Goal: Information Seeking & Learning: Learn about a topic

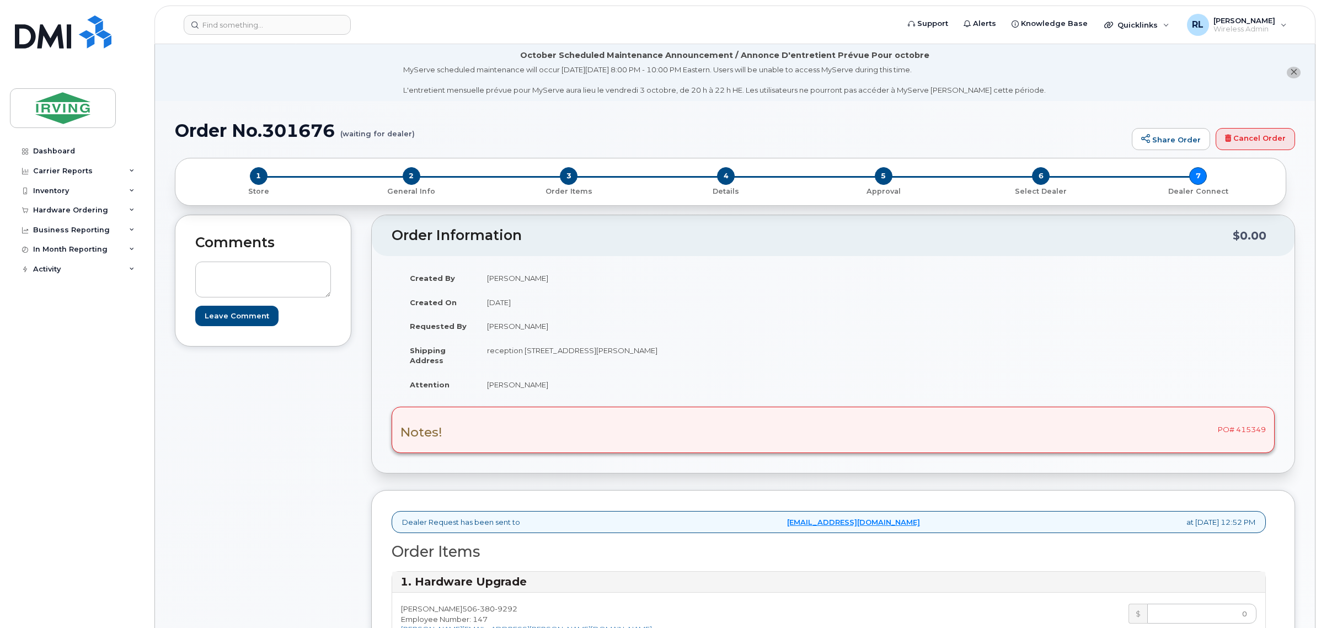
scroll to position [827, 0]
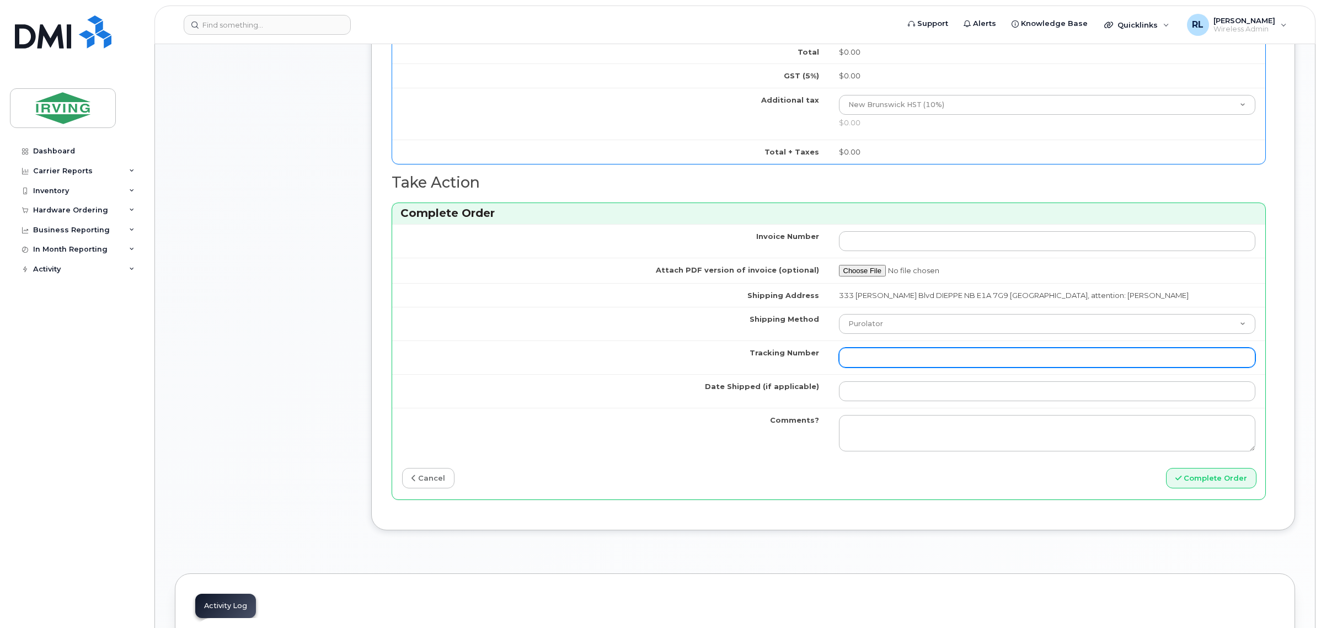
click at [886, 357] on input "Tracking Number" at bounding box center [1047, 357] width 417 height 20
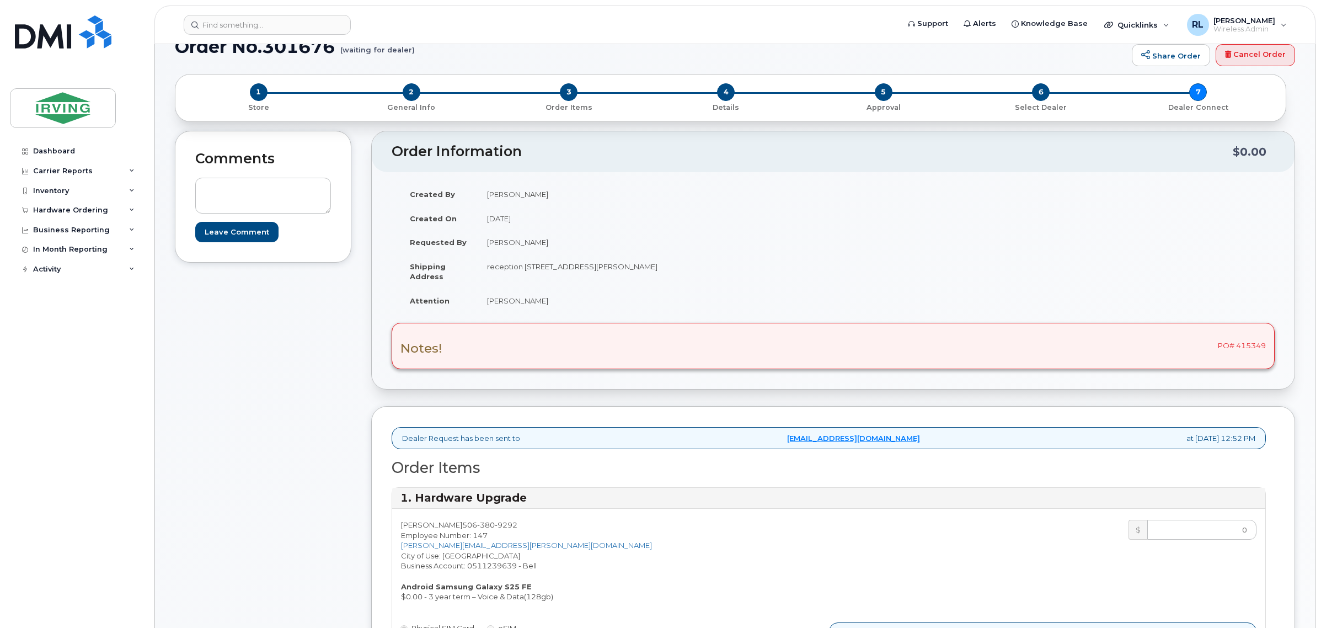
scroll to position [0, 0]
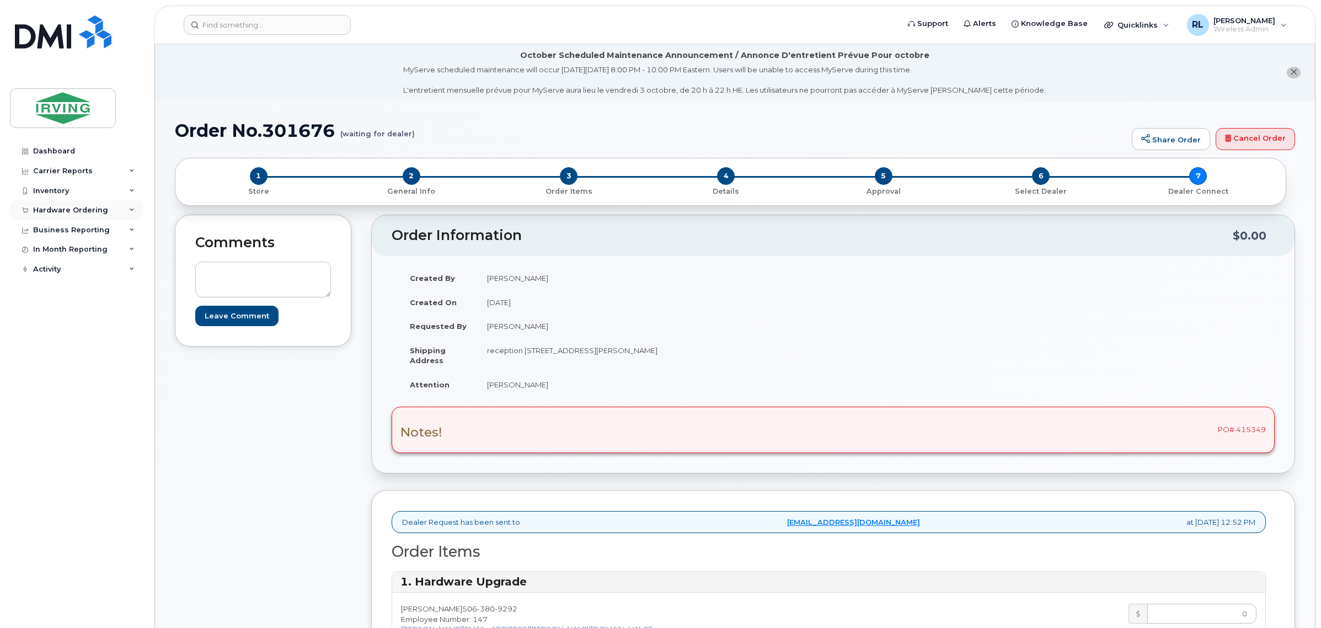
click at [75, 215] on div "Hardware Ordering" at bounding box center [70, 210] width 75 height 9
click at [56, 247] on div "Orders" at bounding box center [51, 252] width 27 height 10
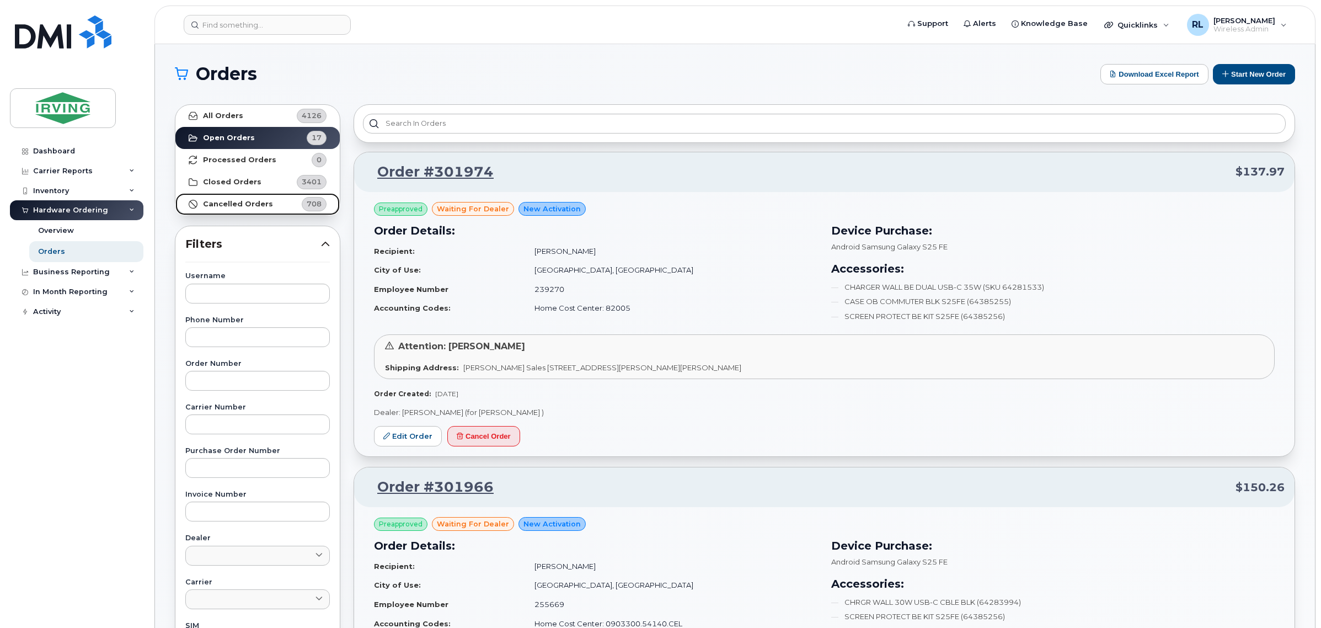
click at [238, 200] on strong "Cancelled Orders" at bounding box center [238, 204] width 70 height 9
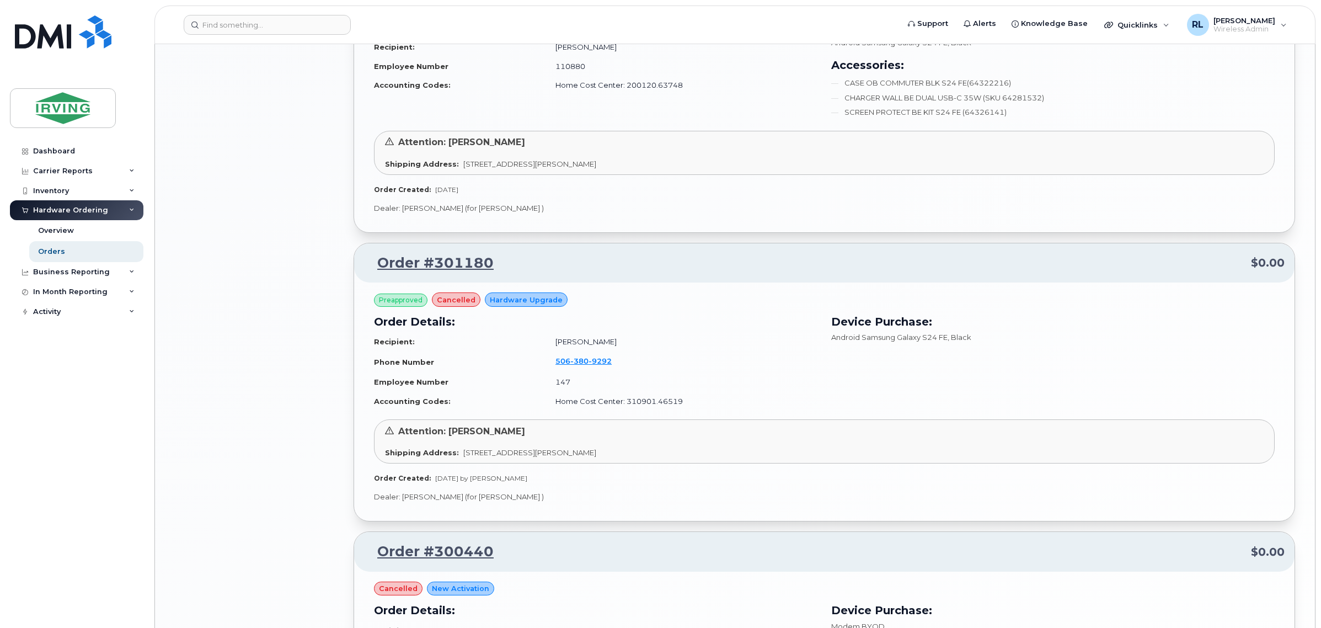
scroll to position [1448, 0]
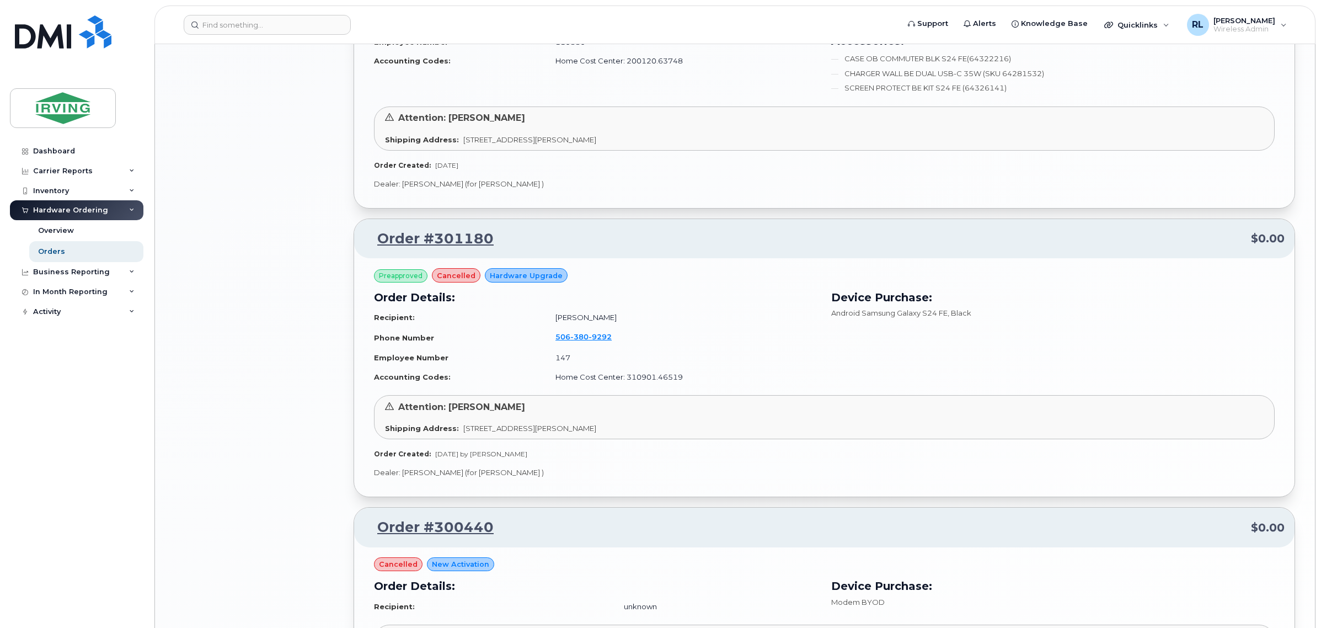
click at [735, 335] on td "506 380 9292" at bounding box center [681, 337] width 272 height 21
click at [410, 238] on link "Order #301180" at bounding box center [429, 239] width 130 height 20
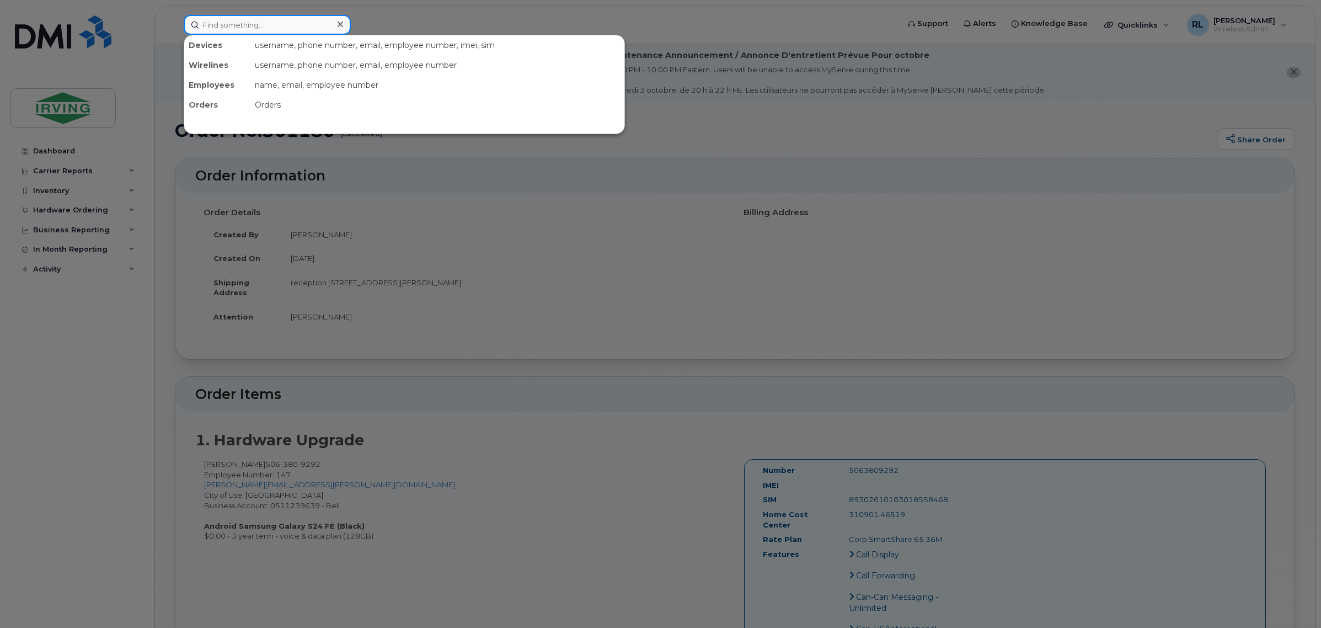
click at [239, 23] on input at bounding box center [267, 25] width 167 height 20
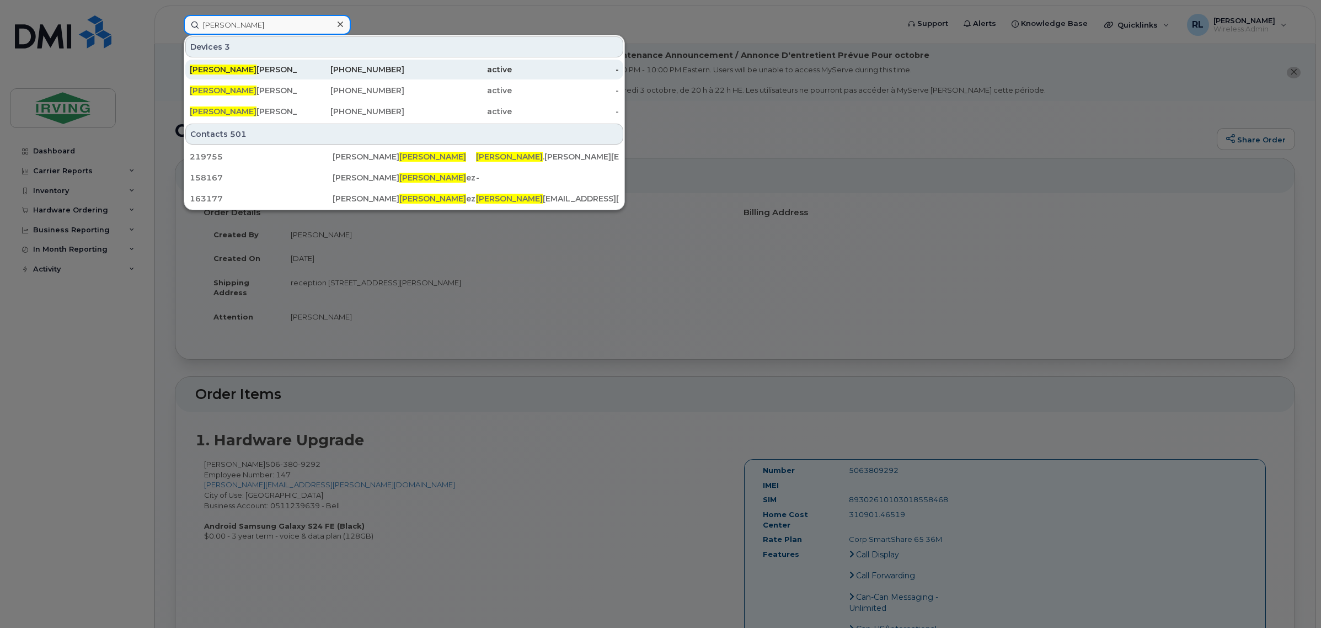
type input "[PERSON_NAME]"
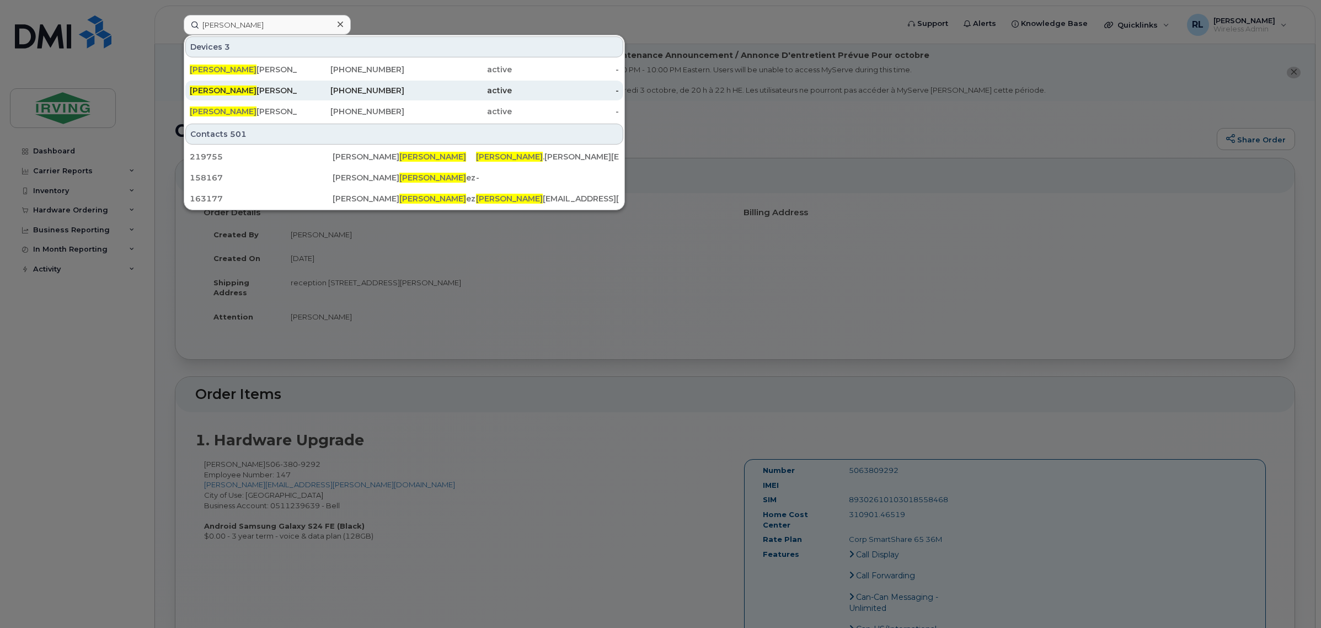
drag, startPoint x: 263, startPoint y: 69, endPoint x: 275, endPoint y: 81, distance: 16.8
click at [263, 69] on div "Martin Richard" at bounding box center [244, 69] width 108 height 11
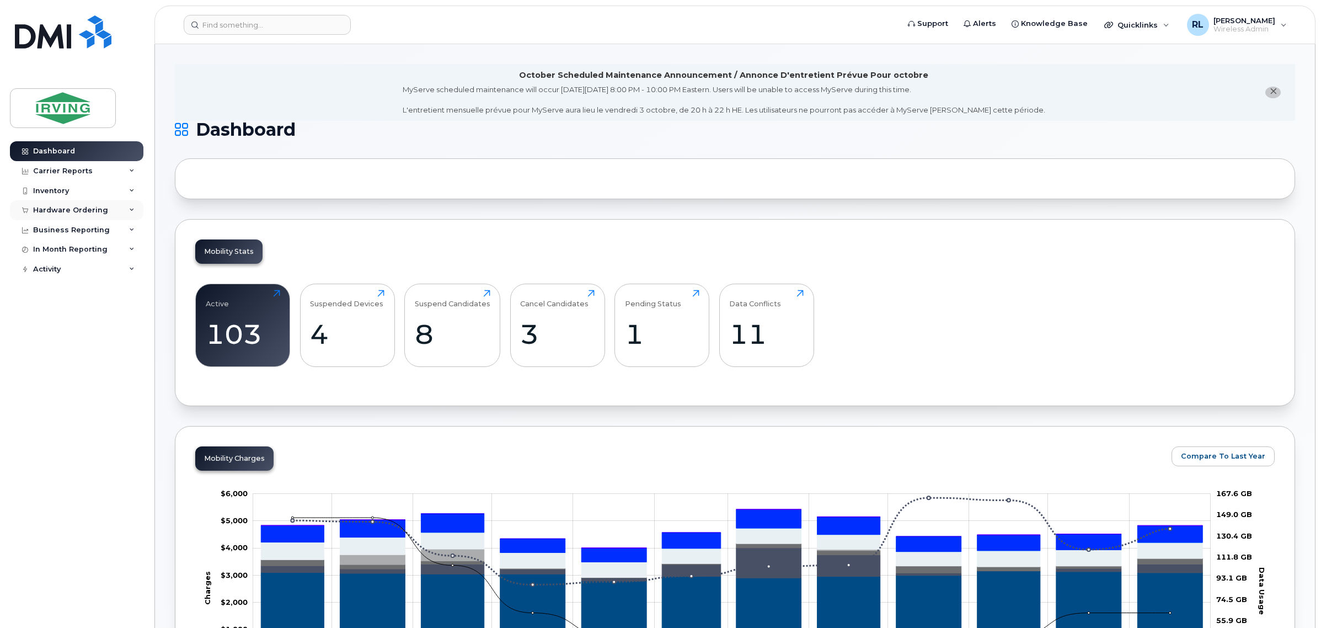
click at [79, 210] on div "Hardware Ordering" at bounding box center [70, 210] width 75 height 9
click at [69, 247] on link "Orders" at bounding box center [86, 251] width 114 height 21
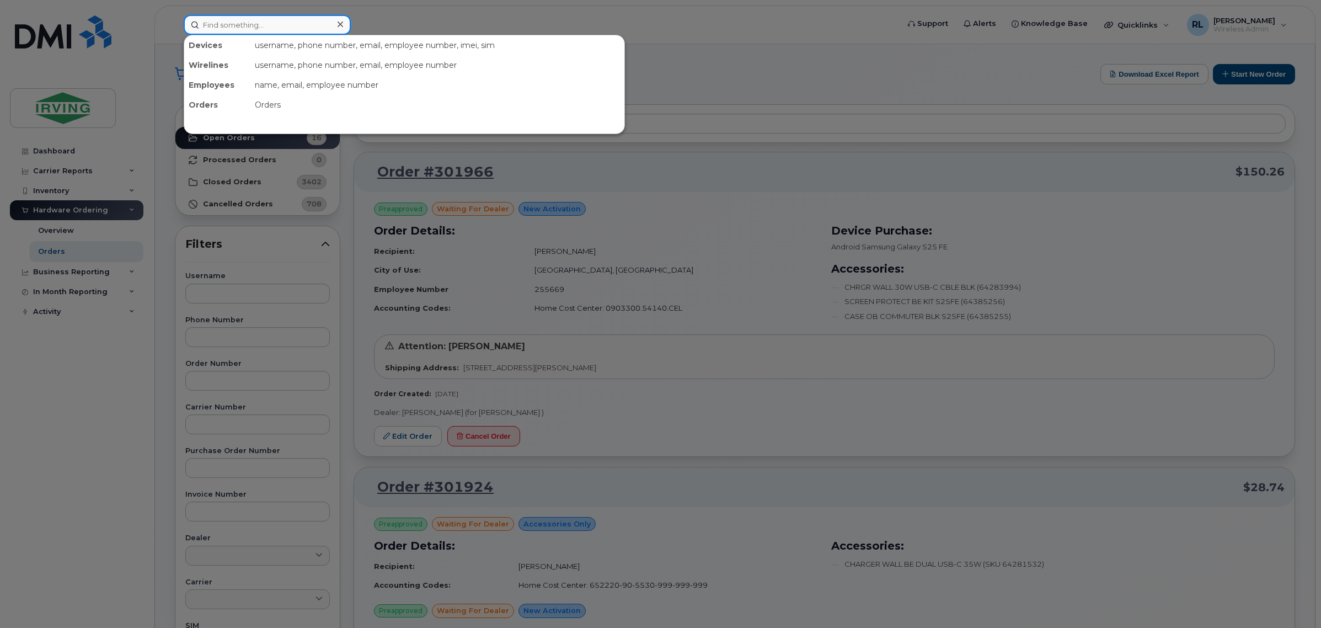
click at [255, 25] on input at bounding box center [267, 25] width 167 height 20
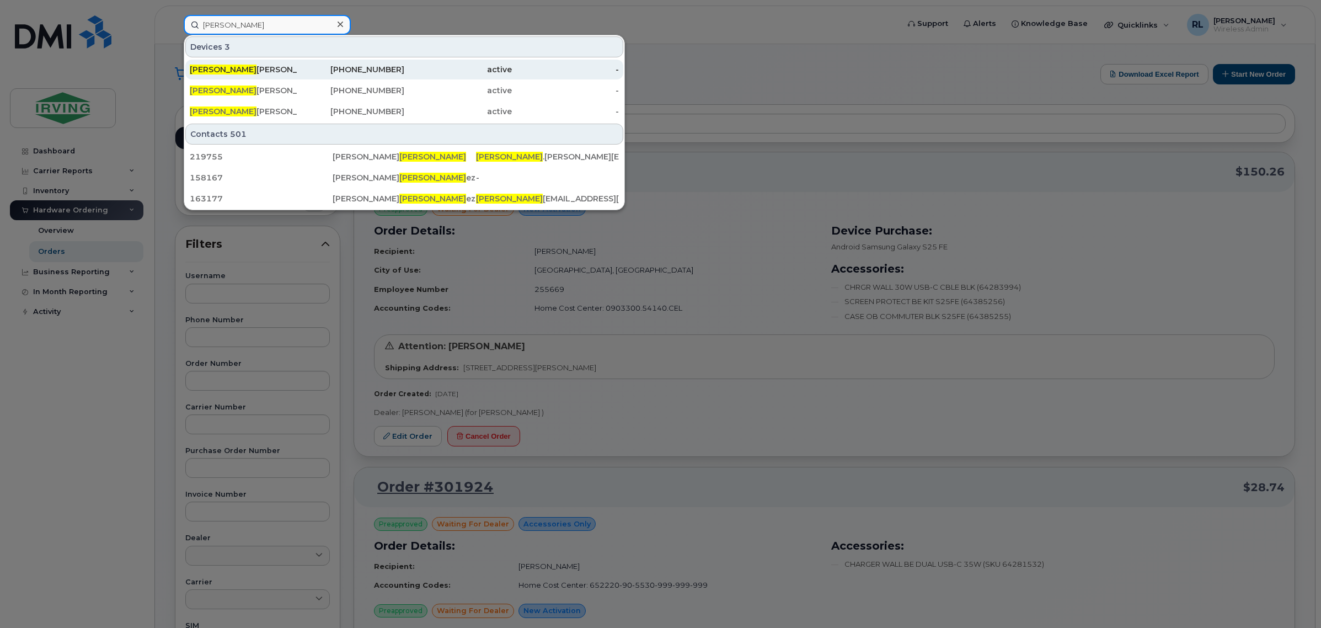
type input "martin"
click at [247, 68] on div "Martin Richard" at bounding box center [244, 69] width 108 height 11
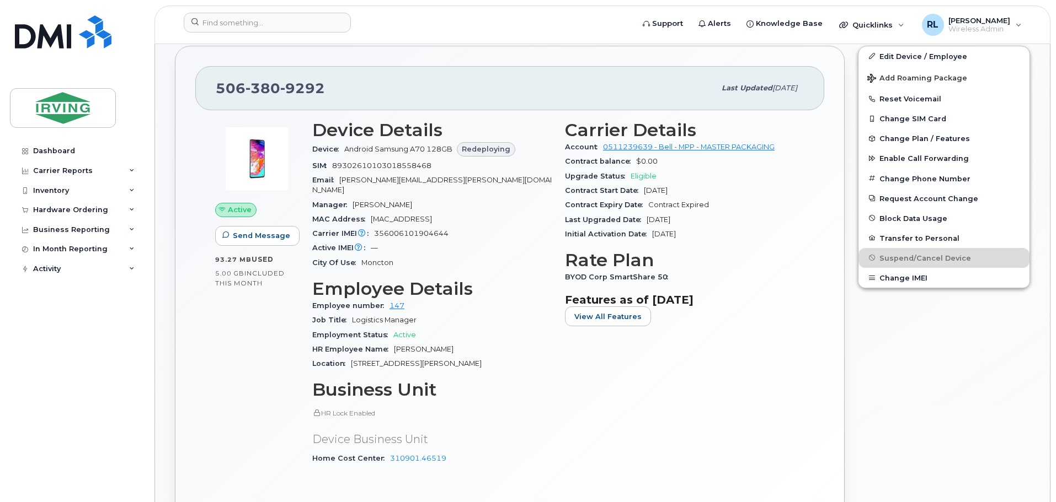
scroll to position [221, 0]
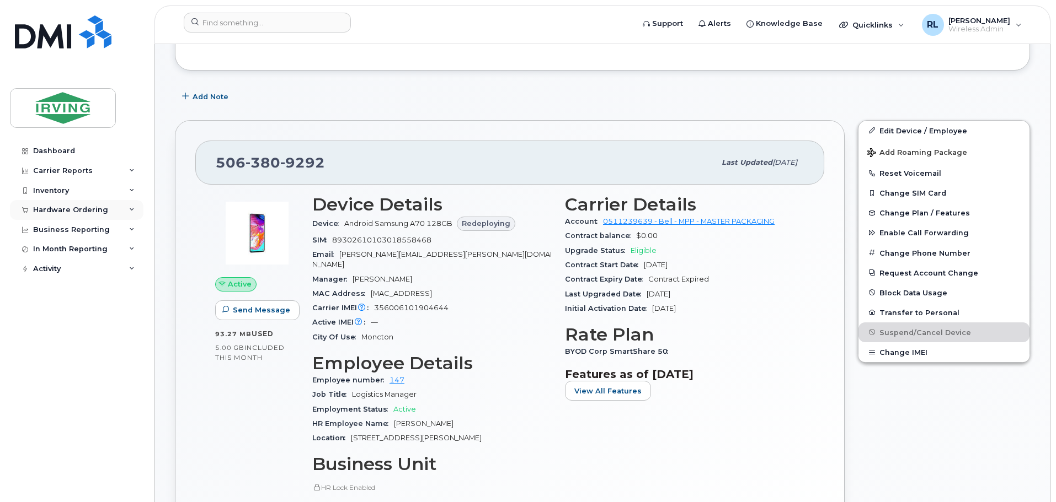
click at [114, 207] on div "Hardware Ordering" at bounding box center [76, 210] width 133 height 20
click at [55, 247] on div "Orders" at bounding box center [51, 252] width 27 height 10
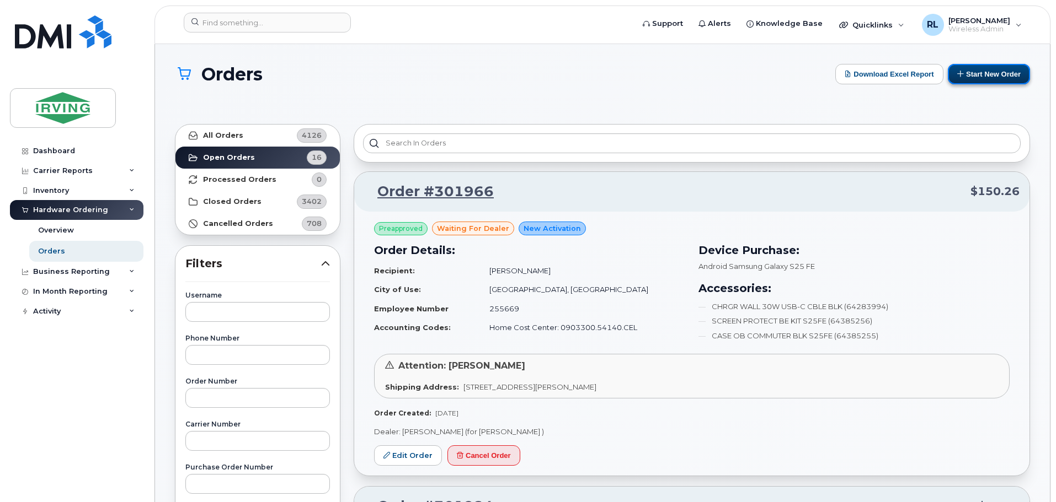
click at [993, 76] on button "Start New Order" at bounding box center [988, 74] width 82 height 20
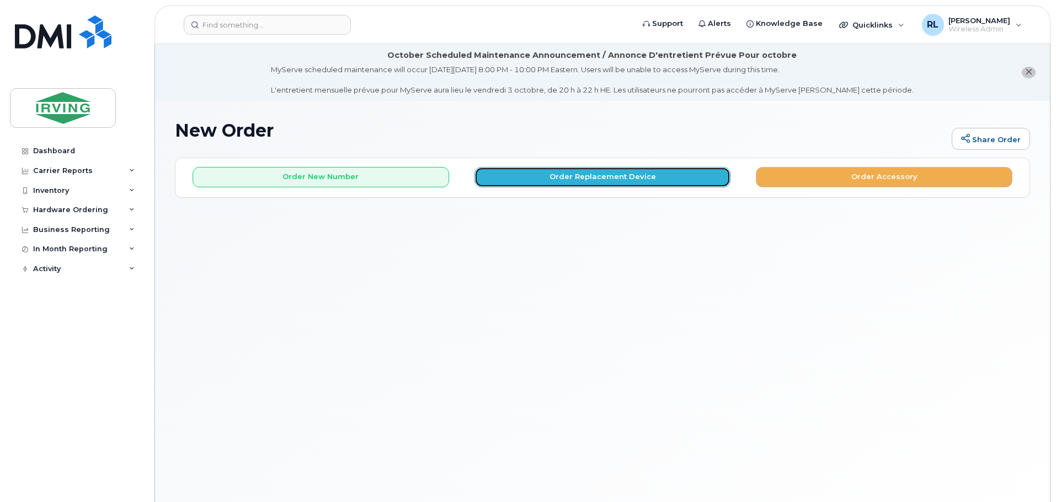
click at [570, 176] on button "Order Replacement Device" at bounding box center [602, 177] width 256 height 20
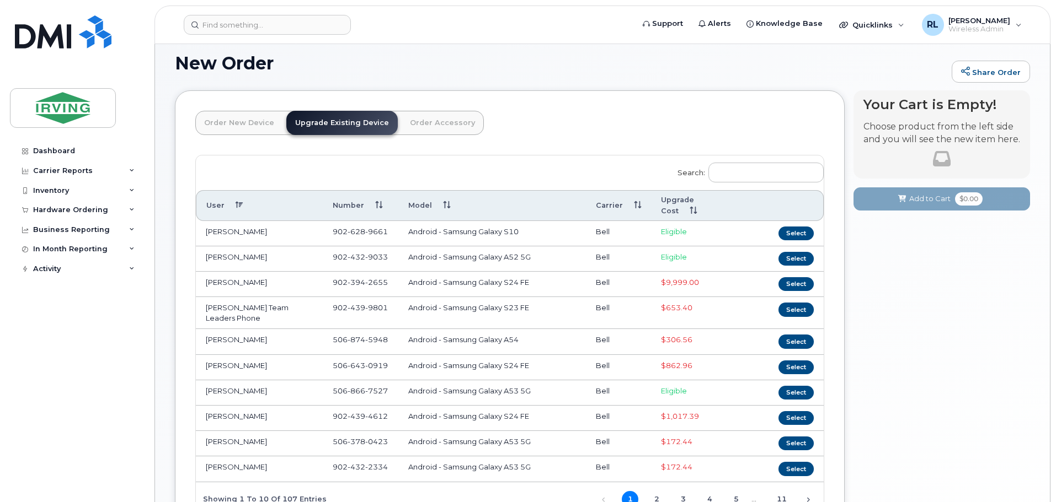
scroll to position [67, 0]
click at [772, 170] on input "Search:" at bounding box center [765, 173] width 115 height 20
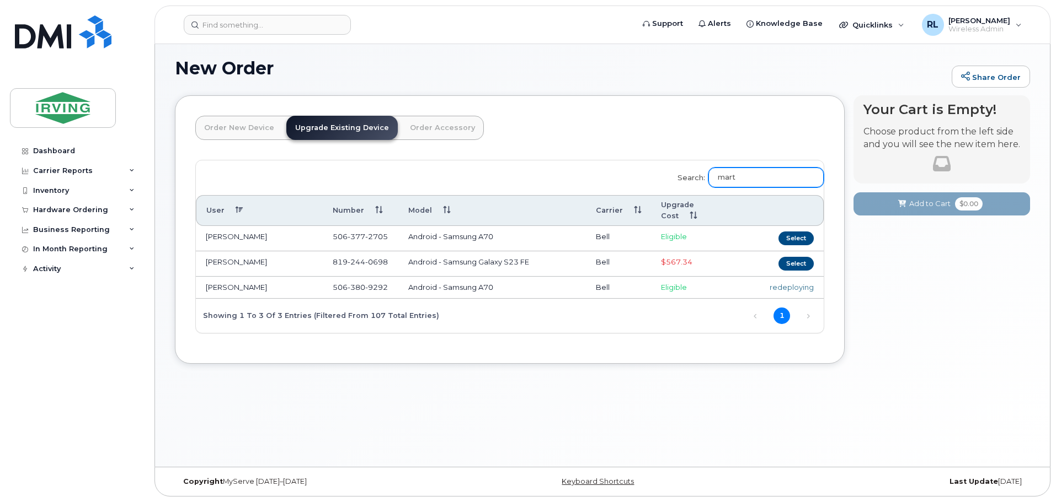
scroll to position [62, 0]
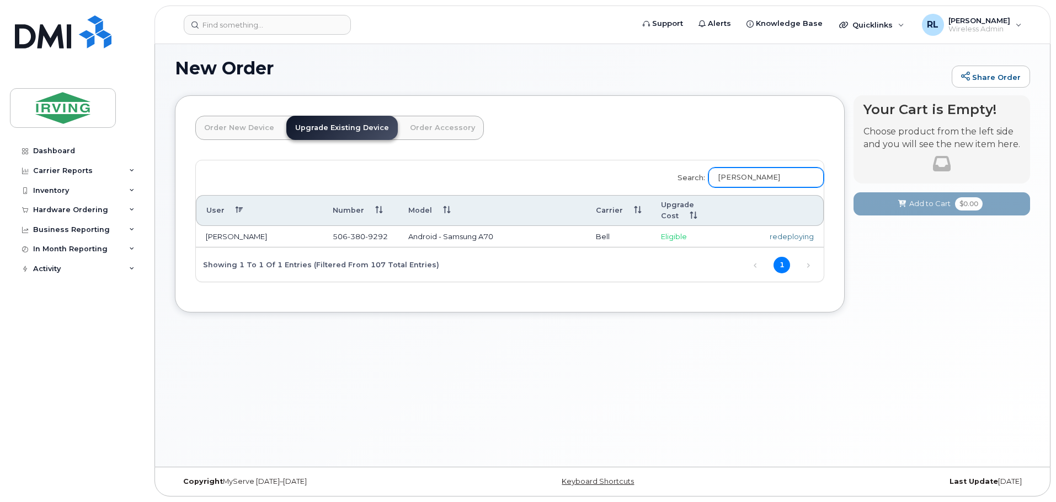
type input "[PERSON_NAME]"
click at [232, 235] on td "[PERSON_NAME]" at bounding box center [259, 237] width 127 height 22
click at [204, 238] on td "[PERSON_NAME]" at bounding box center [259, 237] width 127 height 22
click at [227, 241] on td "[PERSON_NAME]" at bounding box center [259, 237] width 127 height 22
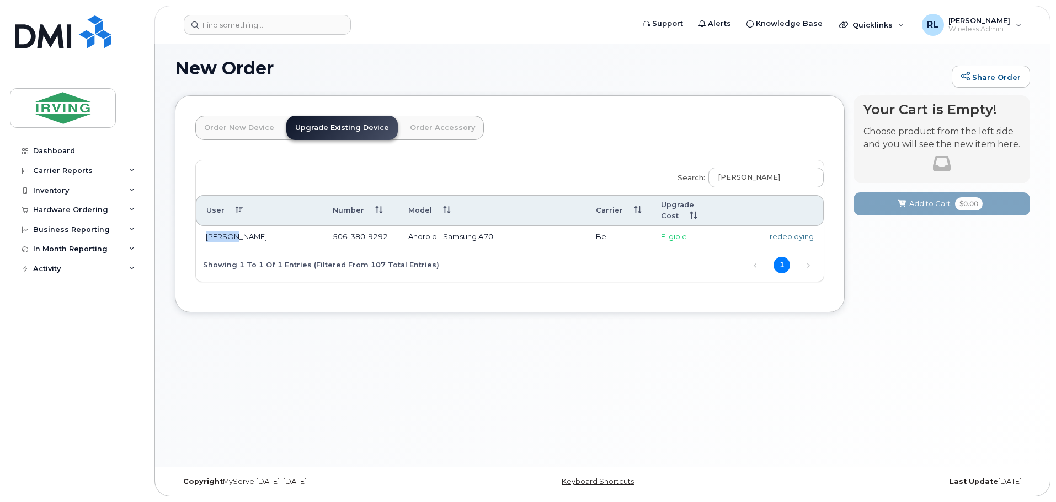
click at [227, 241] on td "[PERSON_NAME]" at bounding box center [259, 237] width 127 height 22
click at [540, 202] on th "Model" at bounding box center [492, 210] width 188 height 31
click at [505, 212] on th "Model" at bounding box center [492, 210] width 188 height 31
click at [481, 237] on td "Android - Samsung A70" at bounding box center [492, 237] width 188 height 22
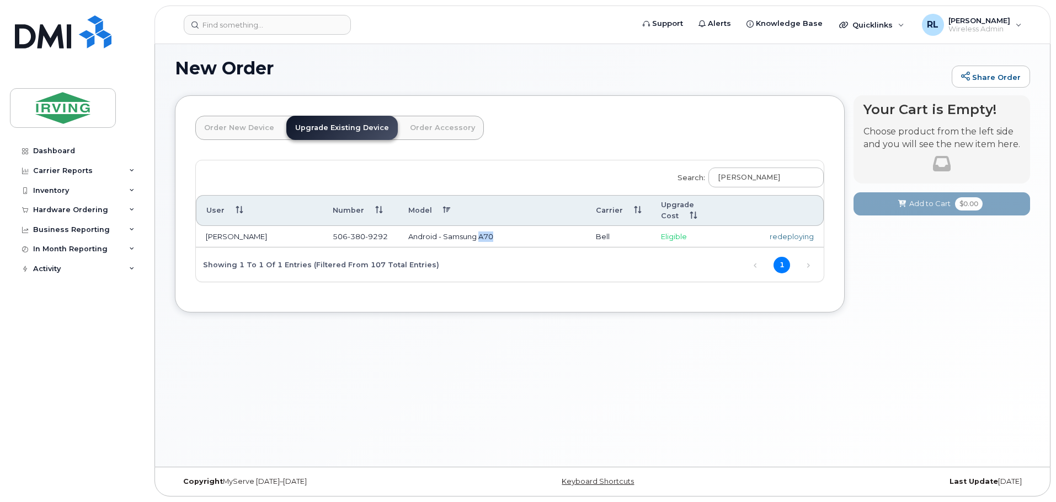
click at [481, 237] on td "Android - Samsung A70" at bounding box center [492, 237] width 188 height 22
drag, startPoint x: 509, startPoint y: 314, endPoint x: 562, endPoint y: 298, distance: 55.1
click at [527, 312] on div "Order New Device Upgrade Existing Device Order Accessory Order new device and n…" at bounding box center [510, 203] width 670 height 217
click at [692, 236] on td "Eligible" at bounding box center [692, 237] width 82 height 22
click at [496, 326] on div "Order New Device Upgrade Existing Device Order Accessory Order new device and n…" at bounding box center [602, 212] width 855 height 234
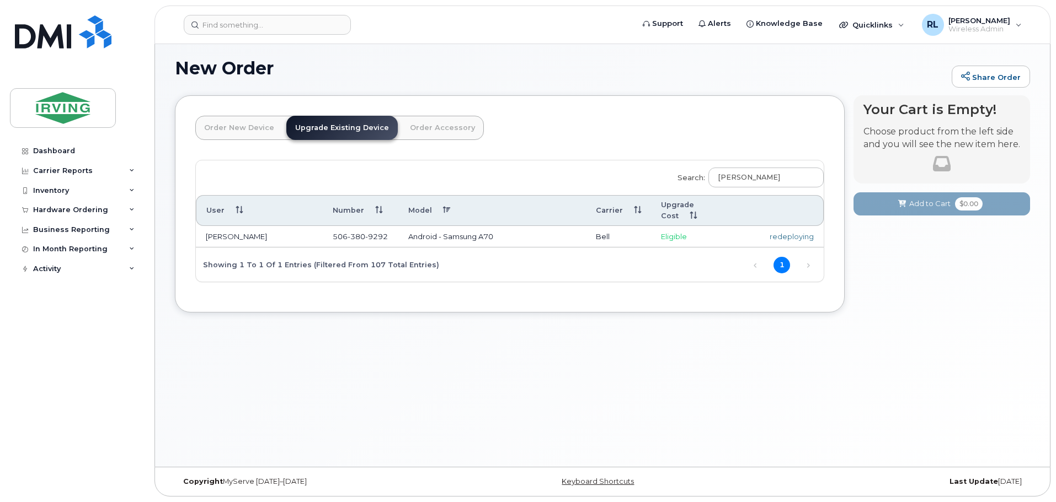
click at [241, 234] on td "[PERSON_NAME]" at bounding box center [259, 237] width 127 height 22
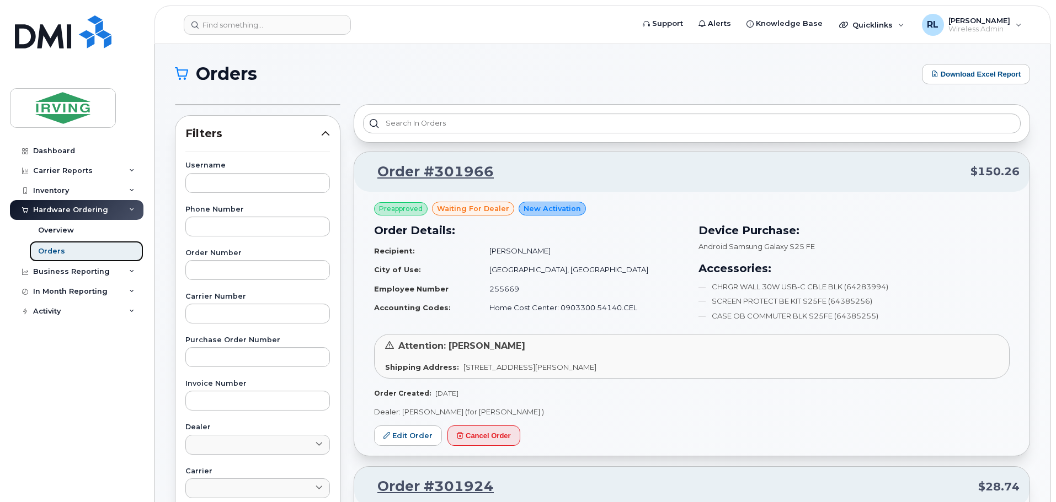
click at [70, 254] on link "Orders" at bounding box center [86, 251] width 114 height 21
click at [63, 227] on div "Overview" at bounding box center [56, 231] width 36 height 10
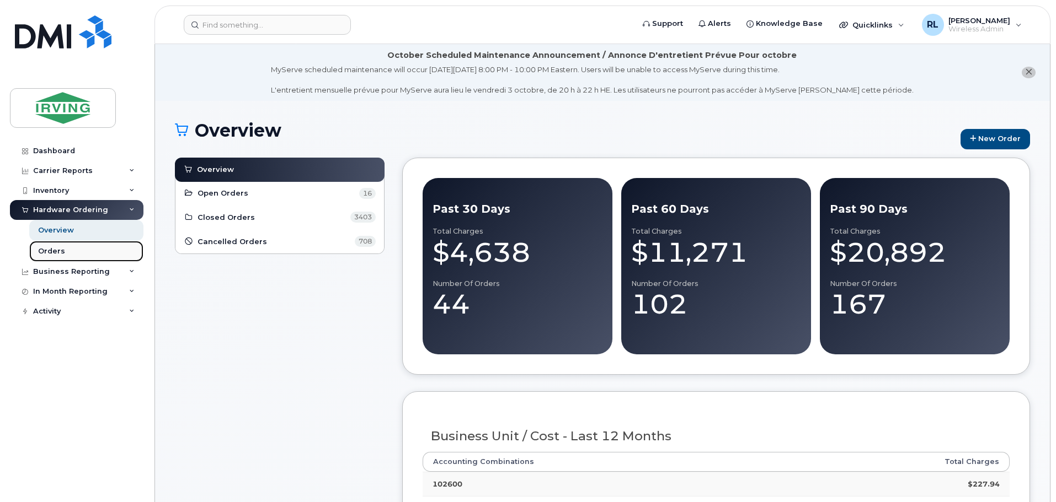
click at [78, 250] on link "Orders" at bounding box center [86, 251] width 114 height 21
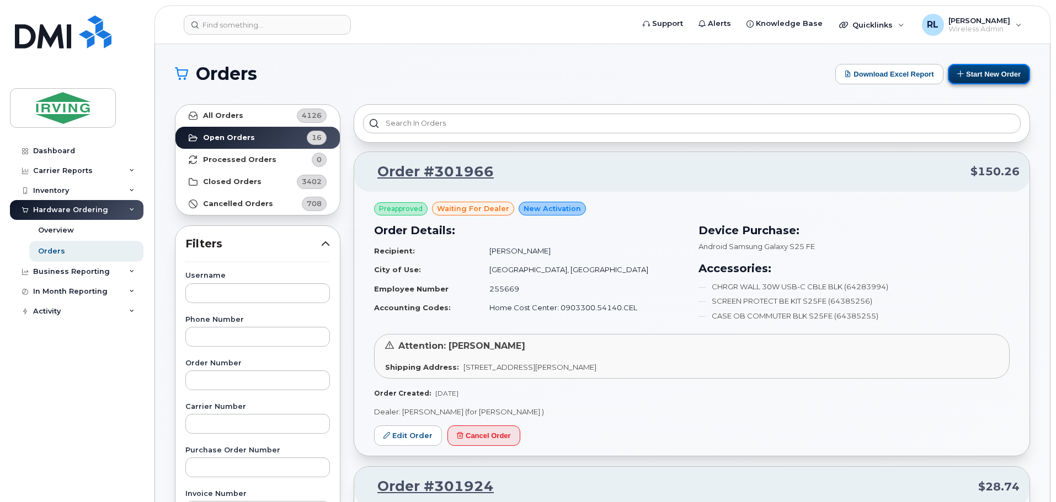
click at [986, 73] on button "Start New Order" at bounding box center [988, 74] width 82 height 20
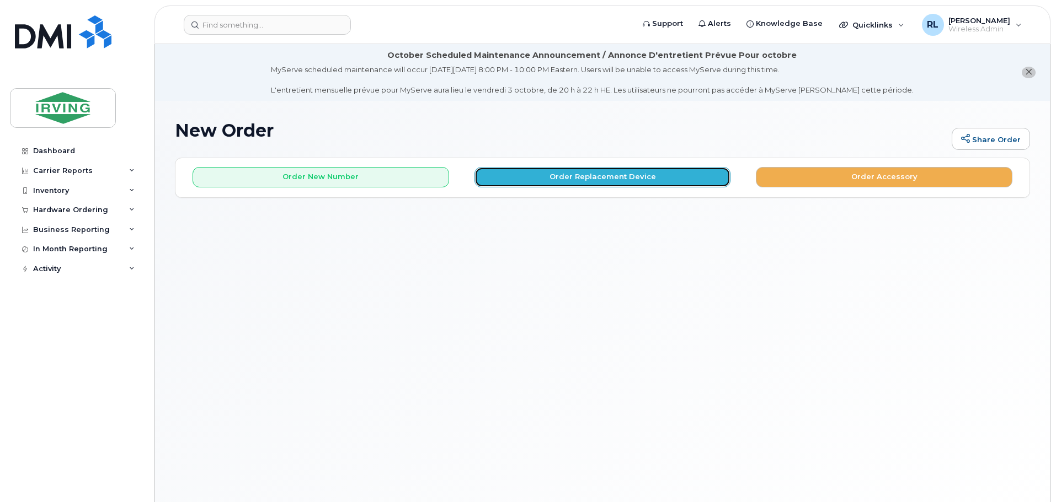
click at [615, 173] on button "Order Replacement Device" at bounding box center [602, 177] width 256 height 20
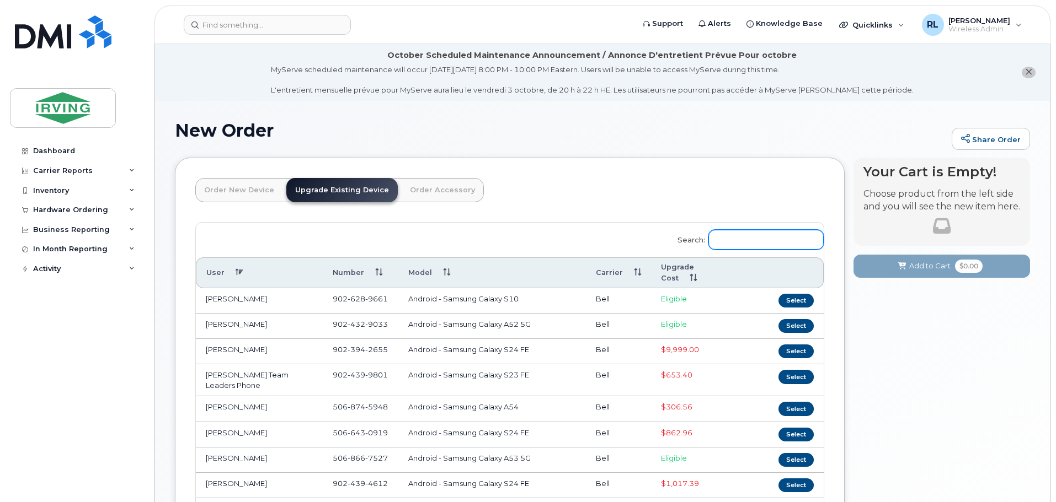
click at [734, 243] on input "Search:" at bounding box center [765, 240] width 115 height 20
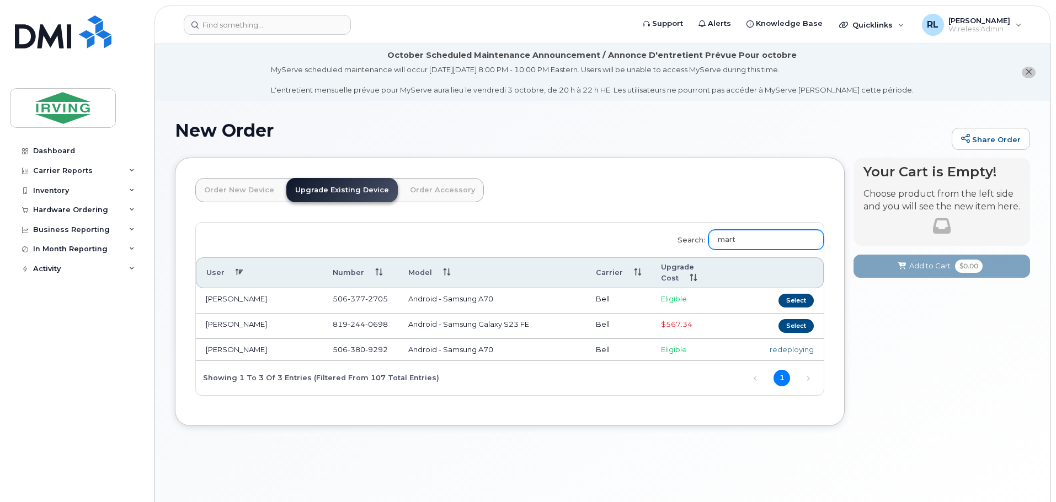
type input "mart"
click at [801, 346] on div "redeploying" at bounding box center [778, 350] width 71 height 10
click at [239, 189] on link "Order New Device" at bounding box center [239, 190] width 88 height 24
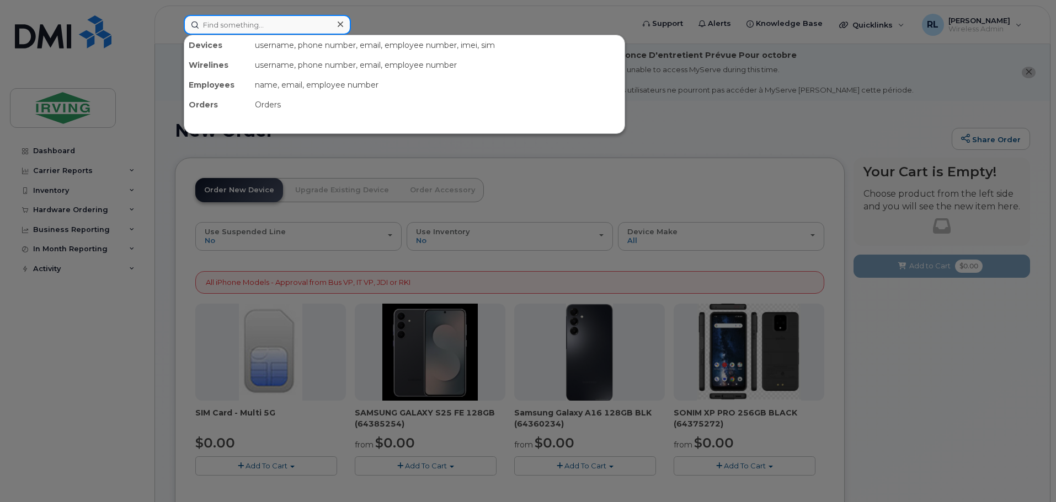
click at [239, 30] on input at bounding box center [267, 25] width 167 height 20
click at [86, 163] on div at bounding box center [528, 251] width 1056 height 502
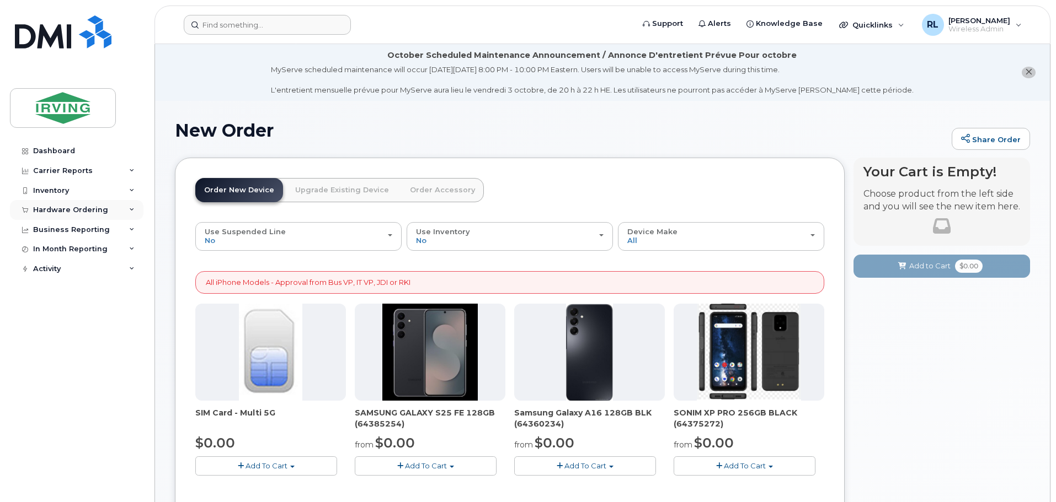
click at [143, 201] on div "Hardware Ordering Overview Orders" at bounding box center [78, 210] width 136 height 20
click at [110, 211] on div "Hardware Ordering" at bounding box center [76, 210] width 133 height 20
click at [53, 252] on div "Orders" at bounding box center [51, 252] width 27 height 10
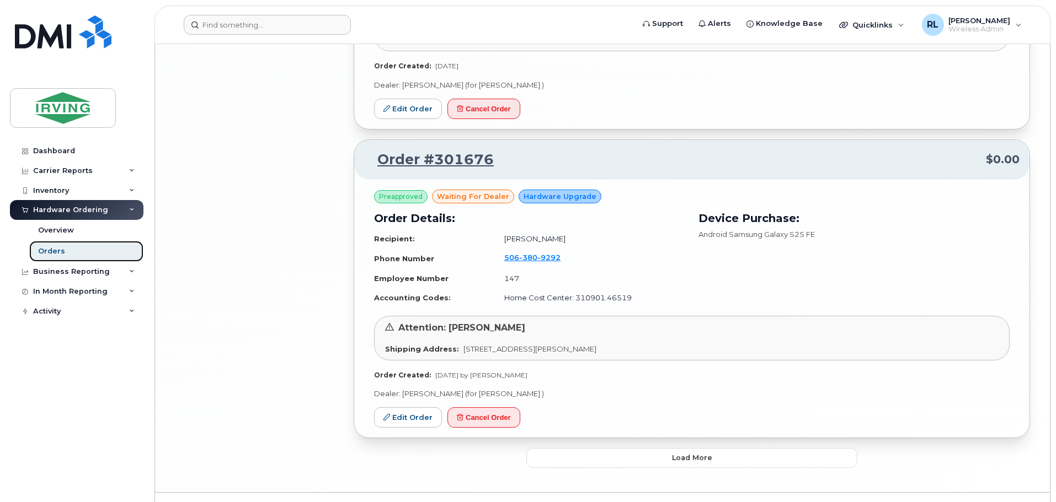
scroll to position [2512, 0]
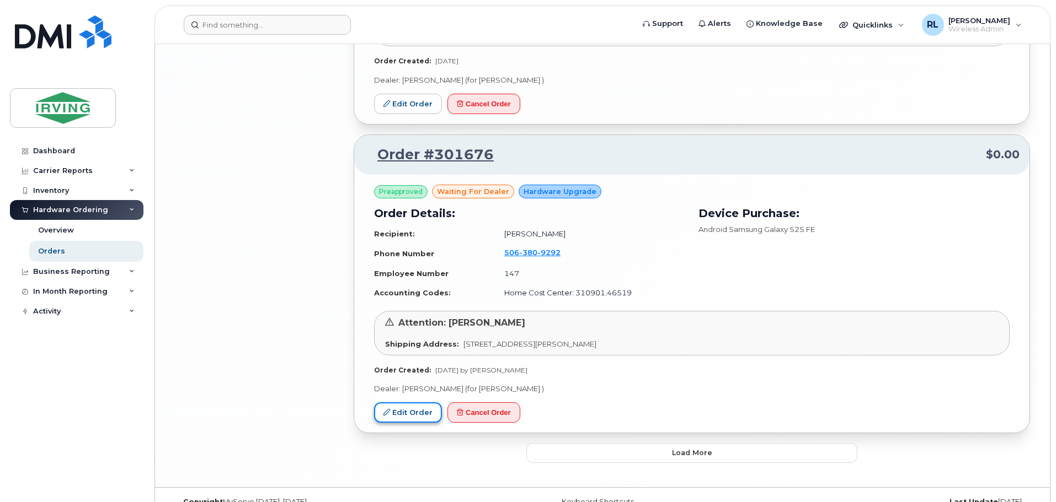
click at [405, 403] on link "Edit Order" at bounding box center [408, 413] width 68 height 20
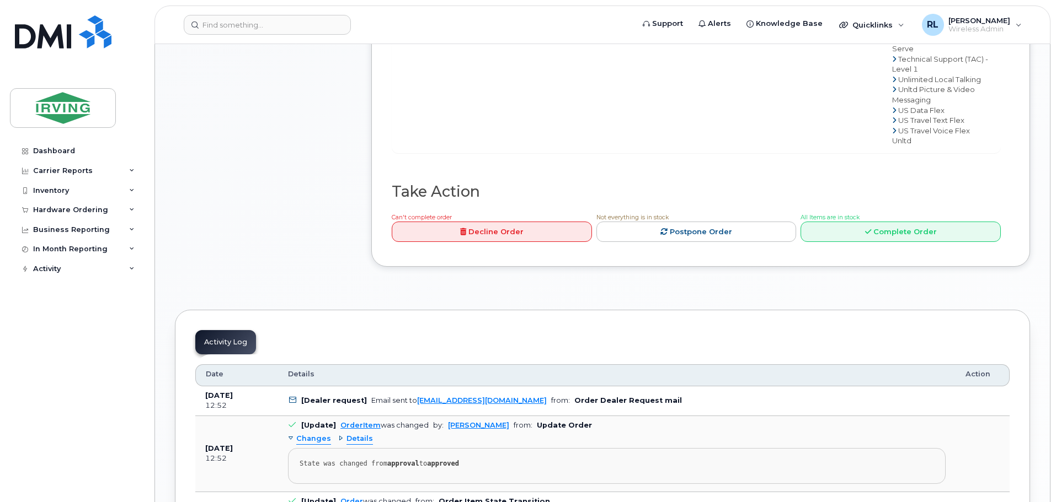
scroll to position [938, 0]
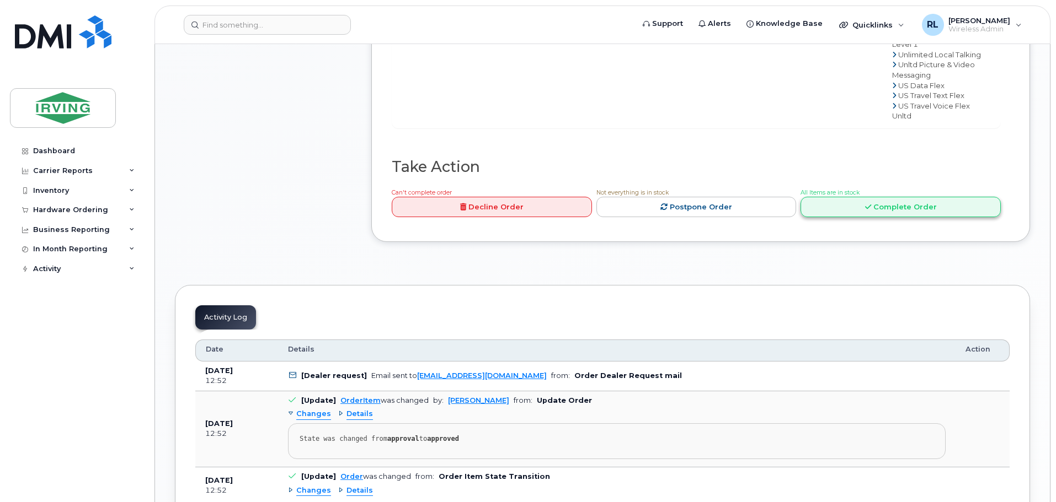
click at [864, 217] on link "Complete Order" at bounding box center [900, 207] width 200 height 20
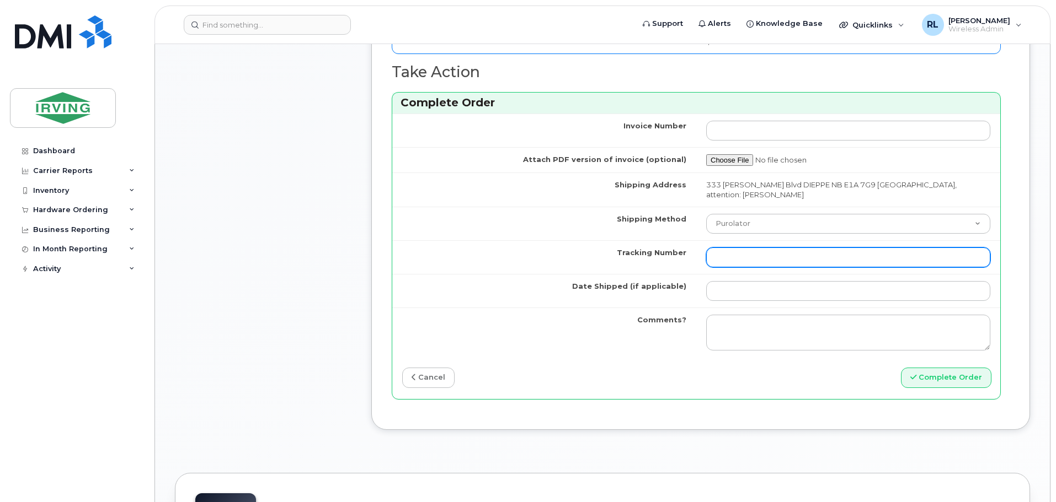
click at [748, 255] on input "Tracking Number" at bounding box center [848, 258] width 284 height 20
click at [1030, 163] on div "Order No.301676 (waiting for dealer) Share Order Cancel Order × Share This Orde…" at bounding box center [602, 265] width 895 height 2205
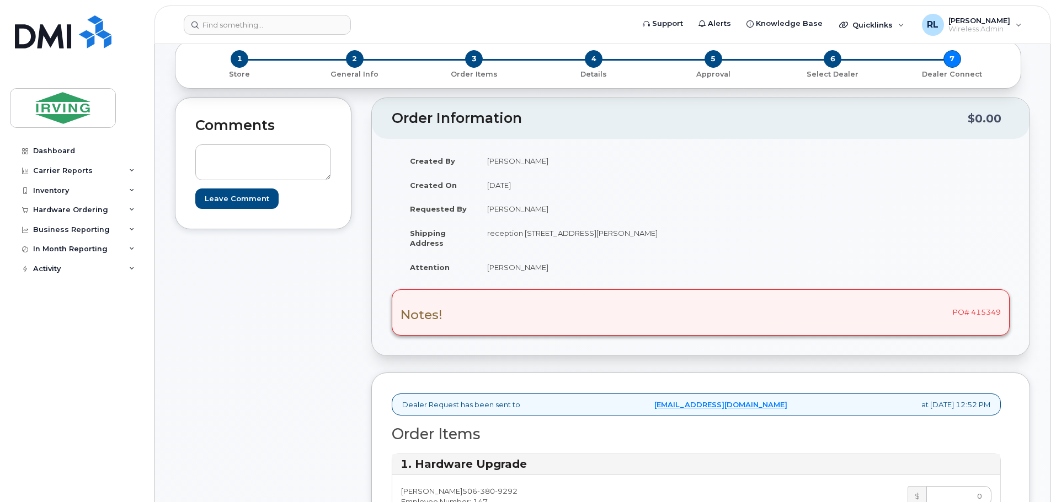
scroll to position [0, 0]
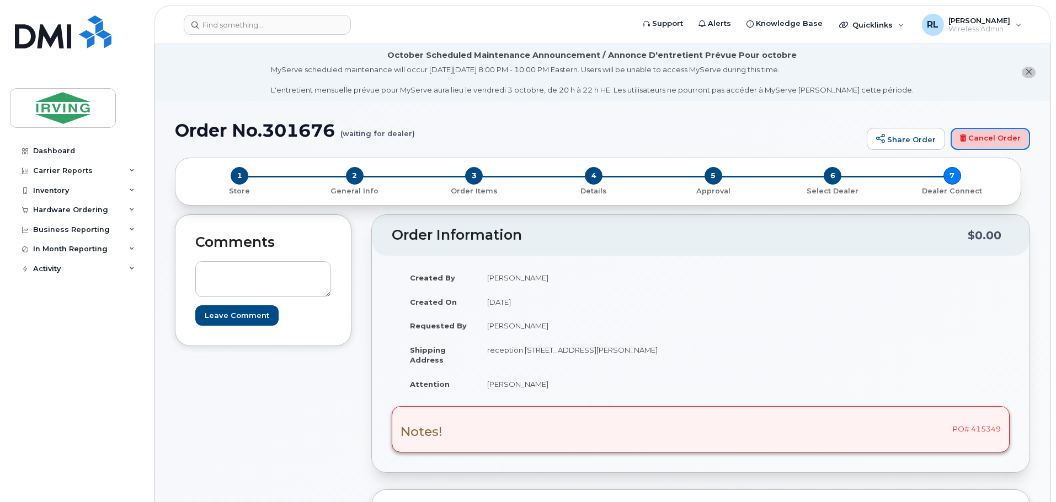
drag, startPoint x: 1015, startPoint y: 135, endPoint x: 576, endPoint y: 37, distance: 450.4
click at [1015, 135] on link "Cancel Order" at bounding box center [989, 139] width 79 height 22
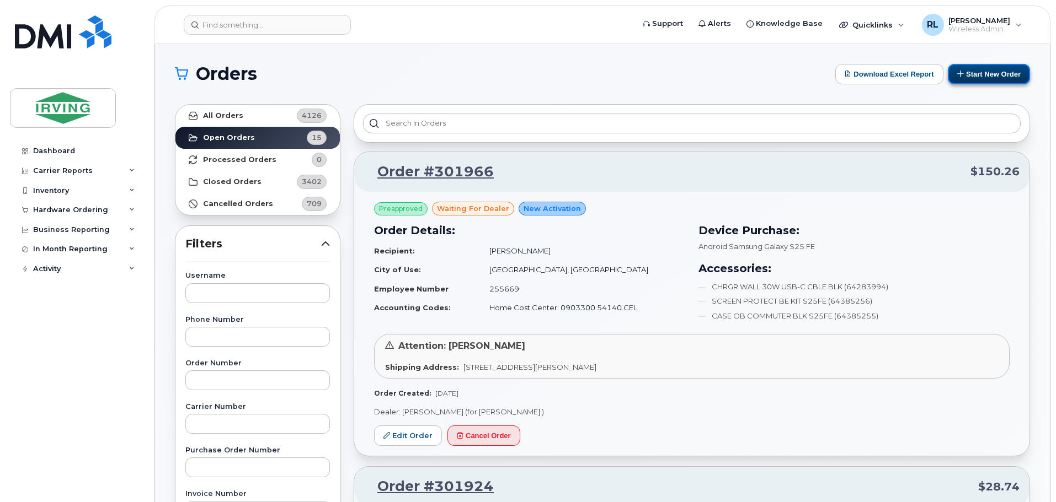
click at [993, 73] on button "Start New Order" at bounding box center [988, 74] width 82 height 20
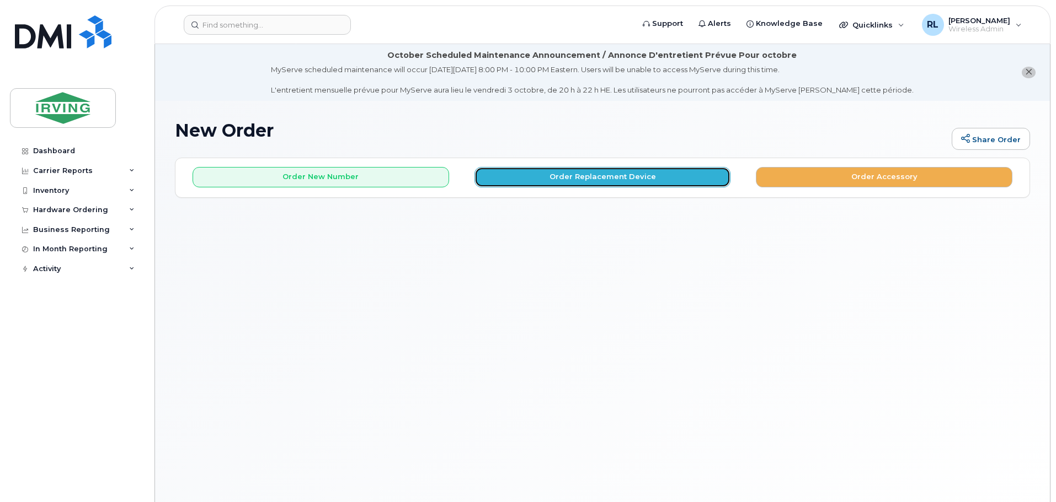
click at [604, 178] on button "Order Replacement Device" at bounding box center [602, 177] width 256 height 20
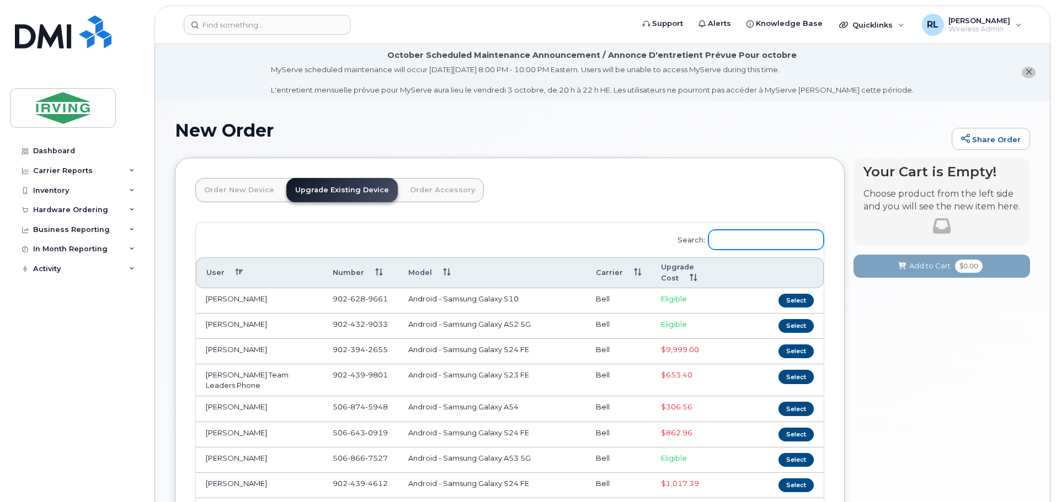
click at [761, 245] on input "Search:" at bounding box center [765, 240] width 115 height 20
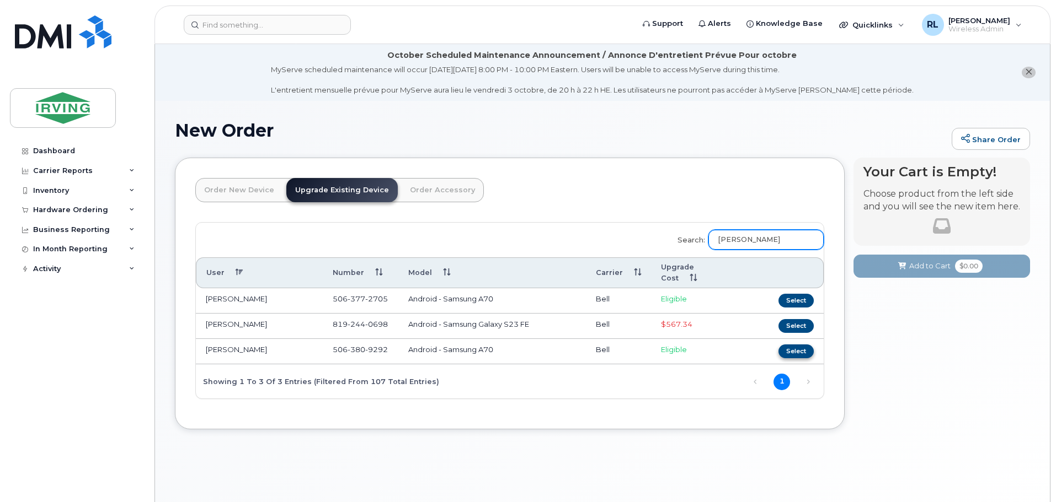
type input "[PERSON_NAME]"
click at [798, 352] on button "Select" at bounding box center [795, 352] width 35 height 14
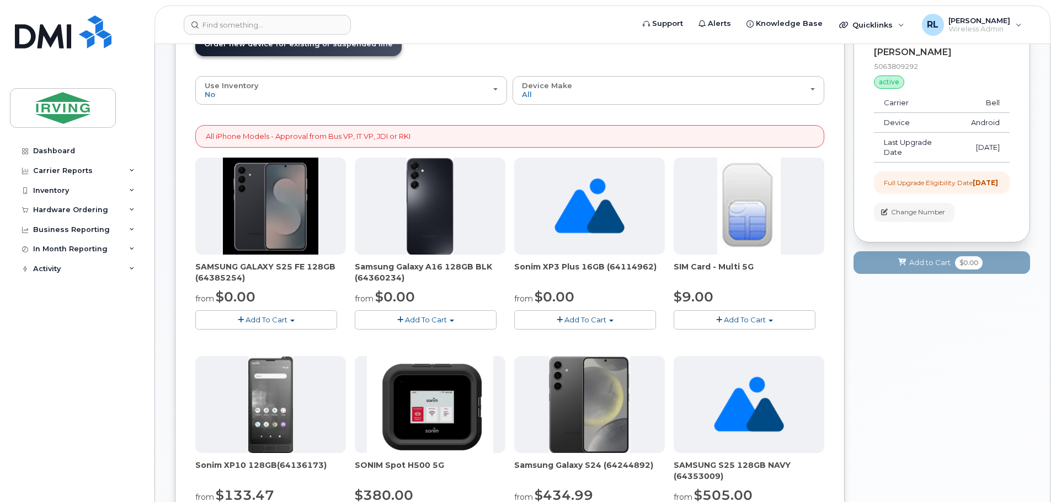
scroll to position [165, 0]
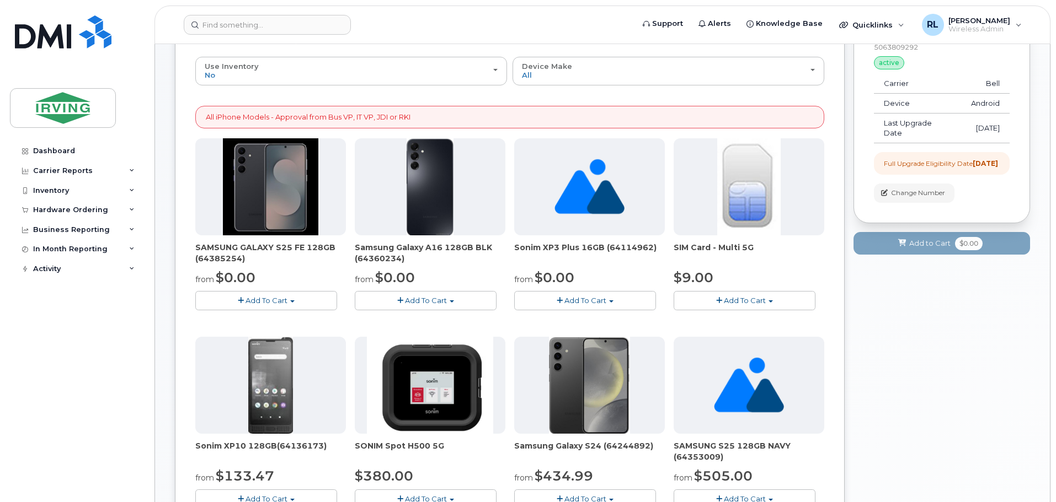
click at [242, 298] on span "button" at bounding box center [241, 300] width 6 height 7
click at [282, 323] on link "$0.00 - 3 year term – Voice & Data(128gb)" at bounding box center [285, 321] width 174 height 14
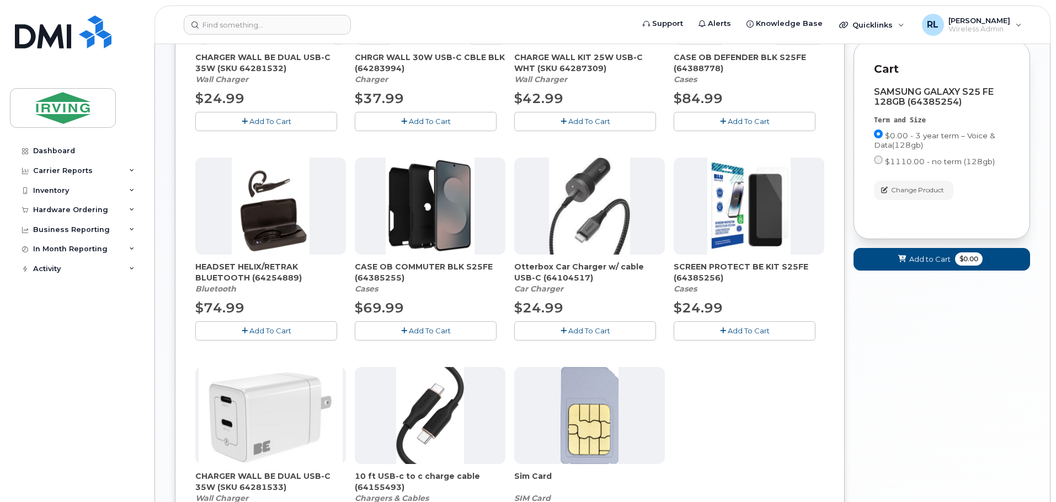
scroll to position [386, 0]
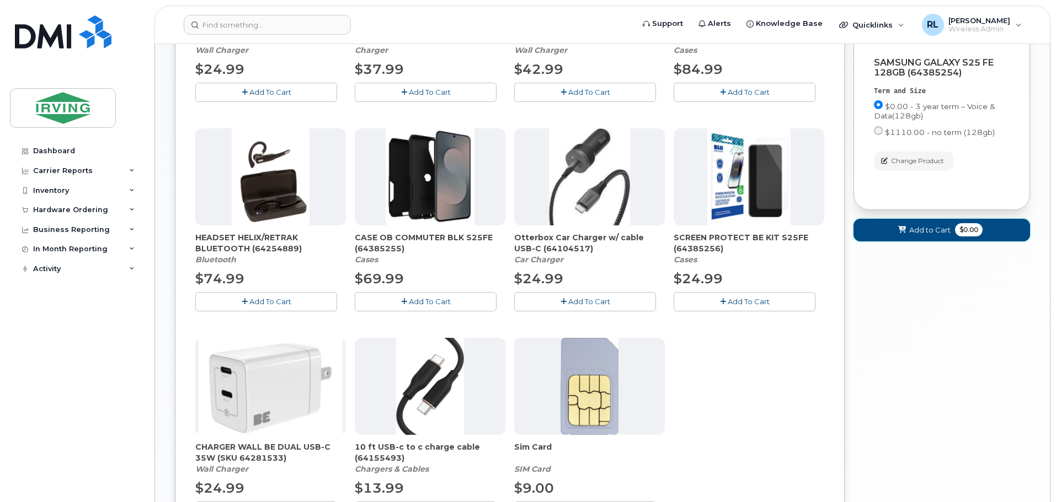
click at [935, 235] on span "Add to Cart" at bounding box center [929, 230] width 41 height 10
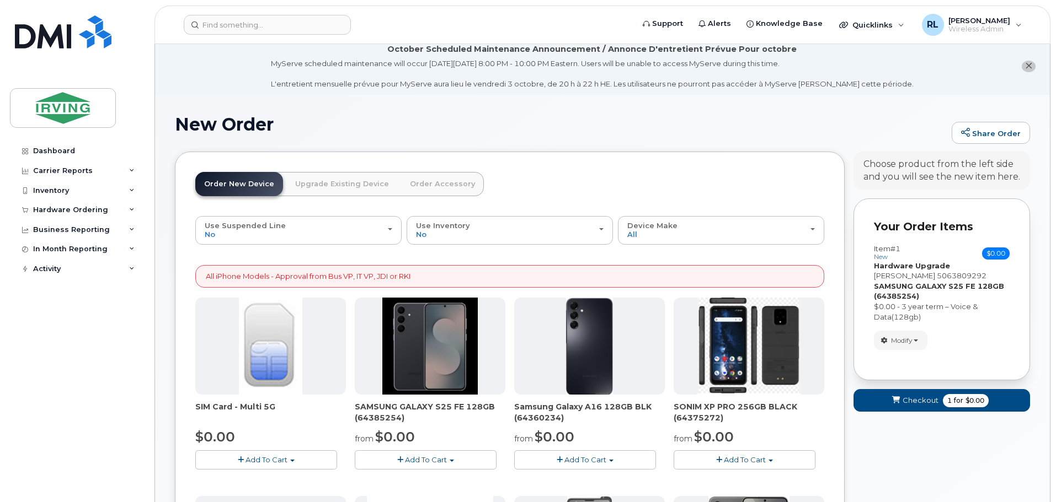
scroll to position [0, 0]
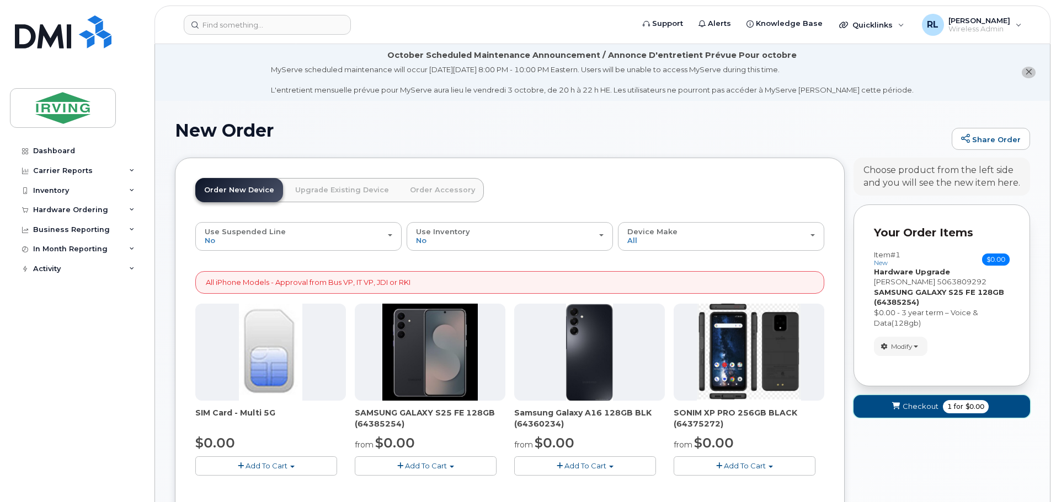
click at [909, 405] on span "Checkout" at bounding box center [920, 406] width 36 height 10
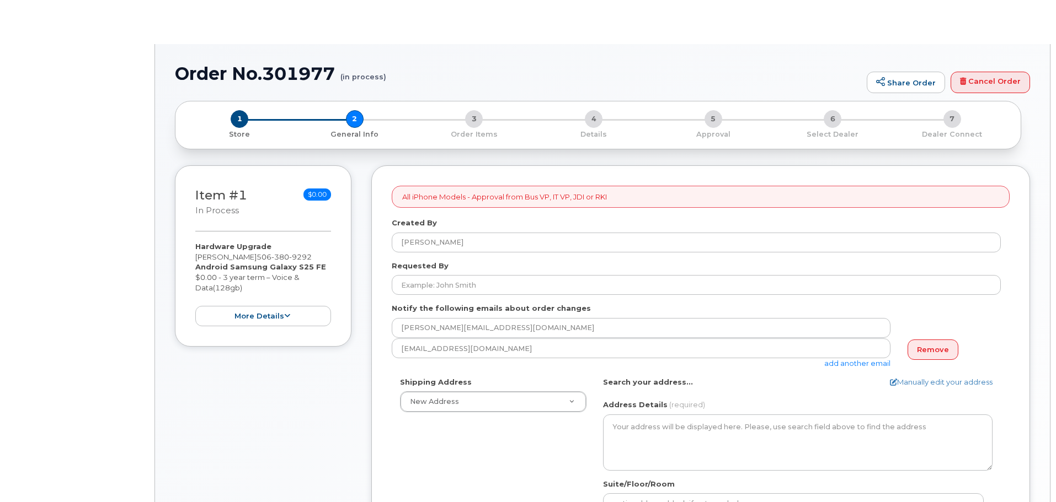
select select
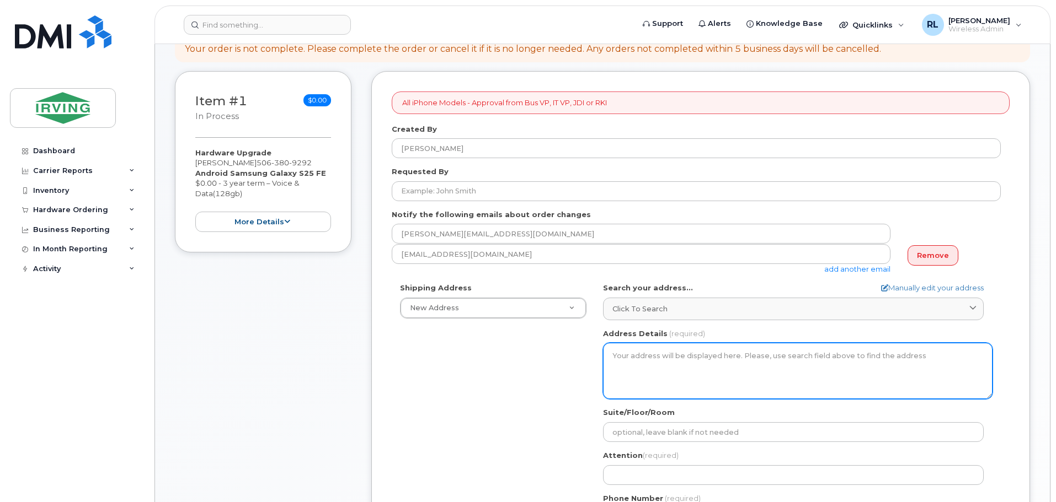
scroll to position [105, 0]
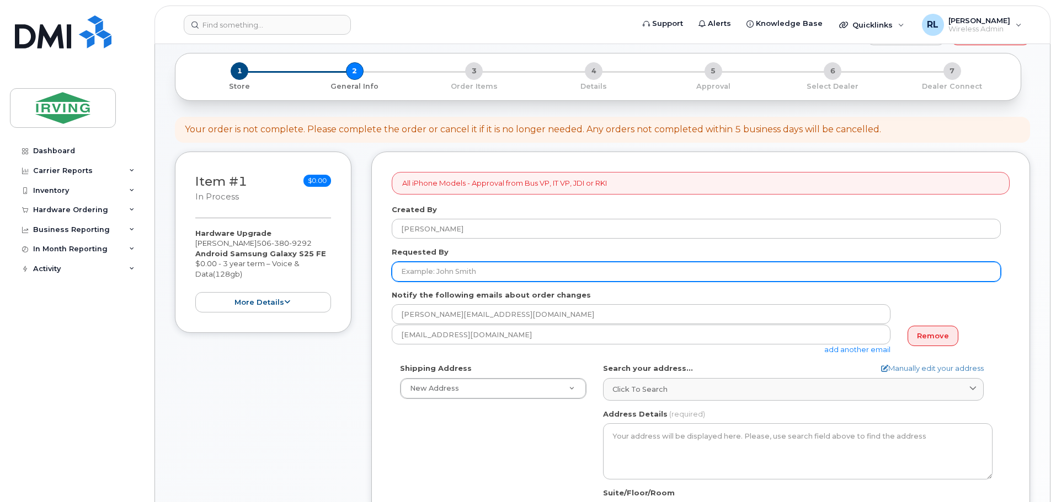
click at [505, 271] on input "Requested By" at bounding box center [696, 272] width 609 height 20
type input "[PERSON_NAME]"
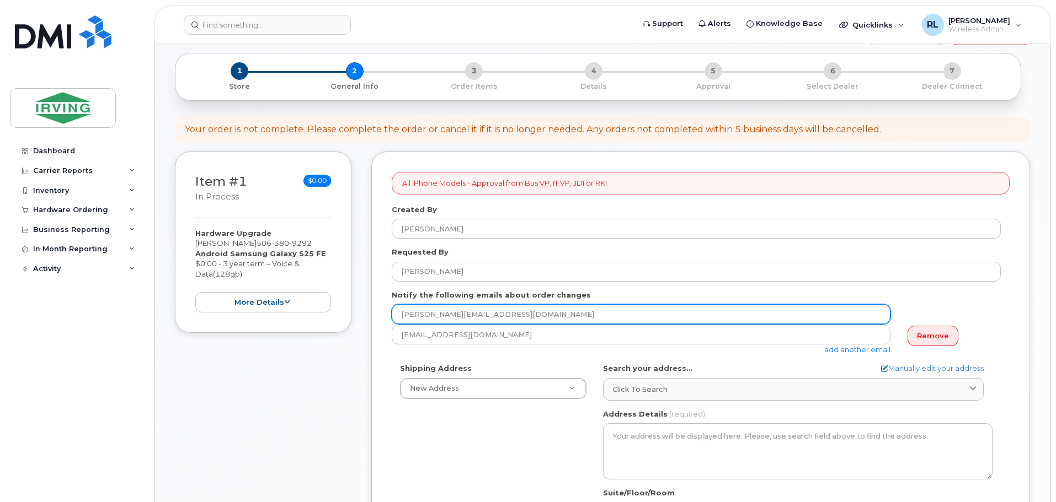
click at [560, 318] on input "[PERSON_NAME][EMAIL_ADDRESS][PERSON_NAME][DOMAIN_NAME]" at bounding box center [641, 314] width 499 height 20
type input "r"
type input "e"
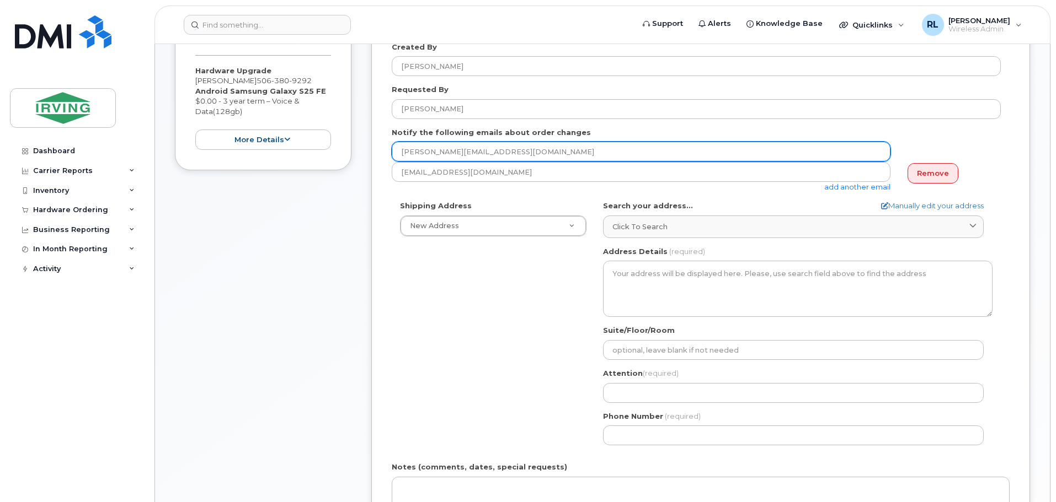
scroll to position [270, 0]
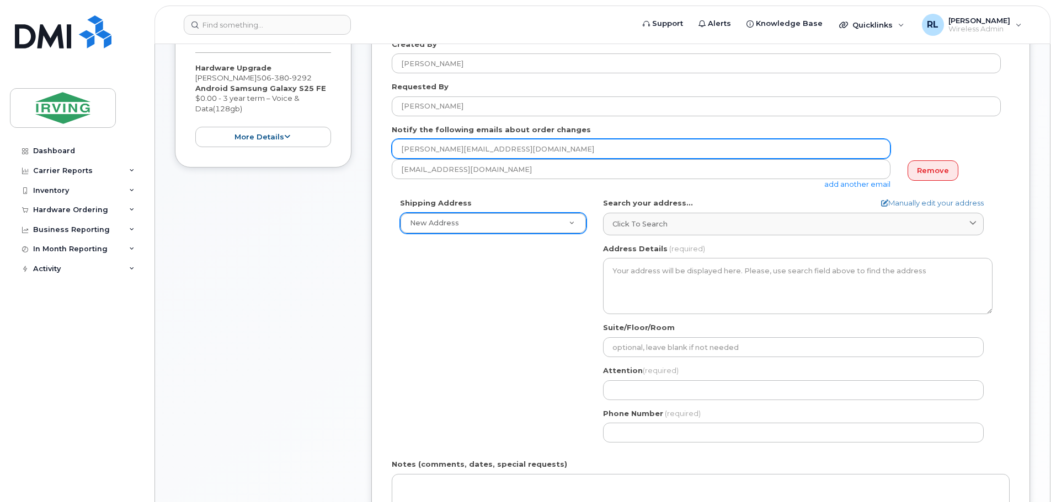
type input "doria.ela@masterpackaging.com"
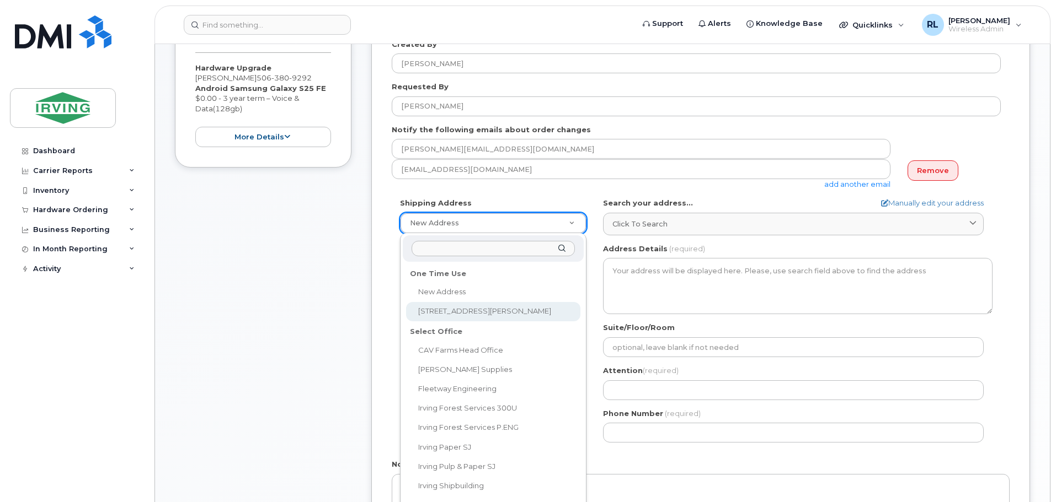
select select "333 Adélard-Savoie Blvd"
type textarea "333 Adélard-Savoie Blvd DIEPPE NB E1A 7G9 CANADA"
type input "reception"
type input "[PERSON_NAME]"
type input "5068595694"
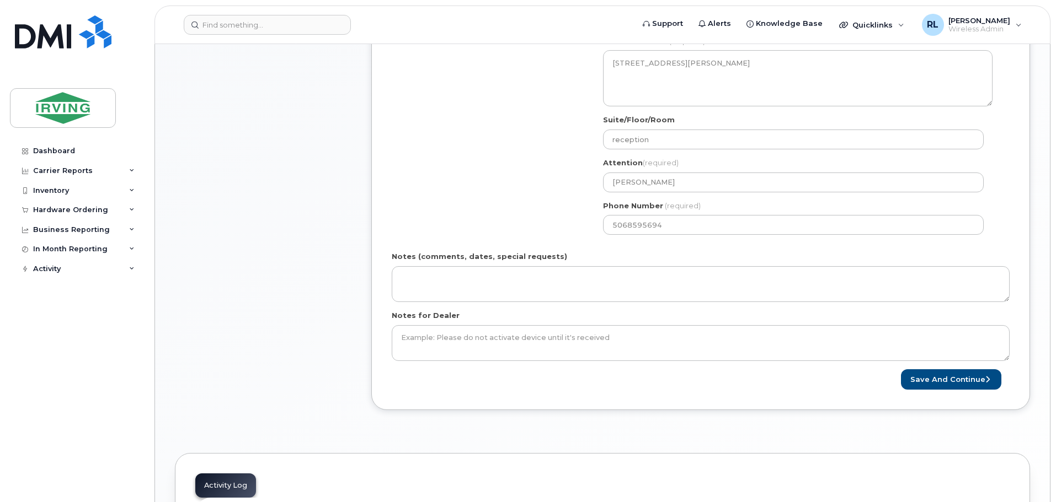
scroll to position [491, 0]
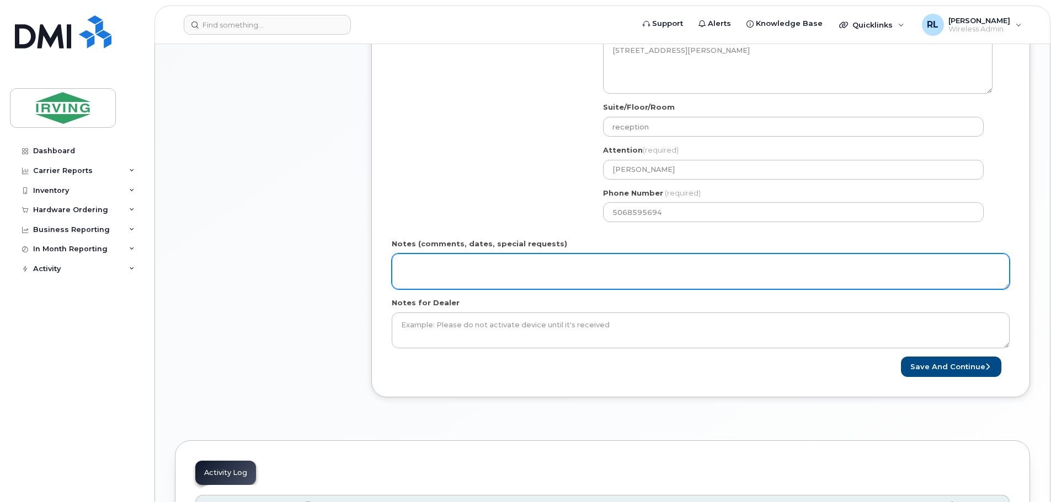
click at [496, 265] on textarea "Notes (comments, dates, special requests)" at bounding box center [701, 272] width 618 height 36
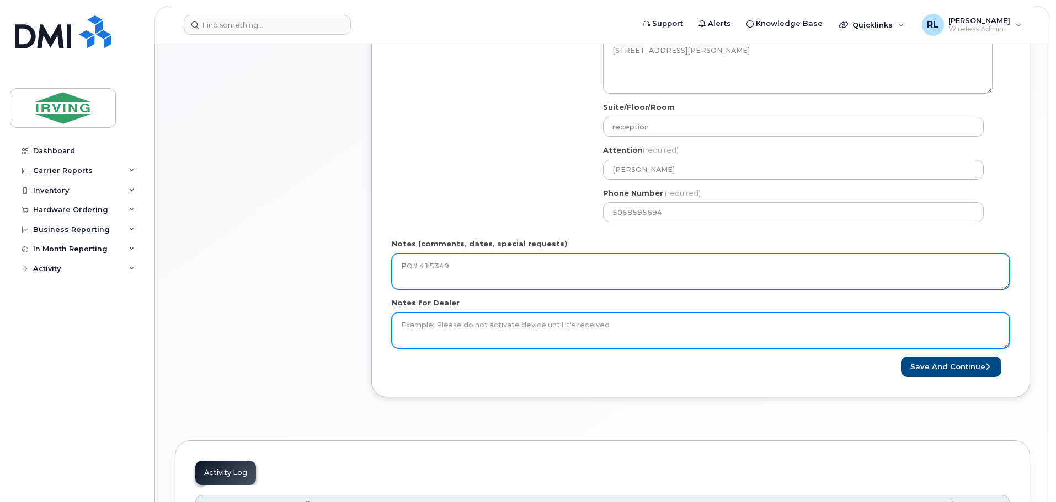
type textarea "PO# 415349"
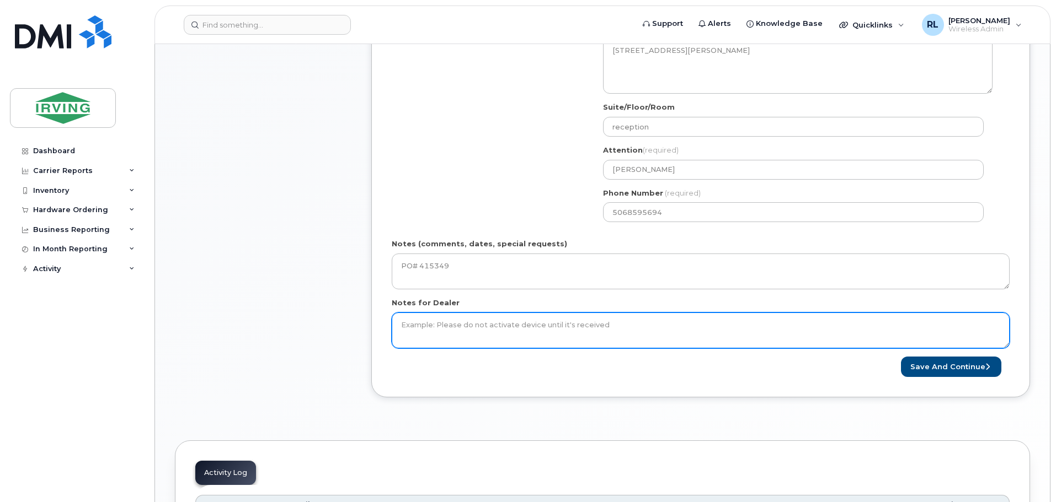
click at [517, 326] on textarea "Notes for Dealer" at bounding box center [701, 331] width 618 height 36
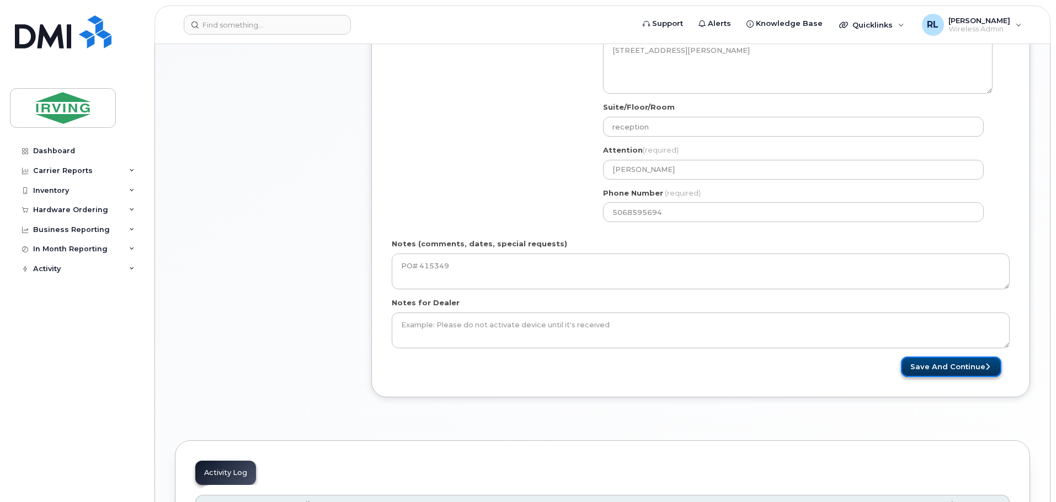
click at [964, 365] on button "Save and Continue" at bounding box center [951, 367] width 100 height 20
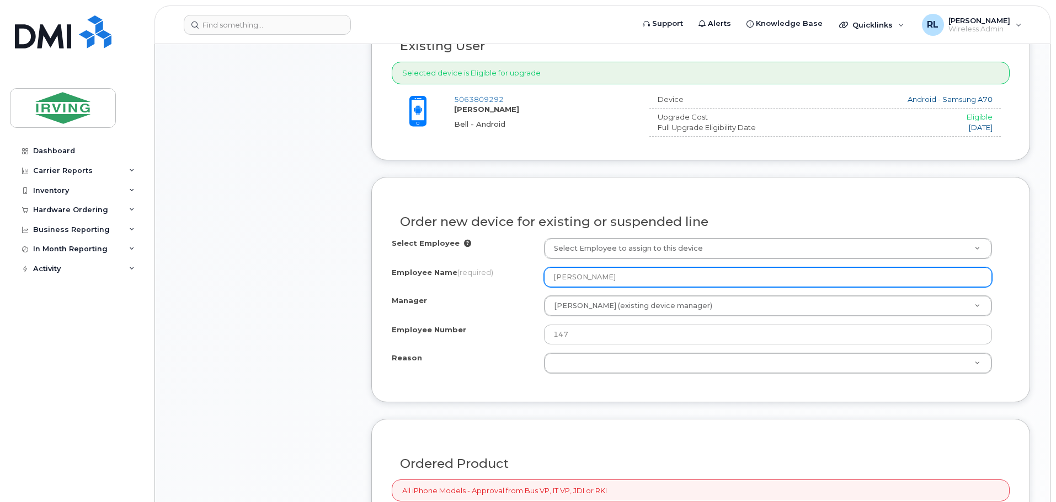
scroll to position [551, 0]
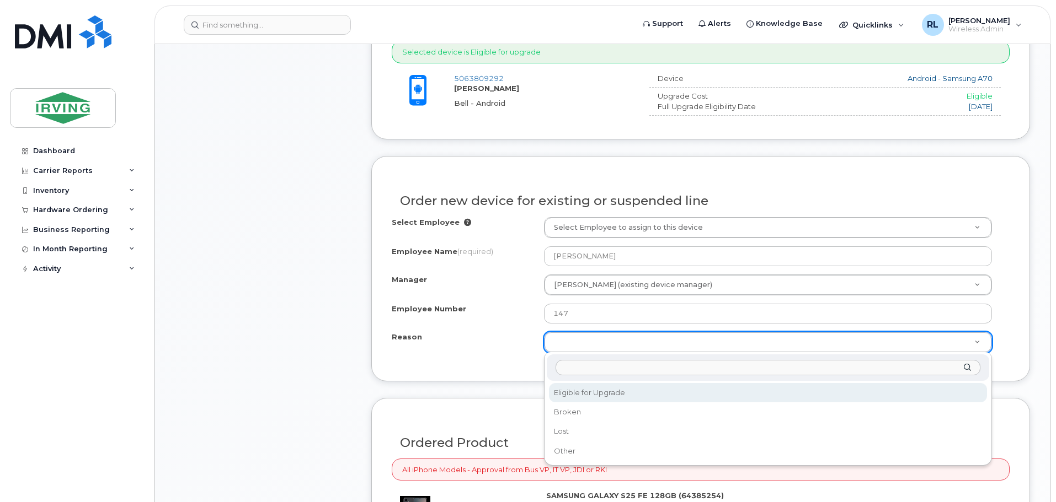
select select "eligible_for_upgrade"
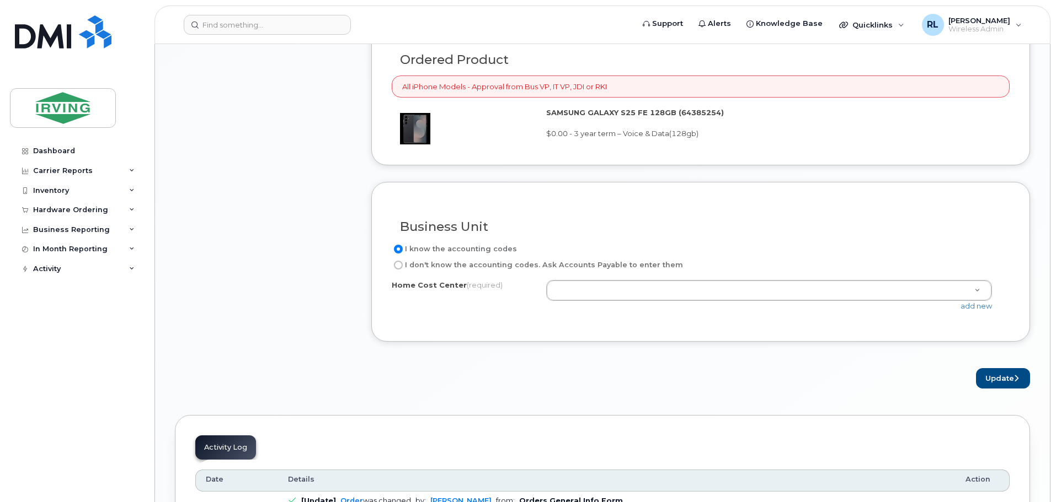
scroll to position [938, 0]
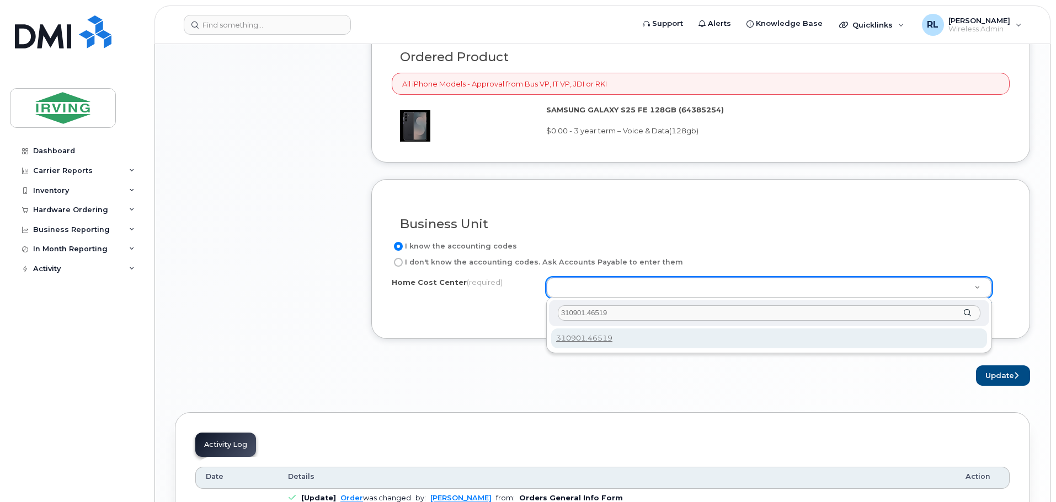
type input "310901.46519"
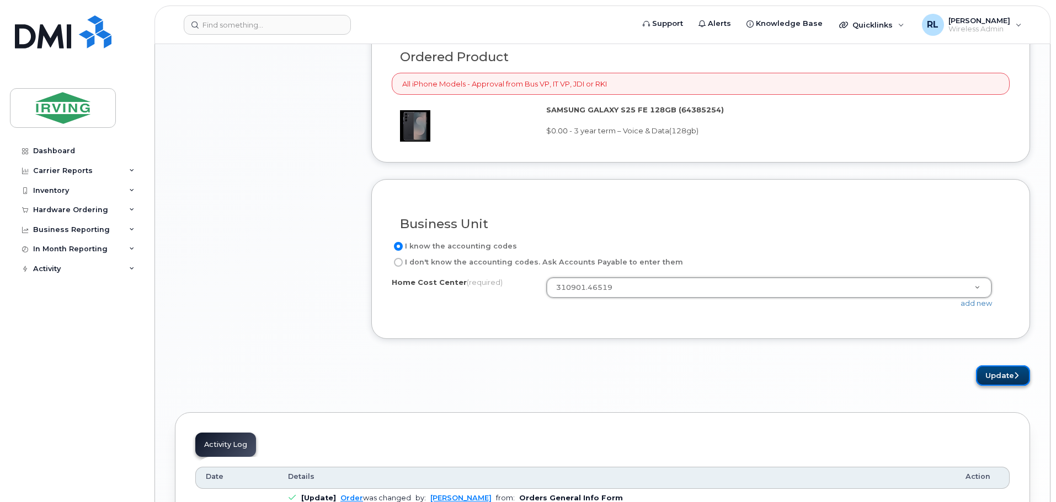
click at [998, 373] on button "Update" at bounding box center [1003, 376] width 54 height 20
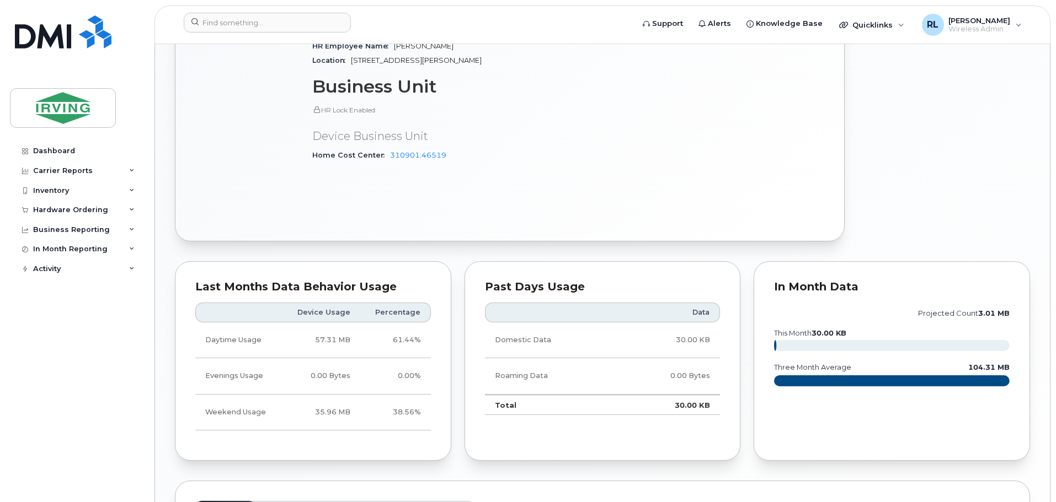
scroll to position [567, 0]
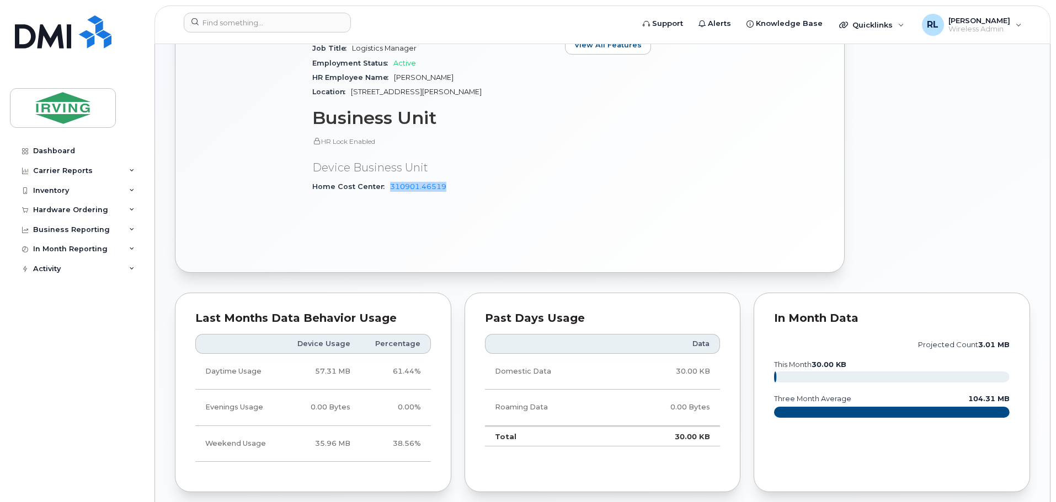
drag, startPoint x: 448, startPoint y: 183, endPoint x: 388, endPoint y: 182, distance: 60.7
click at [388, 182] on div "Home Cost Center 310901.46519" at bounding box center [431, 187] width 239 height 14
copy link "310901.46519"
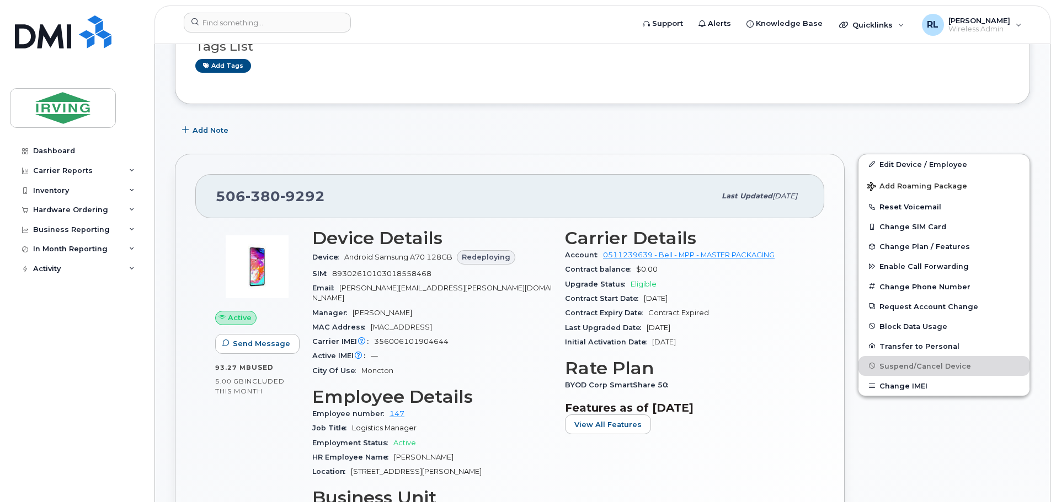
scroll to position [181, 0]
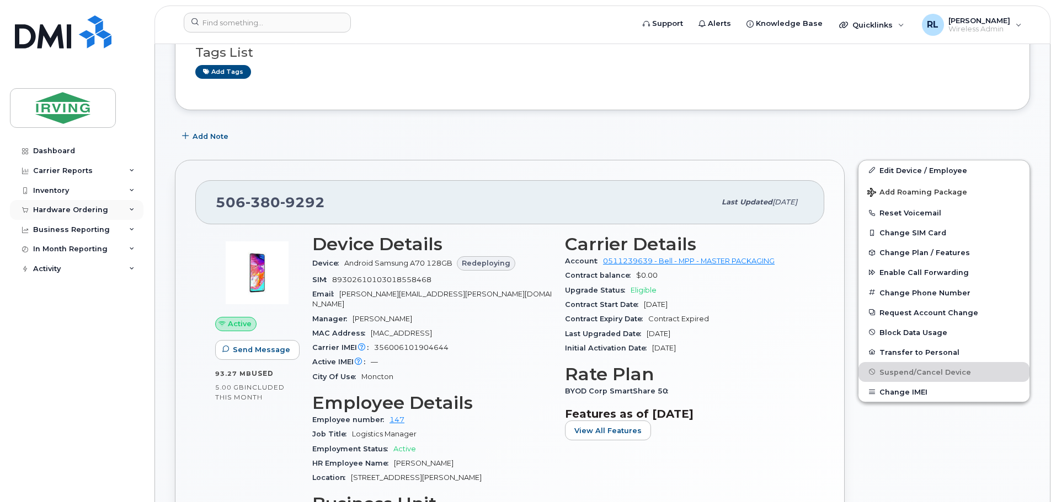
click at [124, 211] on div "Hardware Ordering" at bounding box center [76, 210] width 133 height 20
click at [82, 250] on link "Orders" at bounding box center [86, 251] width 114 height 21
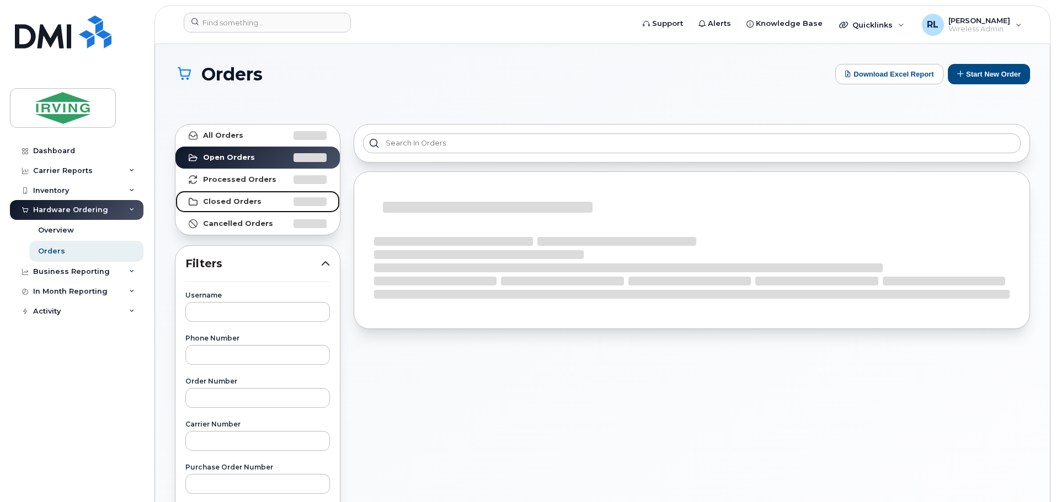
click at [220, 195] on link "Closed Orders" at bounding box center [257, 202] width 164 height 22
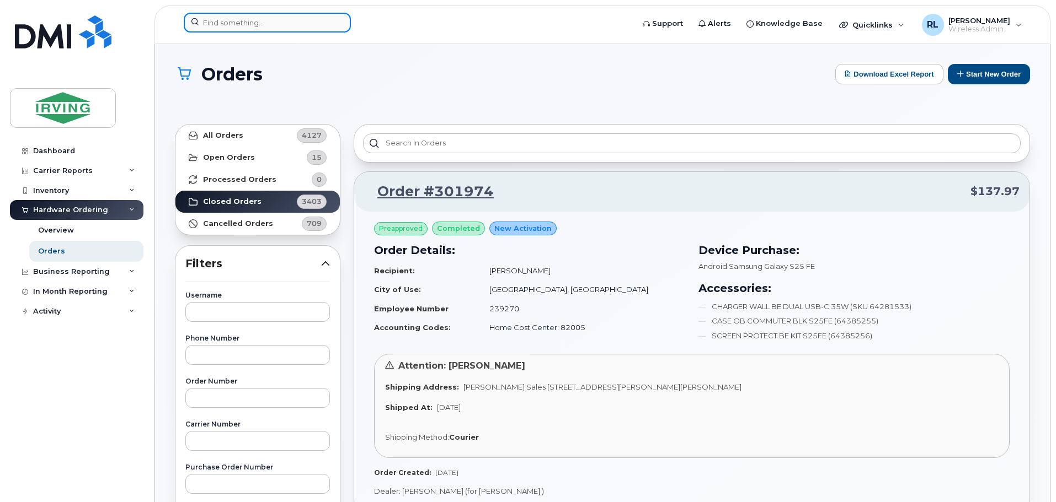
click at [215, 25] on input at bounding box center [267, 23] width 167 height 20
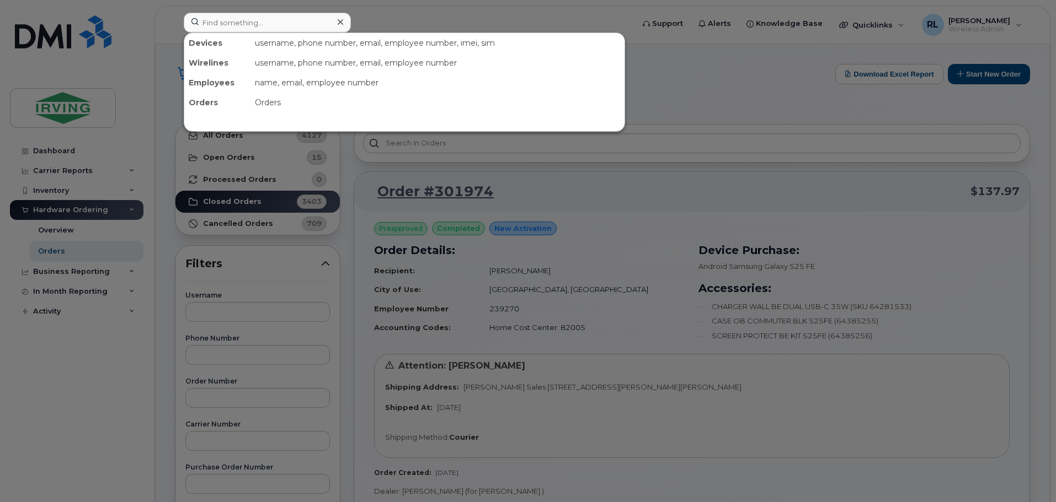
click at [513, 295] on div at bounding box center [528, 251] width 1056 height 502
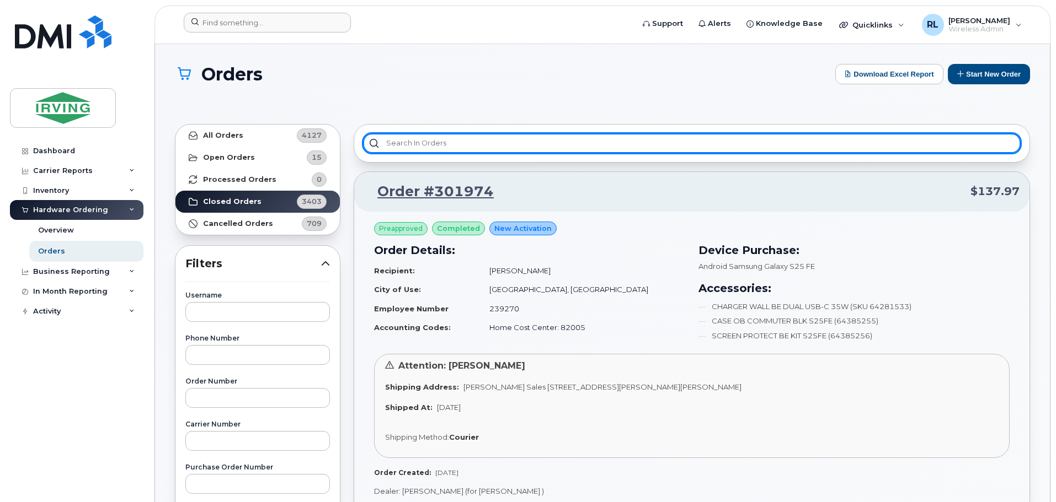
click at [494, 137] on input "text" at bounding box center [691, 143] width 657 height 20
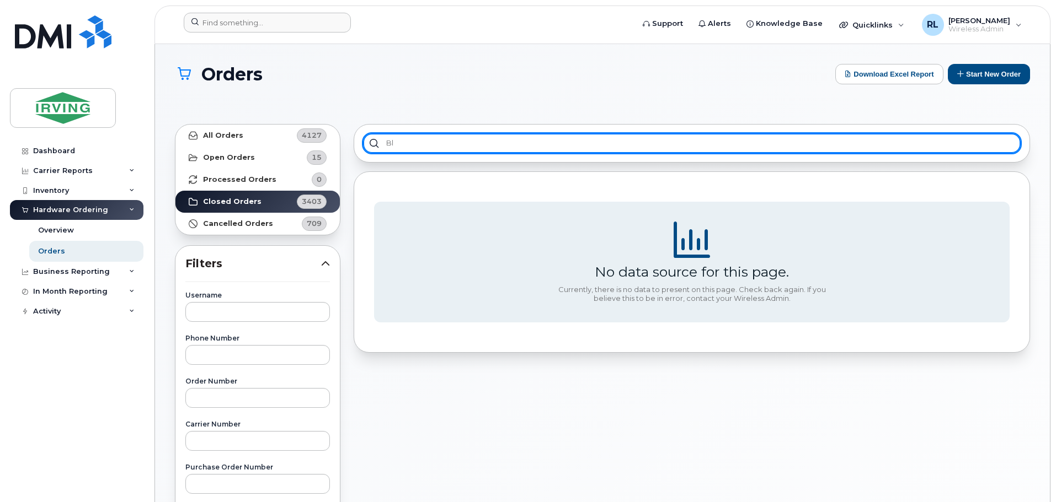
type input "b"
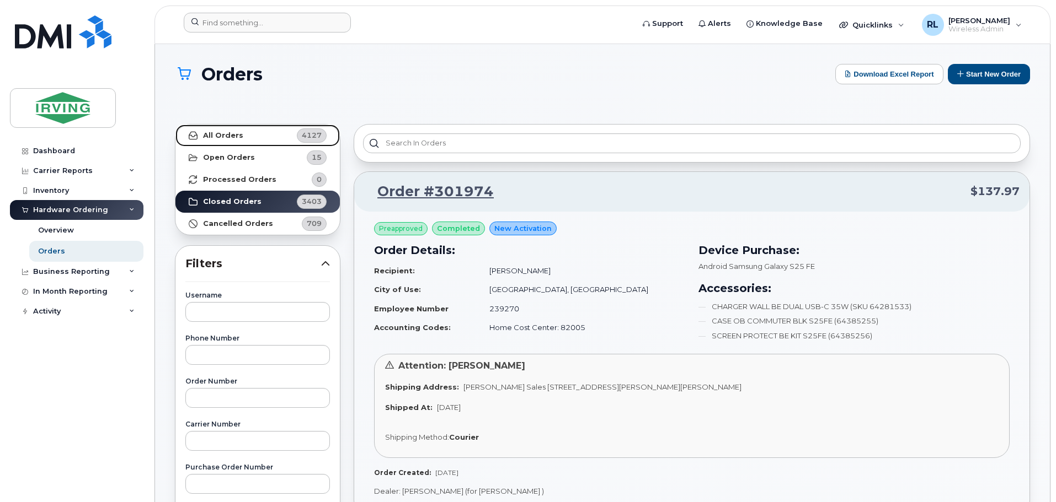
click at [234, 135] on strong "All Orders" at bounding box center [223, 135] width 40 height 9
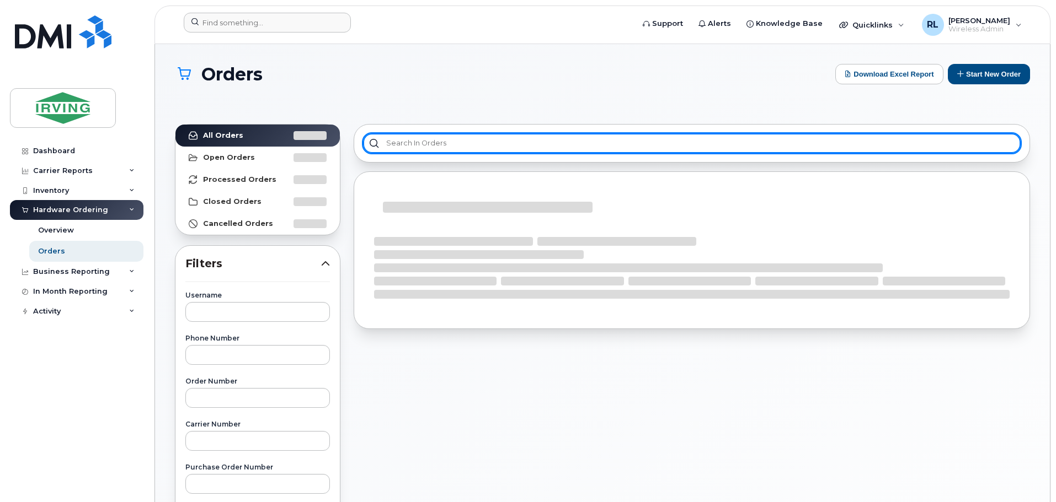
click at [393, 146] on input "text" at bounding box center [691, 143] width 657 height 20
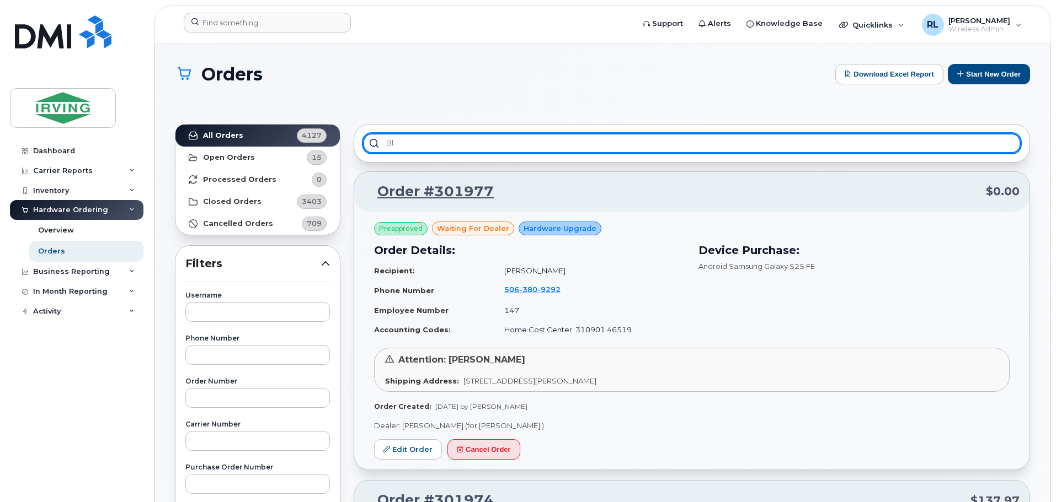
type input "b"
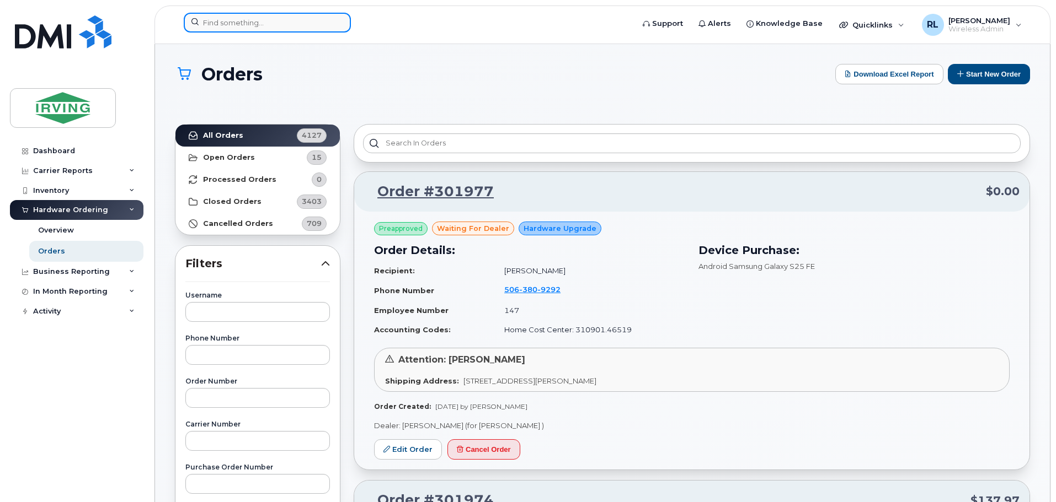
click at [259, 22] on input at bounding box center [267, 23] width 167 height 20
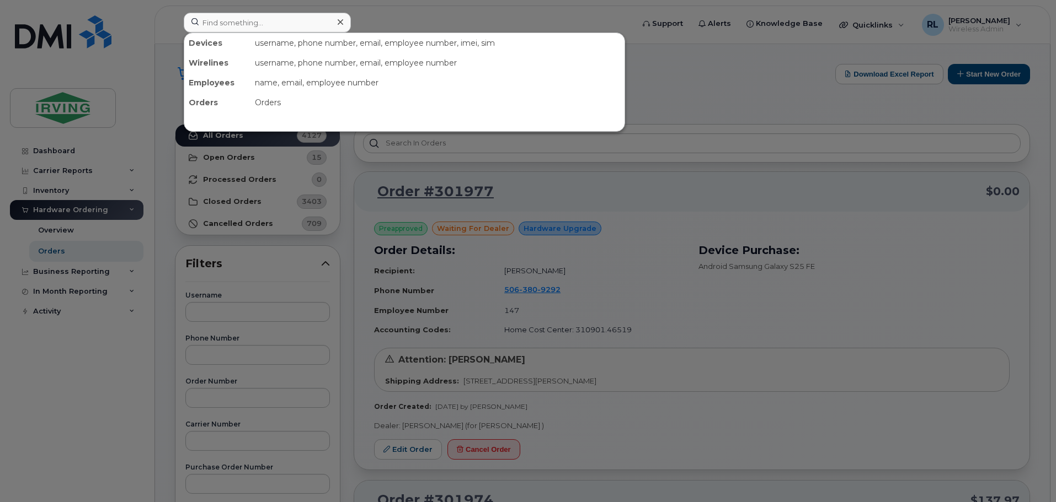
click at [643, 291] on div at bounding box center [528, 251] width 1056 height 502
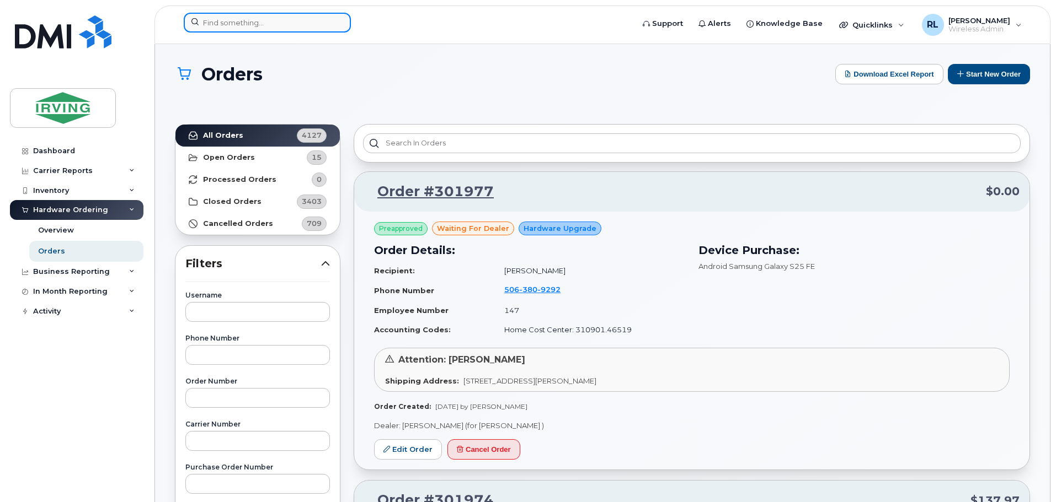
click at [246, 25] on input at bounding box center [267, 23] width 167 height 20
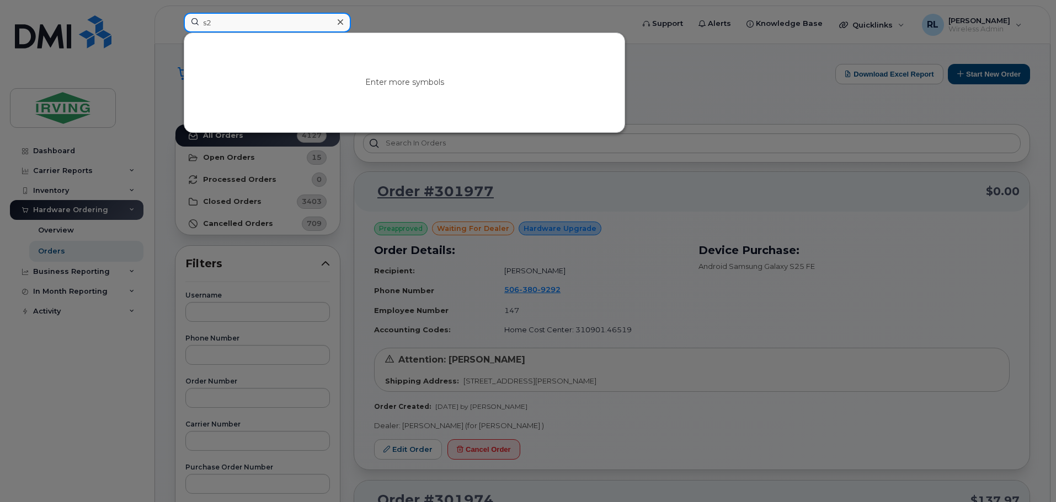
type input "s"
click at [761, 332] on div at bounding box center [528, 251] width 1056 height 502
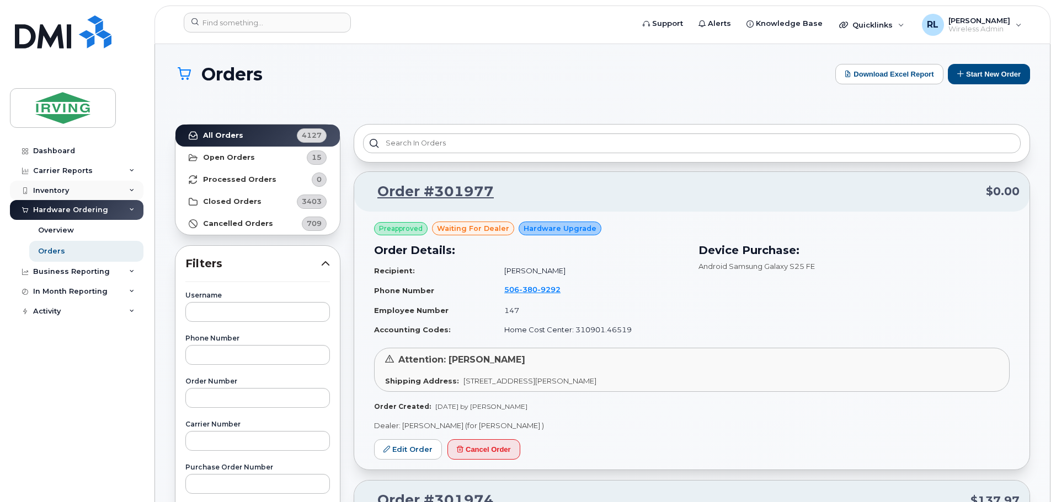
click at [71, 183] on div "Inventory" at bounding box center [76, 191] width 133 height 20
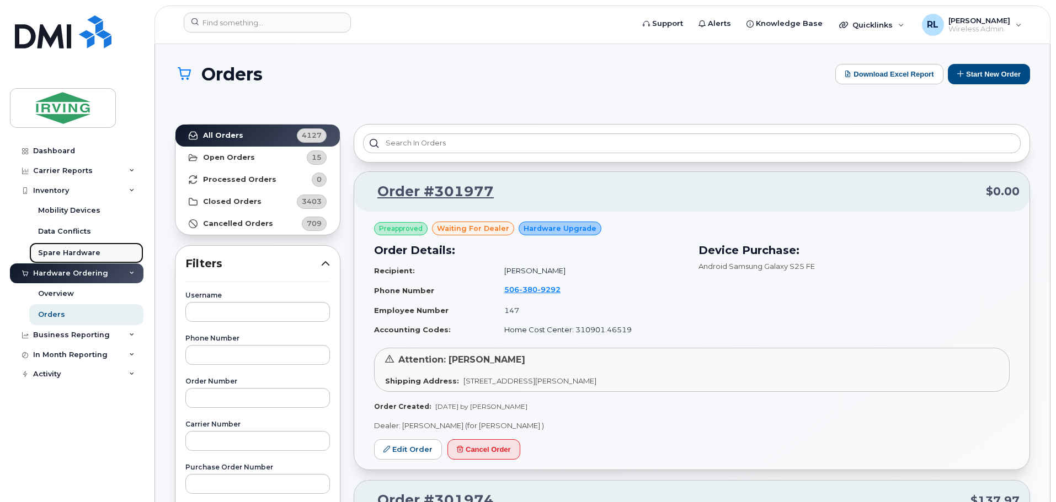
click at [93, 254] on div "Spare Hardware" at bounding box center [69, 253] width 62 height 10
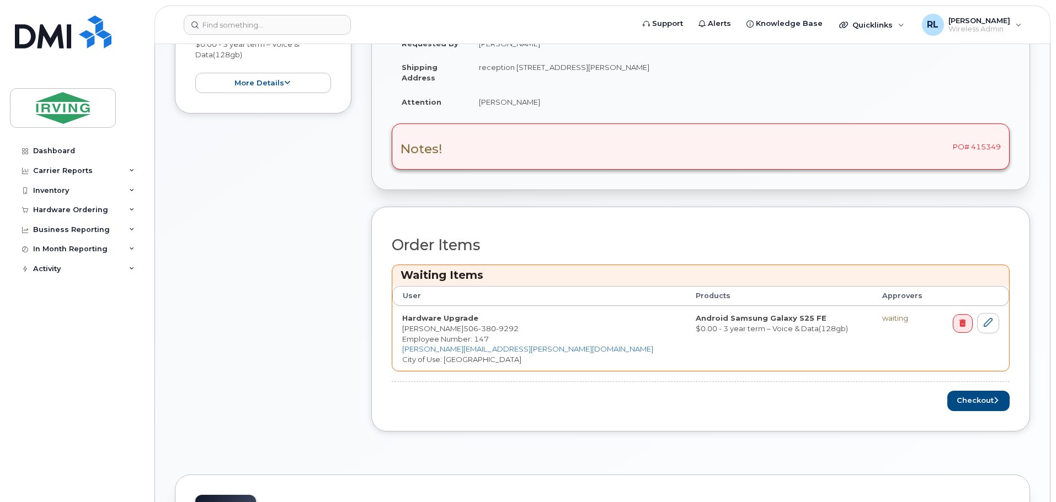
scroll to position [386, 0]
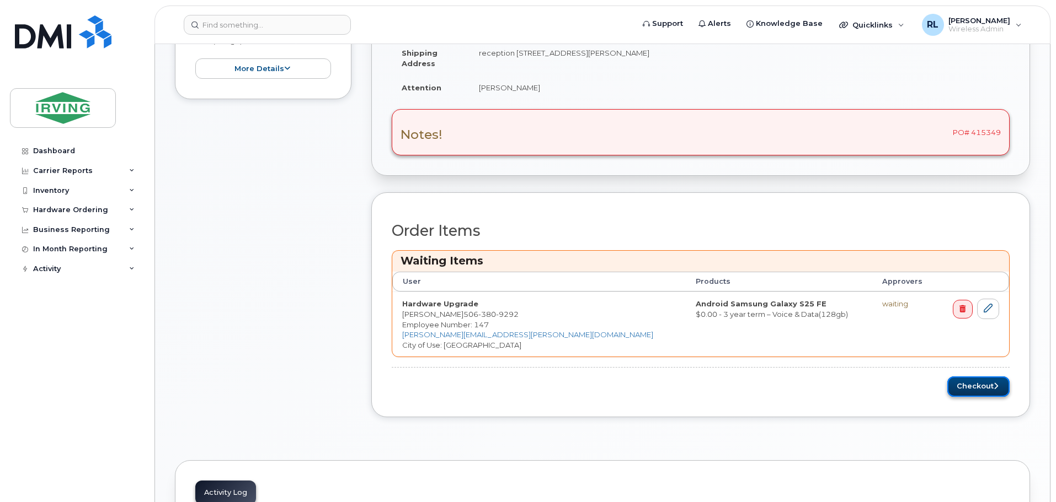
click at [982, 384] on button "Checkout" at bounding box center [978, 387] width 62 height 20
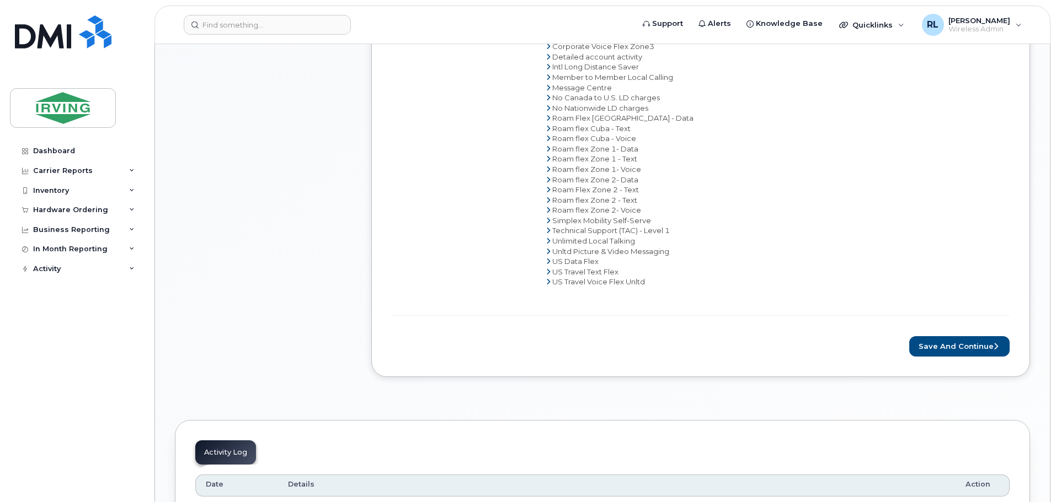
scroll to position [772, 0]
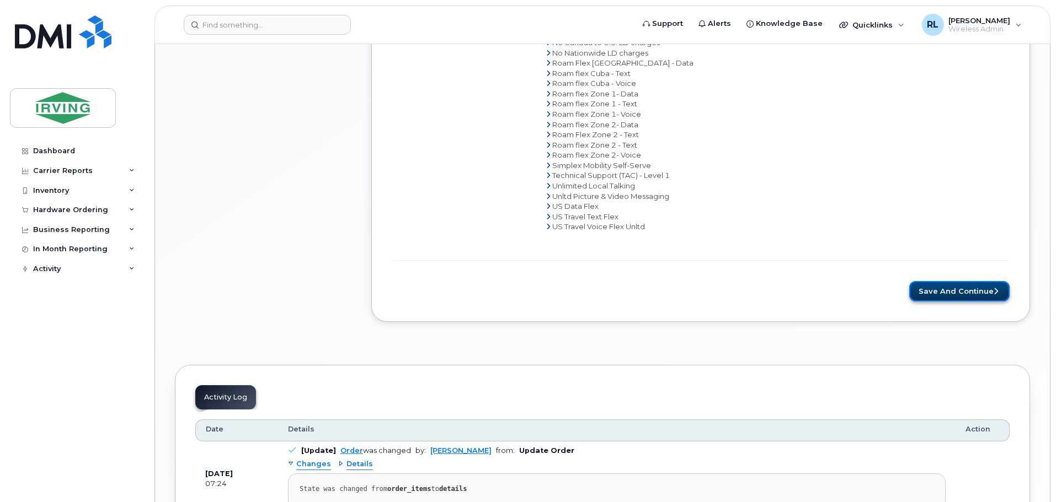
click at [954, 287] on button "Save and Continue" at bounding box center [959, 291] width 100 height 20
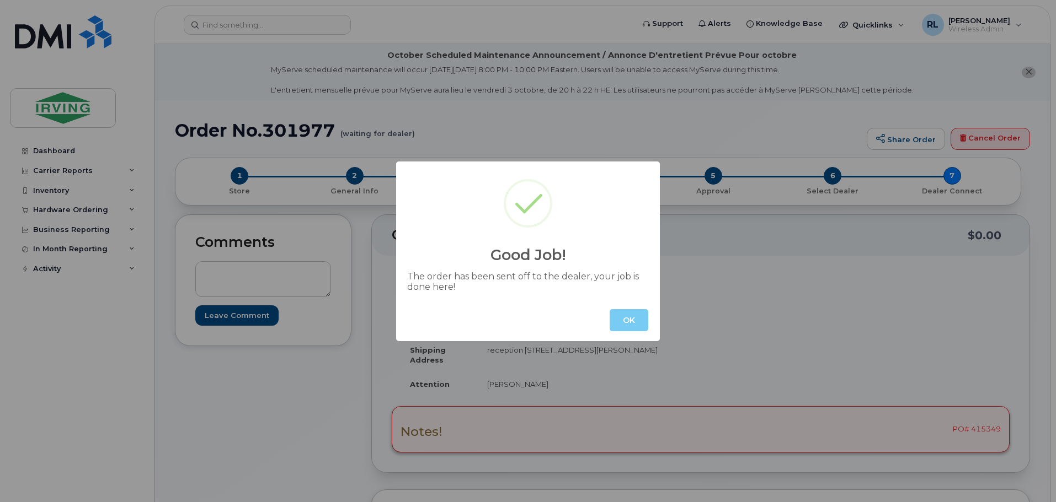
click at [631, 316] on button "OK" at bounding box center [628, 320] width 39 height 22
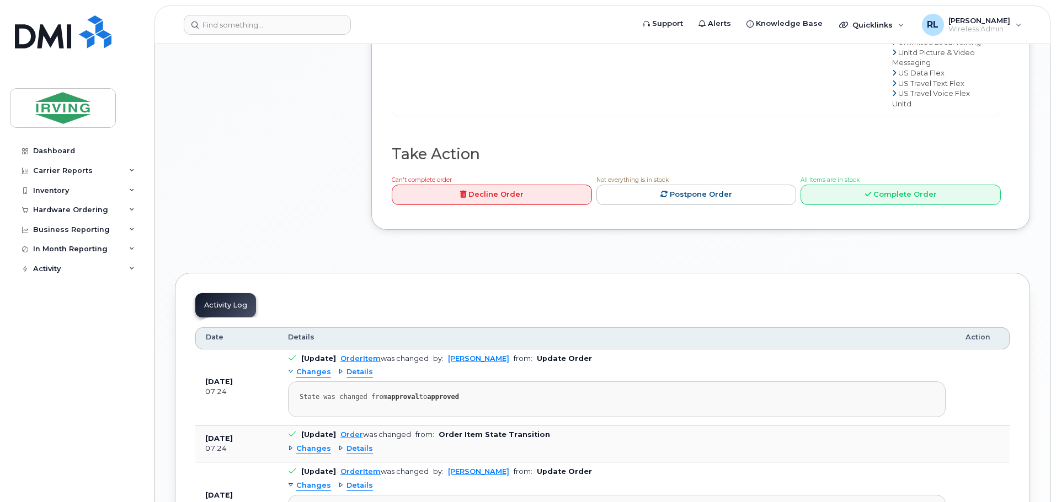
scroll to position [938, 0]
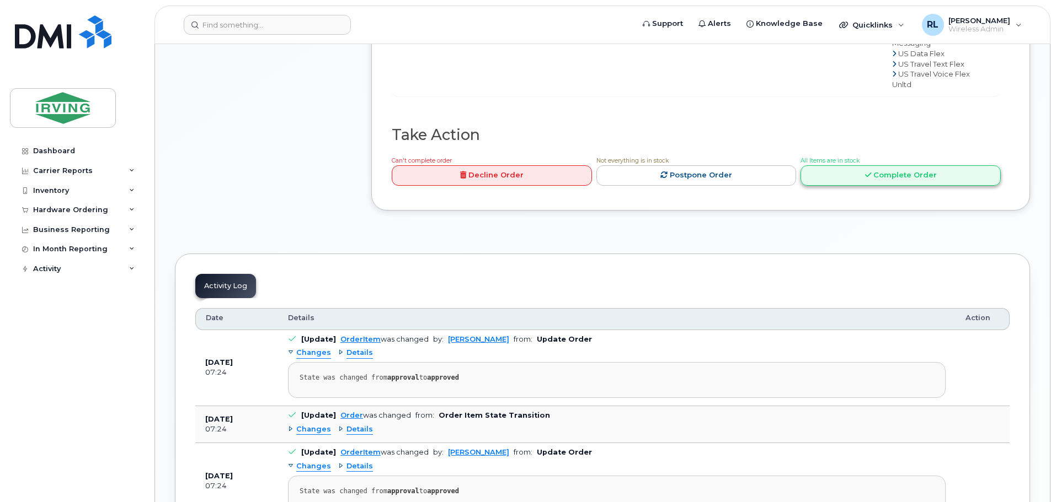
click at [875, 186] on link "Complete Order" at bounding box center [900, 175] width 200 height 20
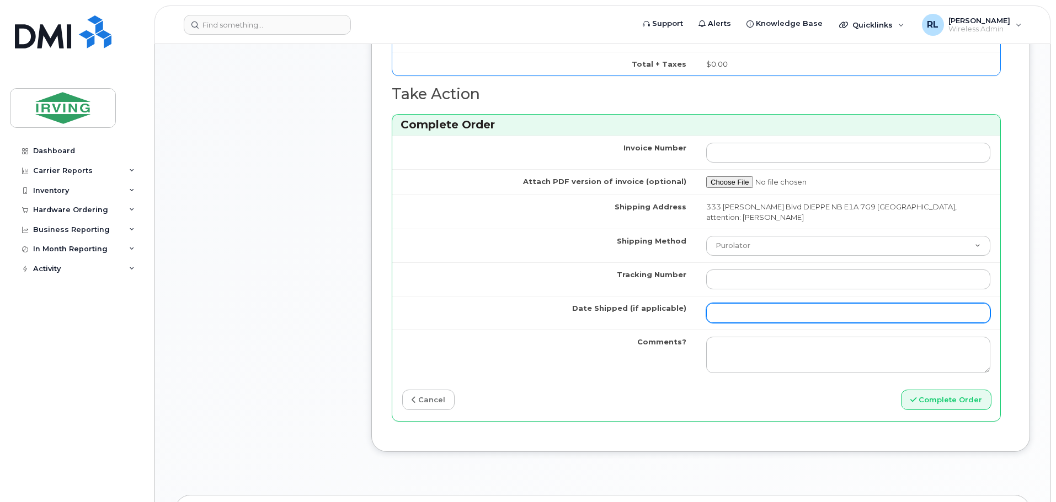
scroll to position [882, 0]
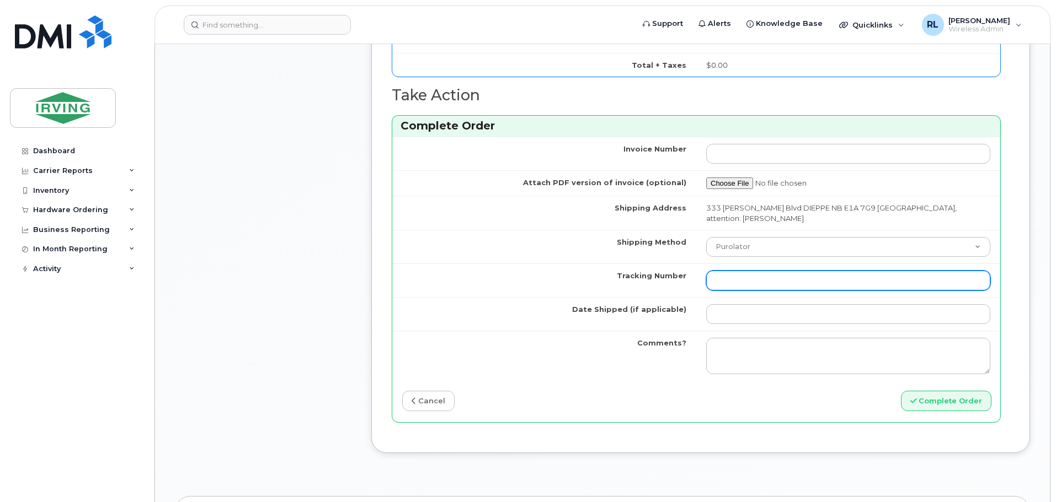
click at [743, 281] on input "Tracking Number" at bounding box center [848, 281] width 284 height 20
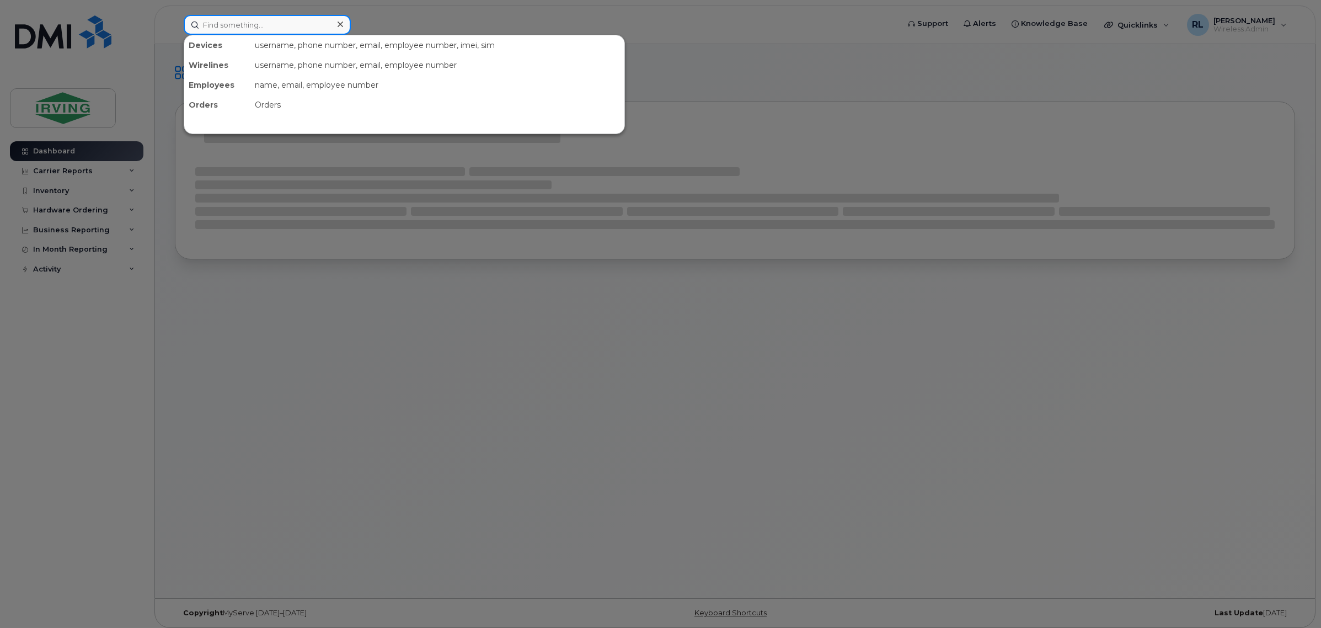
click at [234, 24] on input at bounding box center [267, 25] width 167 height 20
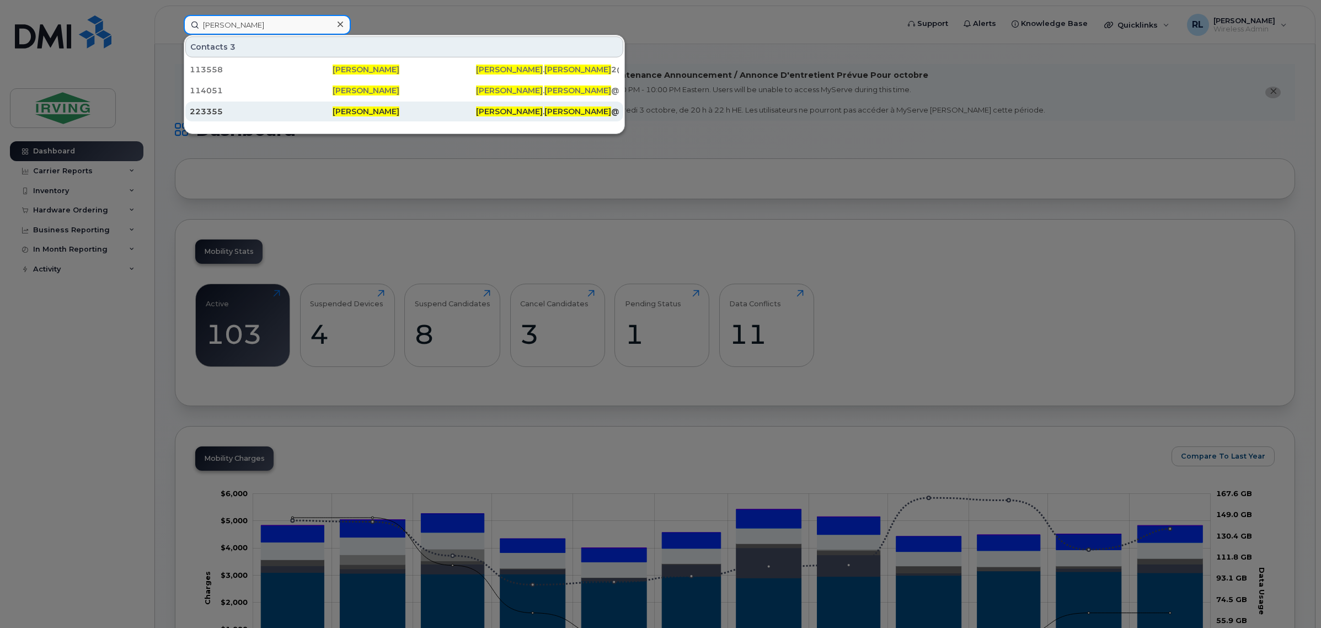
type input "[PERSON_NAME]"
click at [345, 108] on span "[PERSON_NAME]" at bounding box center [366, 111] width 67 height 10
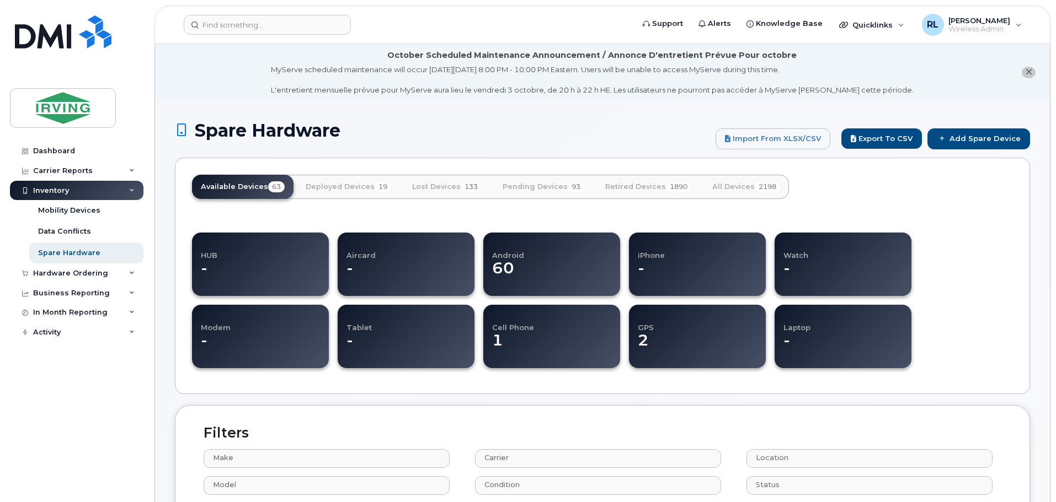
select select
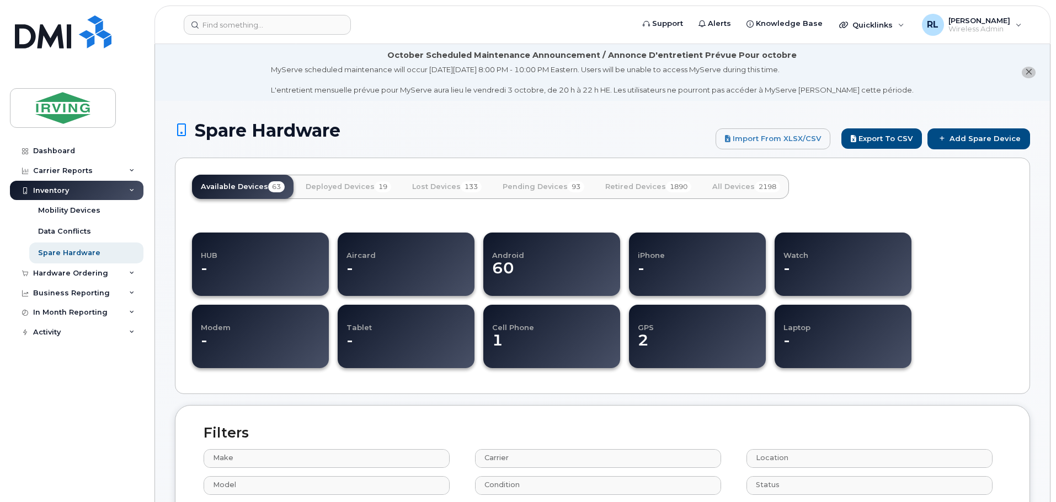
select select
click at [74, 211] on div "Mobility Devices" at bounding box center [69, 211] width 62 height 10
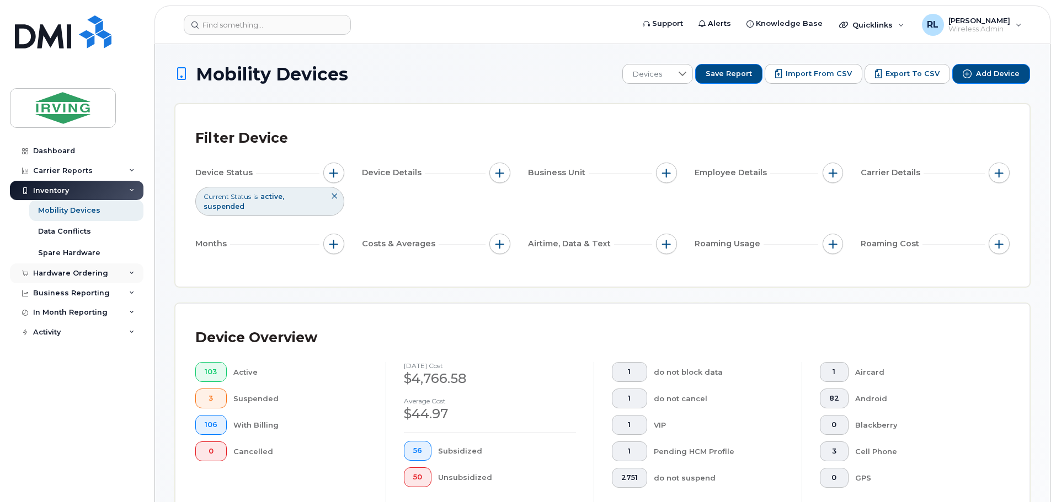
click at [106, 275] on div "Hardware Ordering" at bounding box center [76, 274] width 133 height 20
click at [68, 291] on div "Overview" at bounding box center [56, 294] width 36 height 10
click at [85, 111] on img at bounding box center [62, 108] width 85 height 32
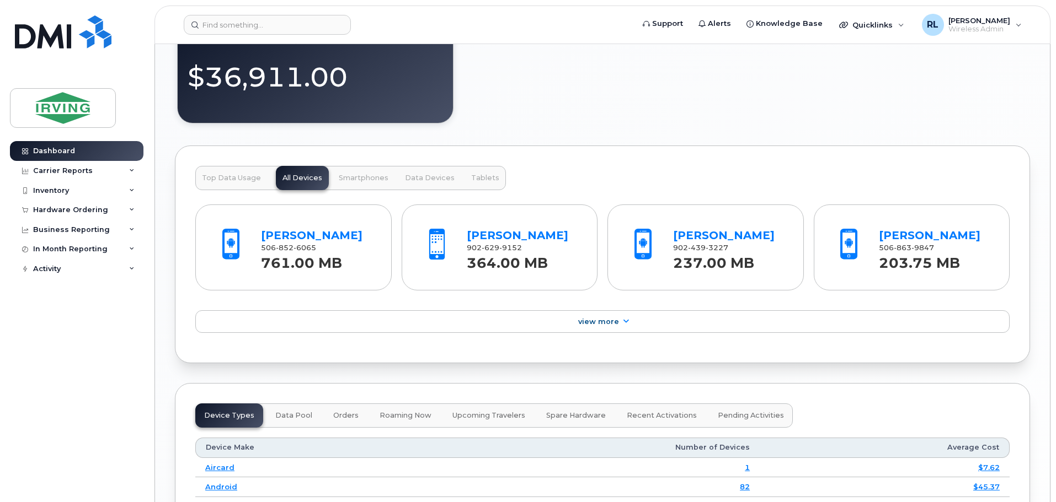
scroll to position [1048, 0]
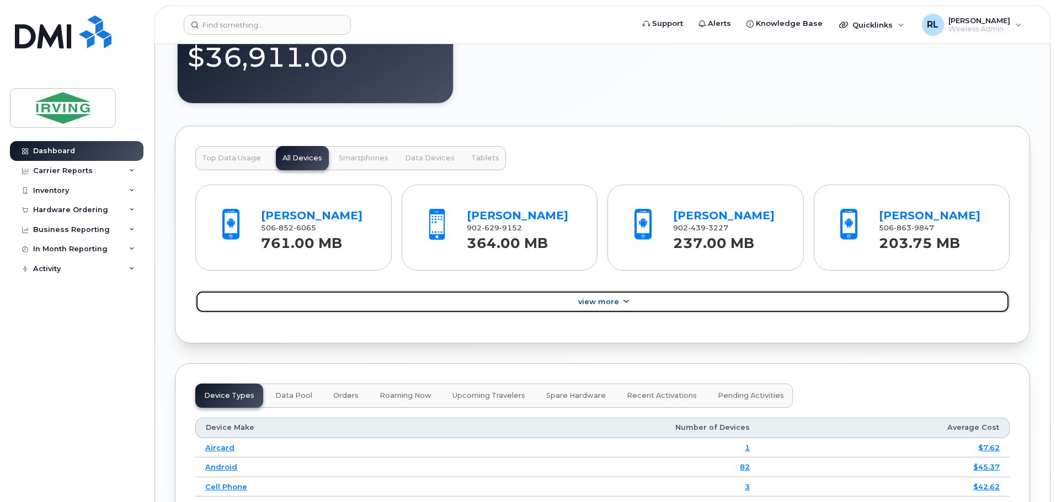
click at [618, 299] on link "View More" at bounding box center [602, 302] width 814 height 23
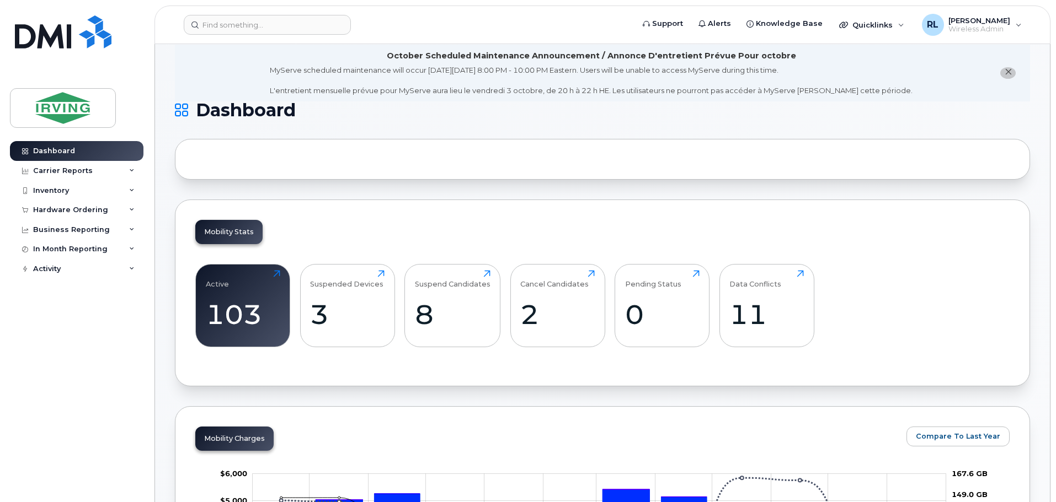
scroll to position [0, 0]
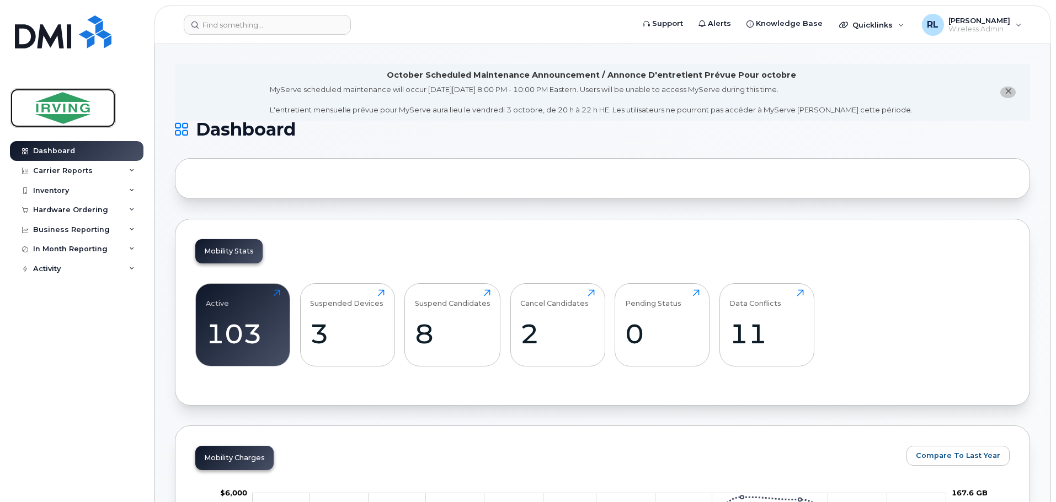
click at [58, 97] on img at bounding box center [62, 108] width 85 height 32
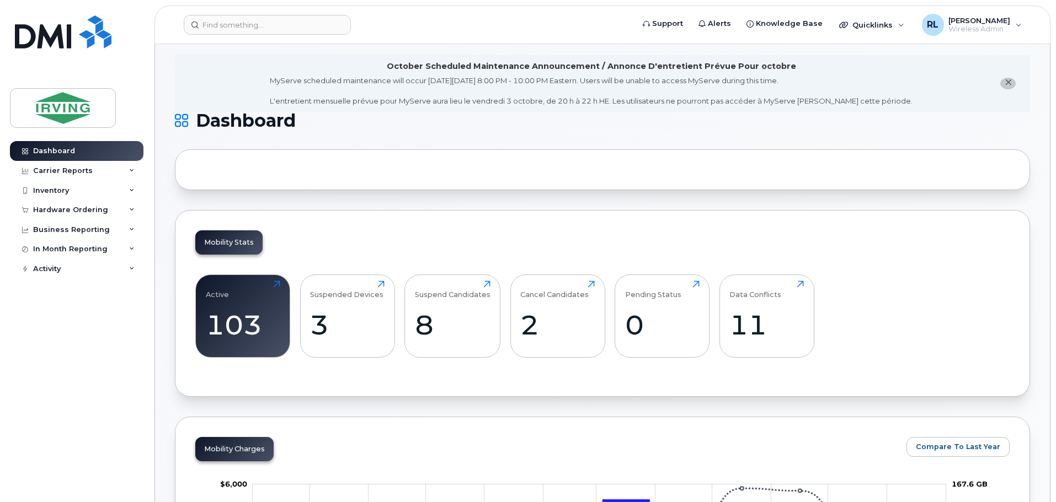
scroll to position [4, 0]
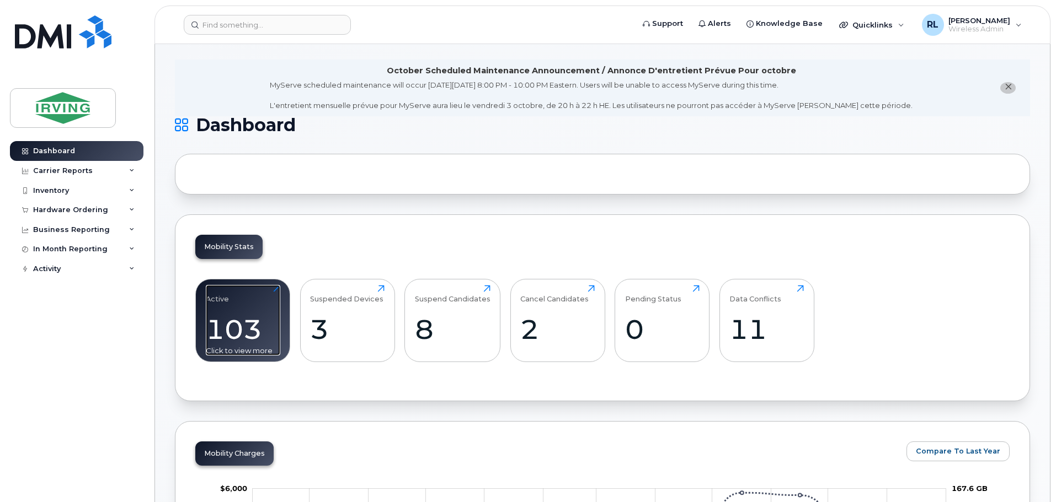
click at [237, 323] on div "103" at bounding box center [243, 329] width 74 height 33
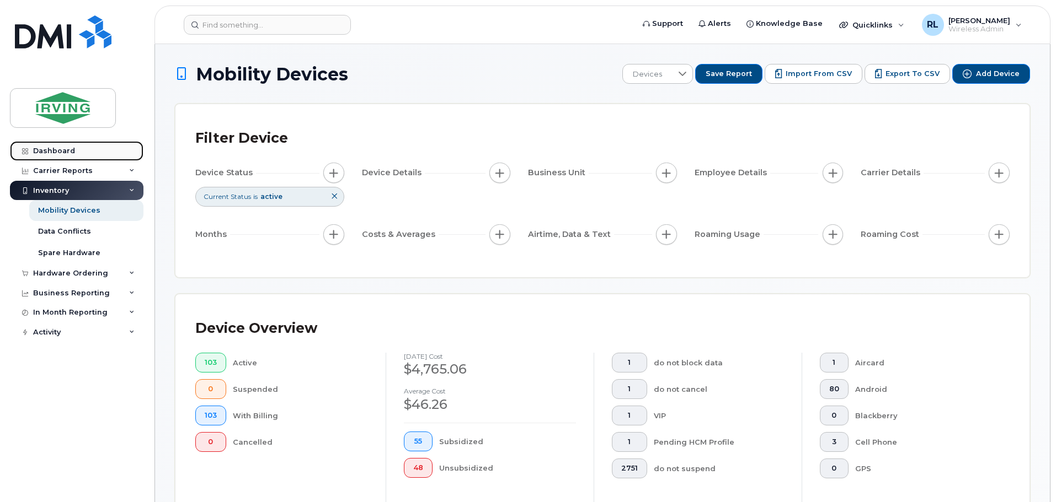
click at [88, 154] on link "Dashboard" at bounding box center [76, 151] width 133 height 20
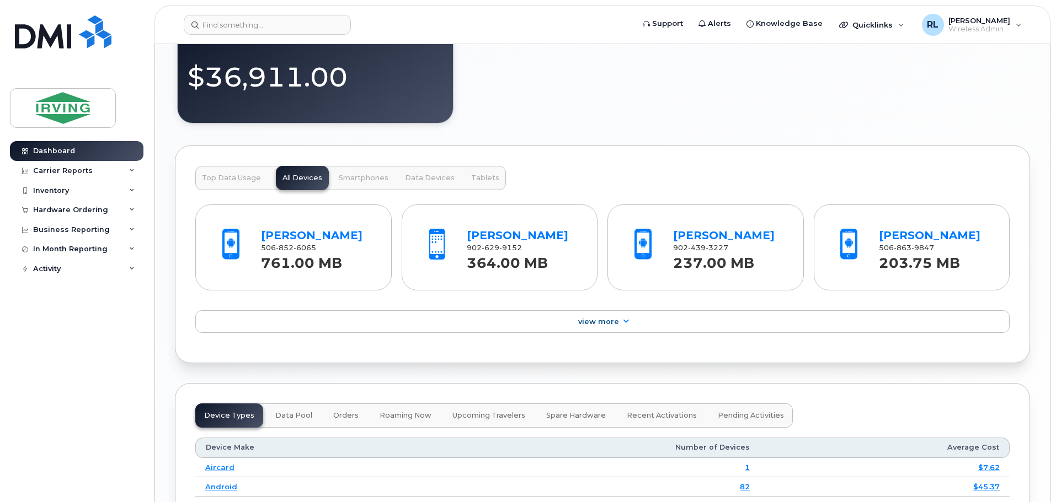
scroll to position [979, 0]
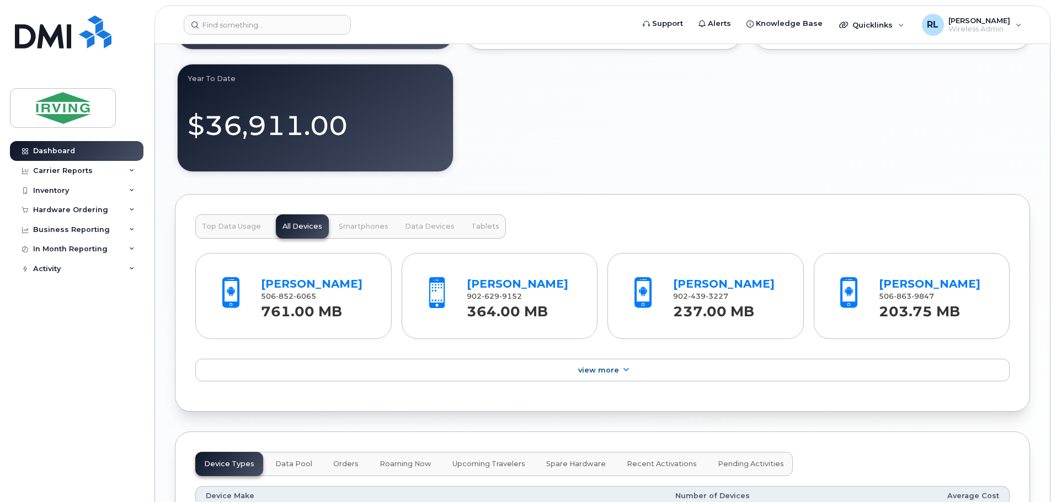
click at [352, 226] on span "Smartphones" at bounding box center [364, 226] width 50 height 9
click at [126, 191] on div "Inventory" at bounding box center [76, 191] width 133 height 20
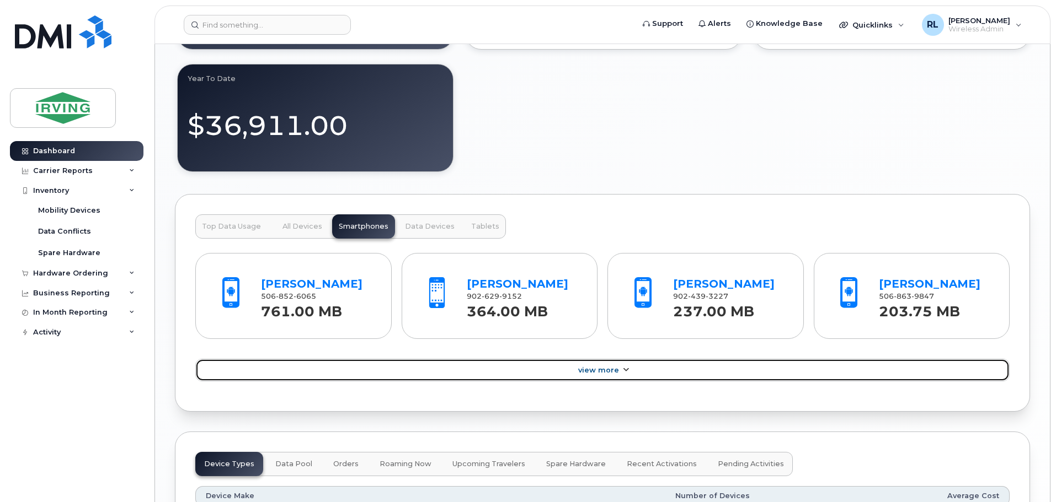
click at [607, 369] on span "View More" at bounding box center [598, 370] width 41 height 8
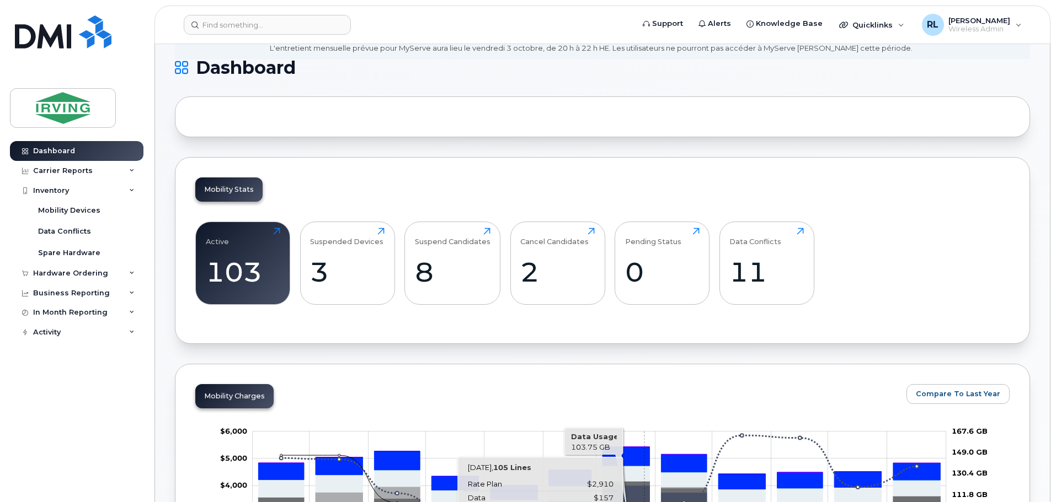
scroll to position [0, 0]
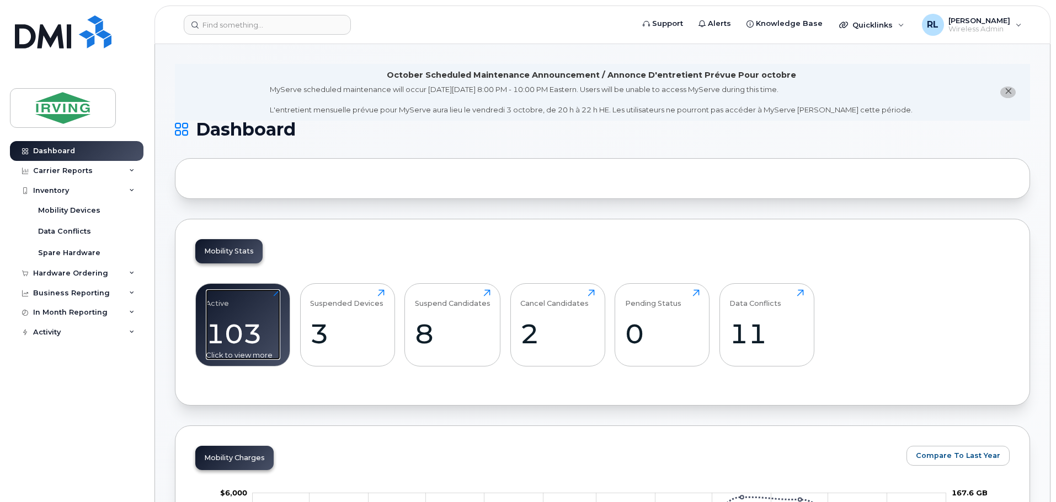
click at [250, 337] on div "103" at bounding box center [243, 334] width 74 height 33
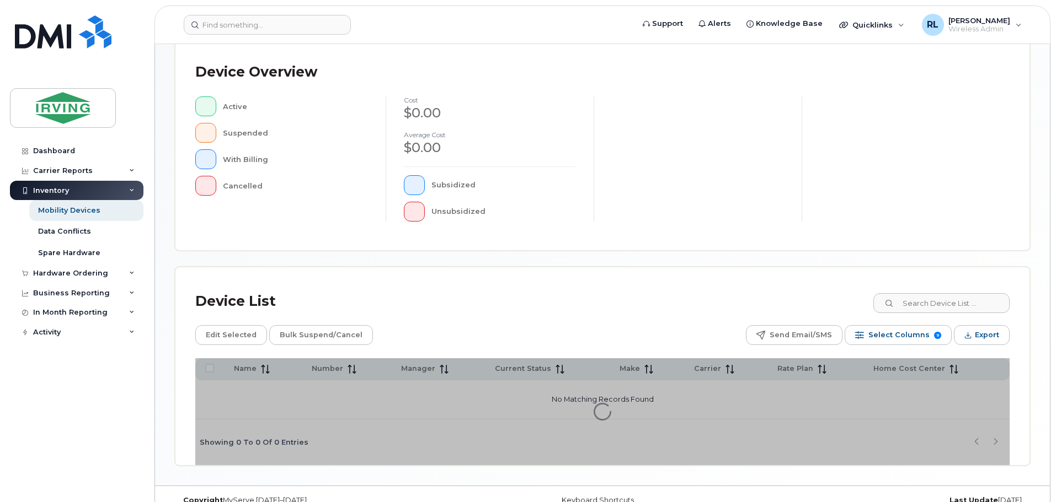
scroll to position [256, 0]
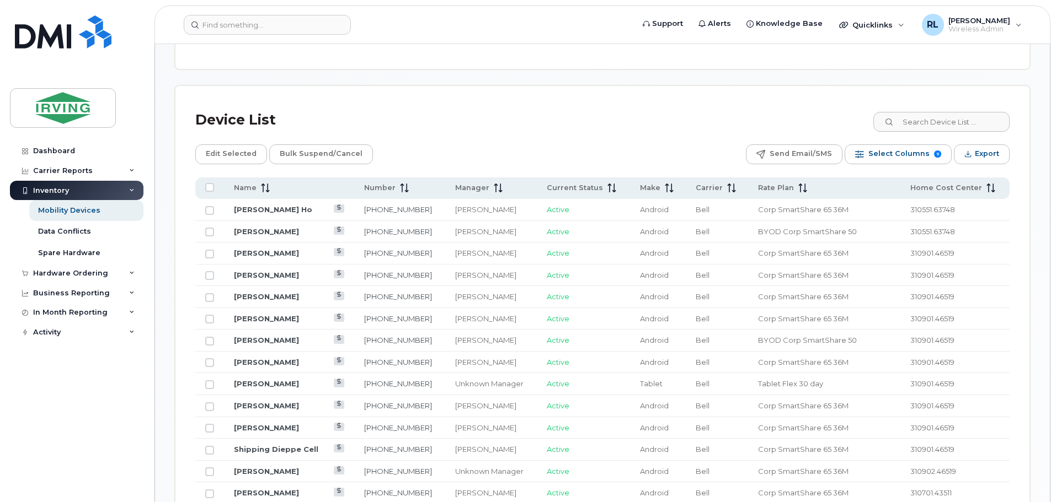
scroll to position [476, 0]
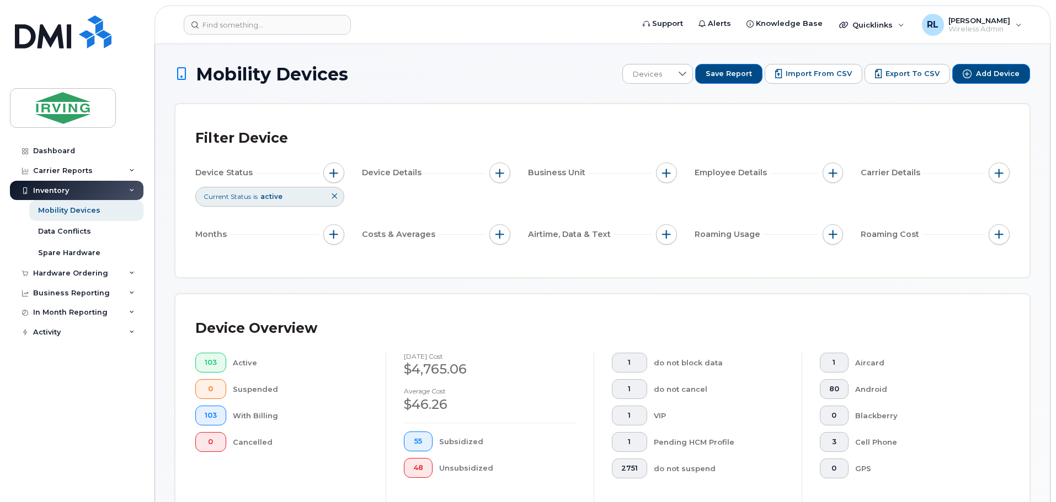
click at [334, 192] on button at bounding box center [334, 197] width 19 height 18
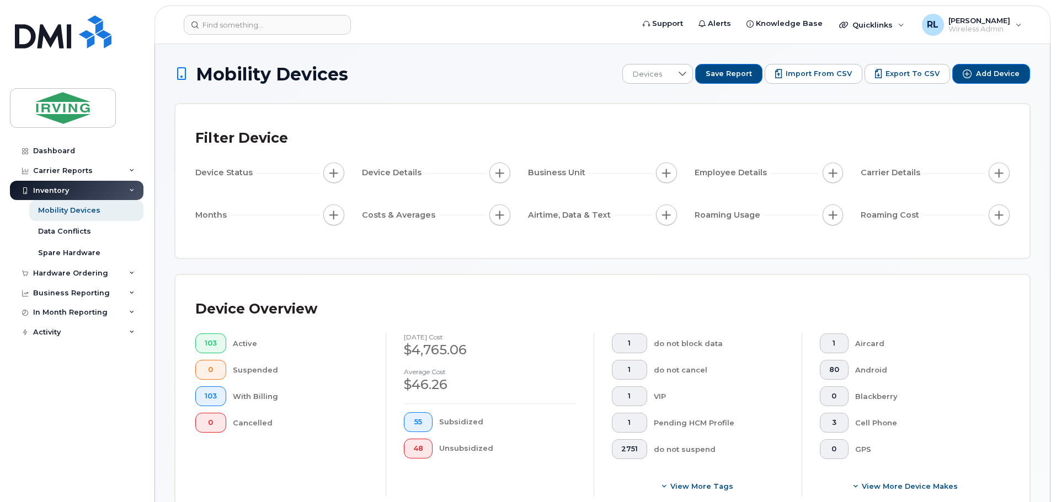
click at [425, 173] on div "Device Details" at bounding box center [393, 173] width 63 height 12
click at [501, 169] on span "button" at bounding box center [499, 173] width 9 height 9
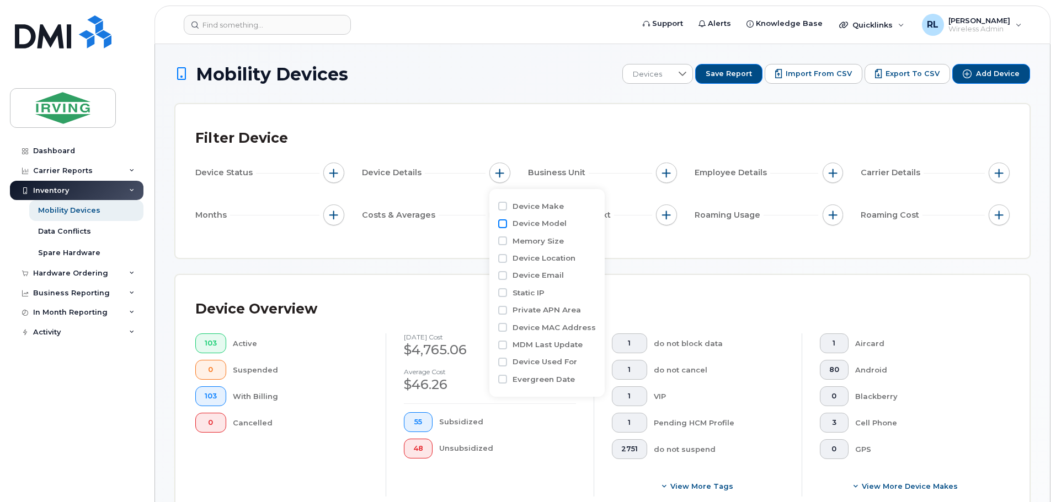
click at [506, 223] on input "Device Model" at bounding box center [502, 223] width 9 height 9
checkbox input "true"
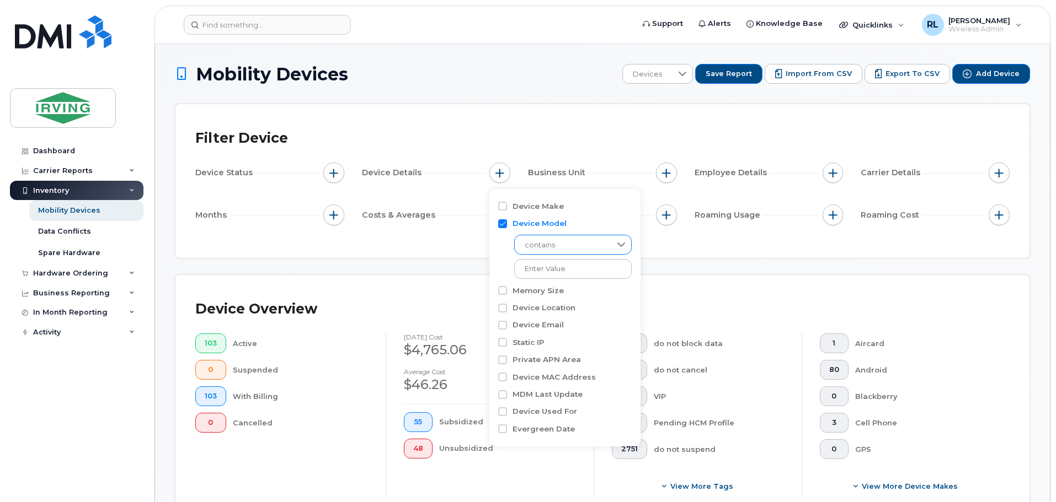
click at [617, 247] on icon at bounding box center [621, 244] width 9 height 9
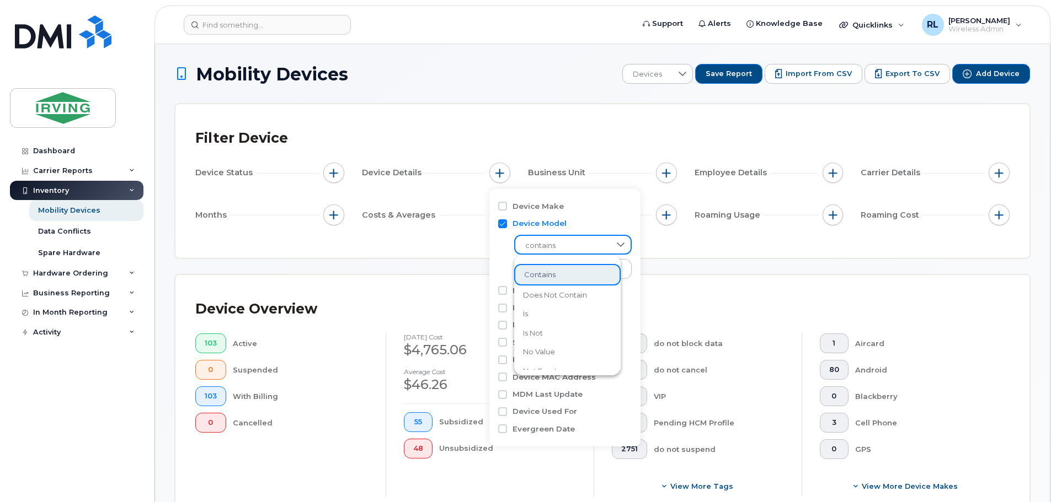
click at [616, 247] on icon at bounding box center [620, 244] width 9 height 9
click at [690, 285] on div "Device Overview 103 Active 0 Suspended 103 With Billing 0 Cancelled [DATE] cost…" at bounding box center [602, 400] width 854 height 250
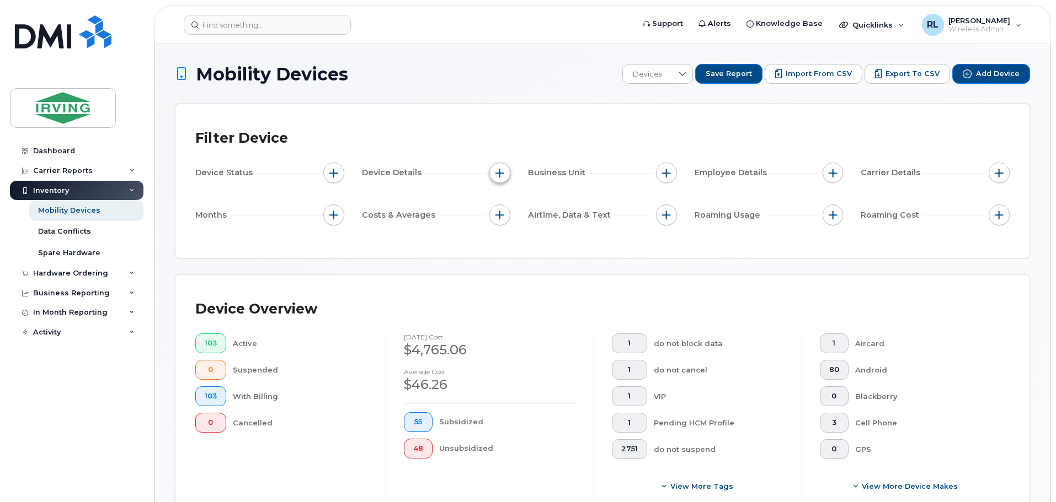
click at [494, 170] on button "button" at bounding box center [499, 173] width 21 height 21
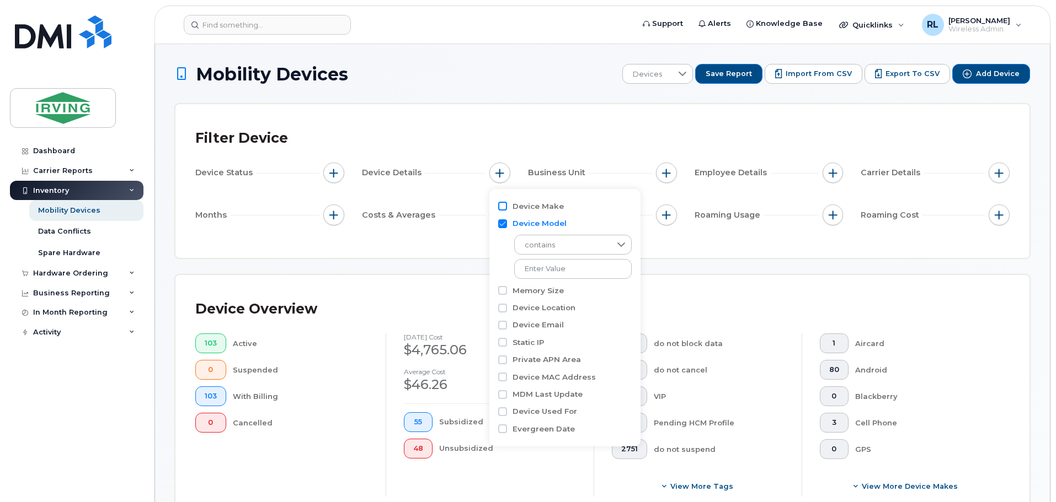
click at [504, 210] on input "Device Make" at bounding box center [502, 206] width 9 height 9
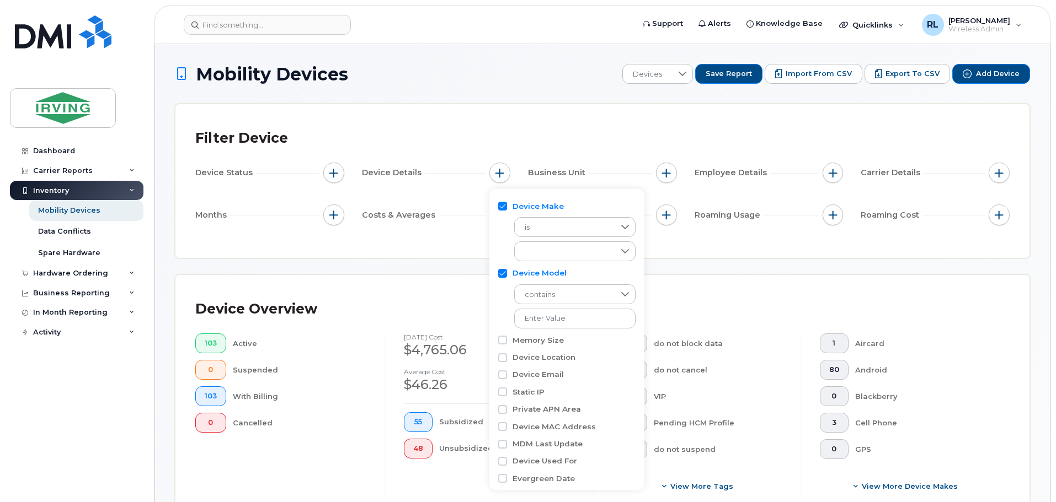
click at [502, 210] on input "Device Make" at bounding box center [502, 206] width 9 height 9
checkbox input "false"
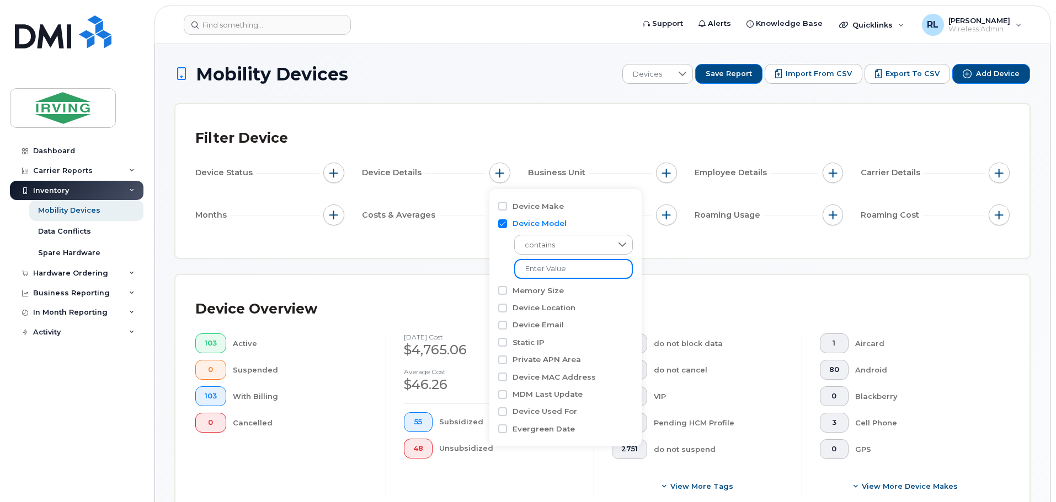
click at [580, 271] on input "text" at bounding box center [573, 269] width 119 height 20
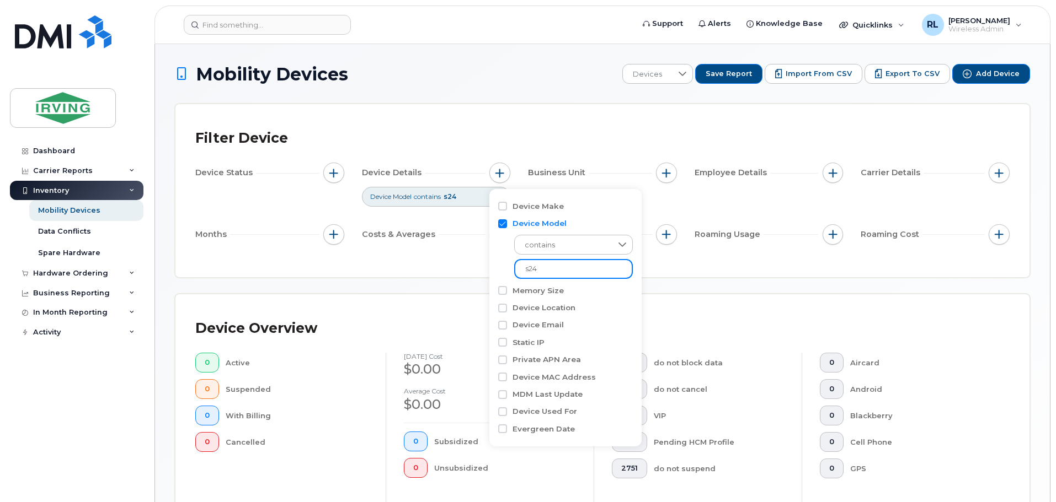
type input "s24"
click at [654, 302] on div "Device Overview 0 Active 0 Suspended 0 With Billing 0 Cancelled August 2025 cos…" at bounding box center [602, 419] width 854 height 250
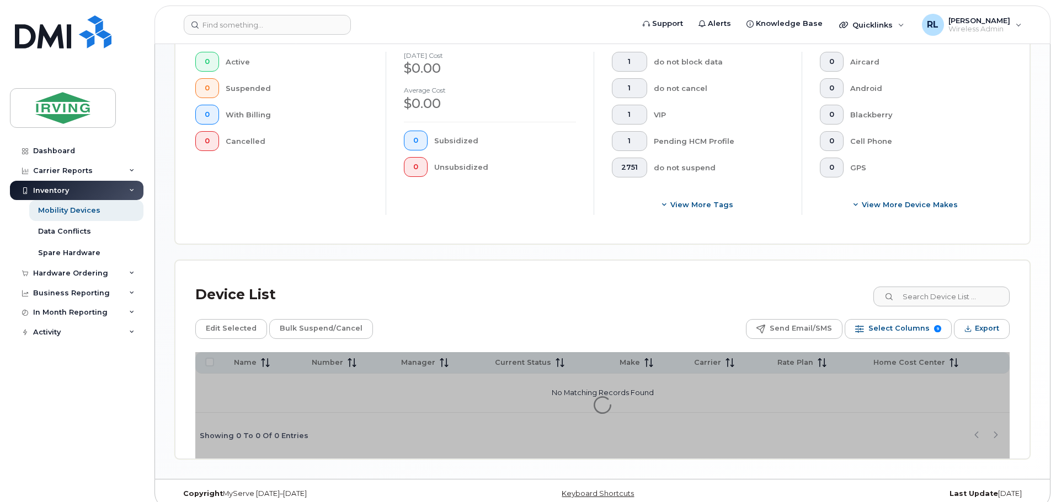
scroll to position [313, 0]
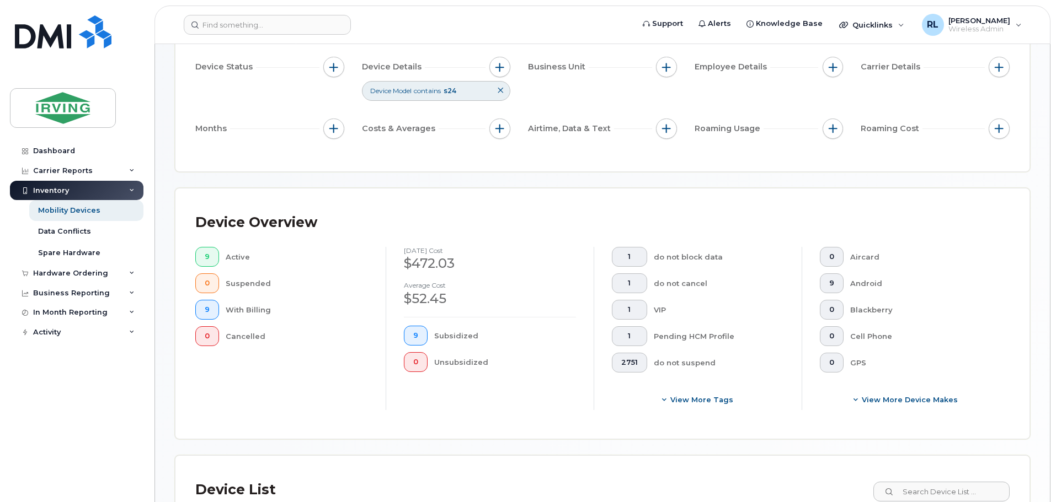
scroll to position [110, 0]
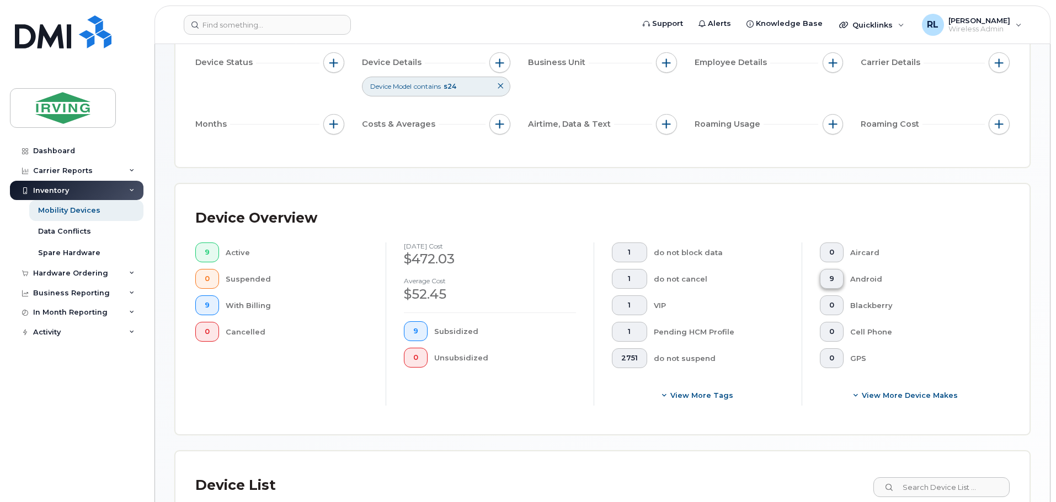
click at [833, 279] on span "9" at bounding box center [831, 279] width 5 height 9
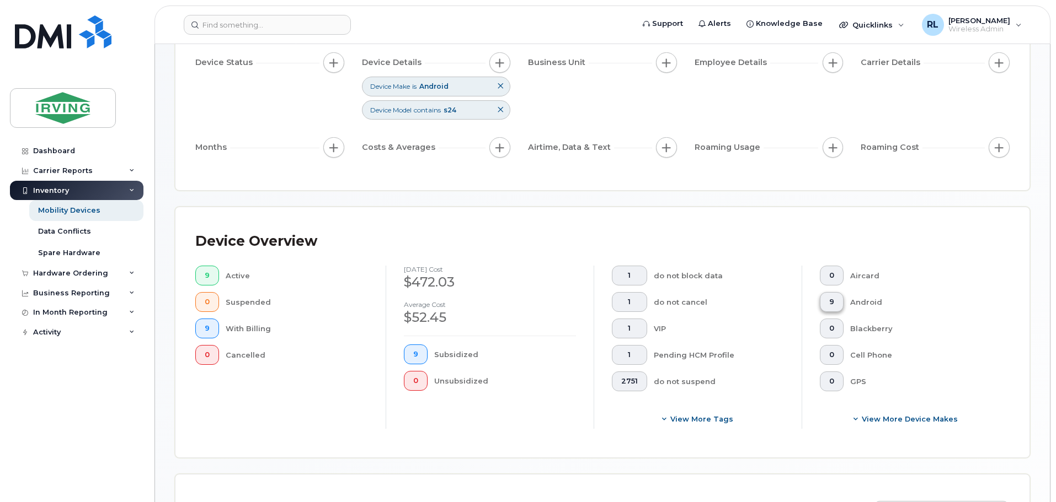
click at [834, 304] on button "9" at bounding box center [832, 302] width 24 height 20
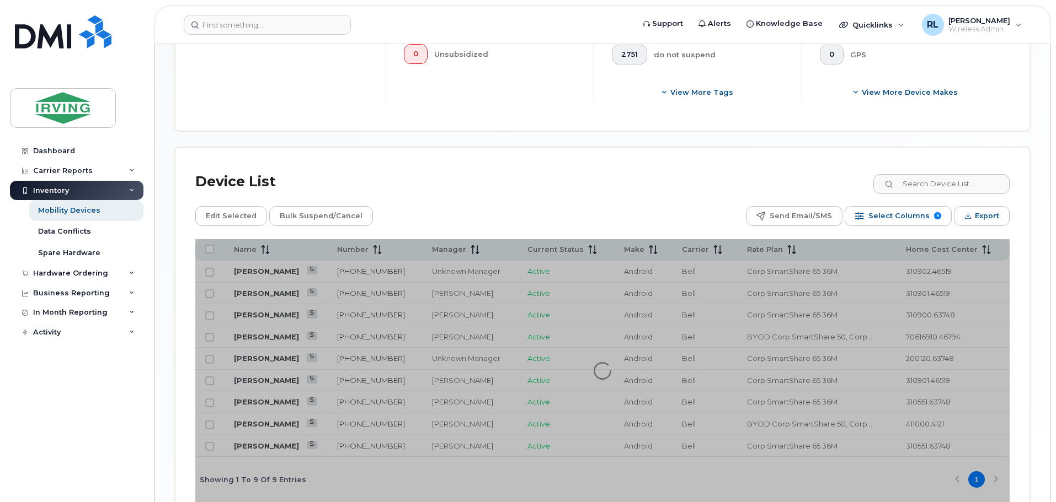
scroll to position [441, 0]
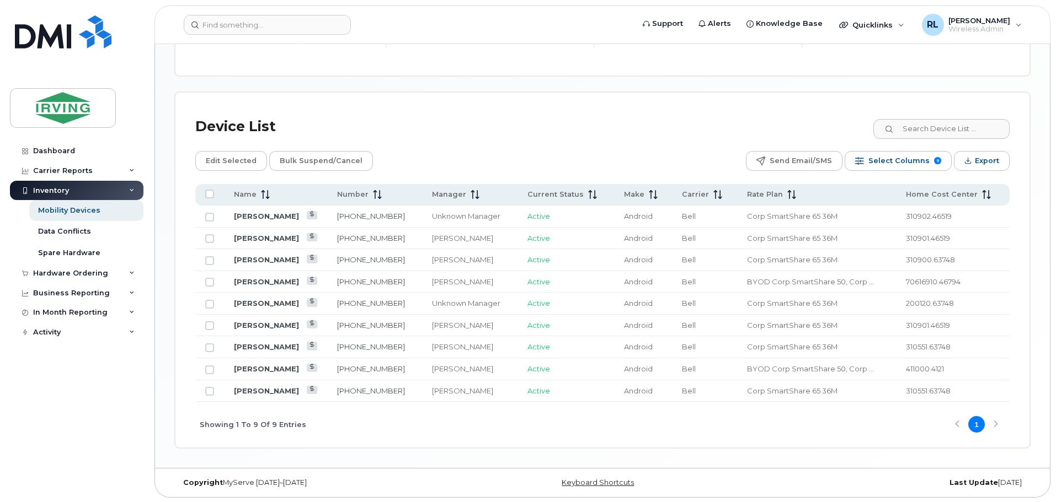
scroll to position [494, 0]
click at [245, 280] on link "[PERSON_NAME]" at bounding box center [266, 280] width 65 height 9
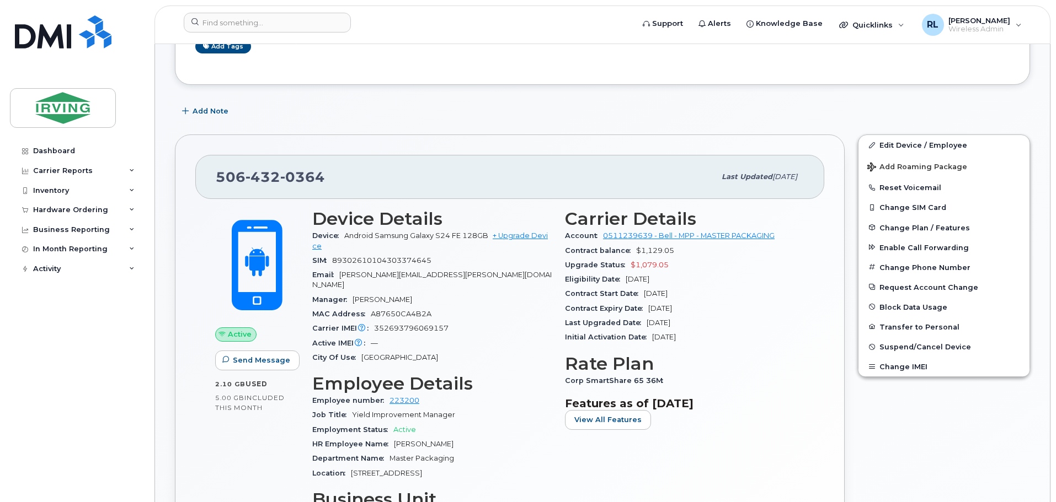
scroll to position [276, 0]
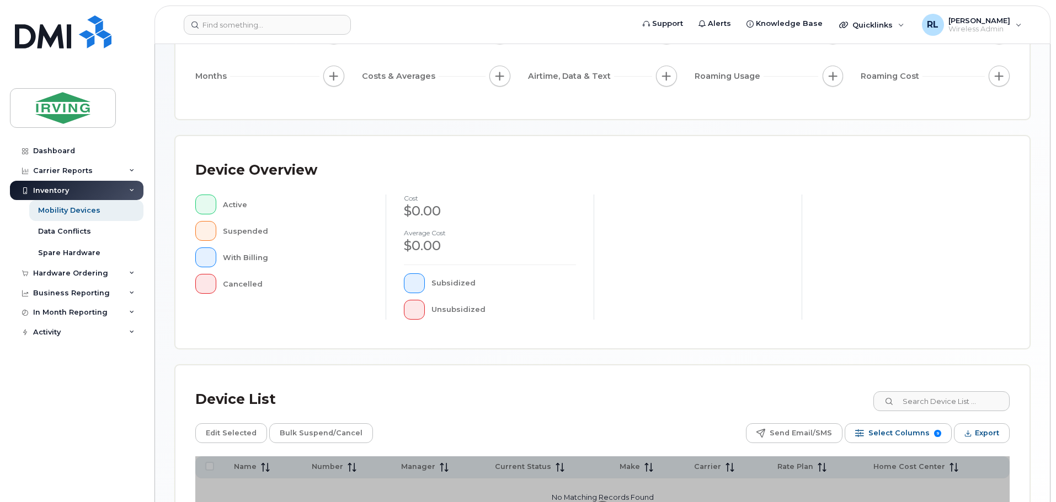
scroll to position [256, 0]
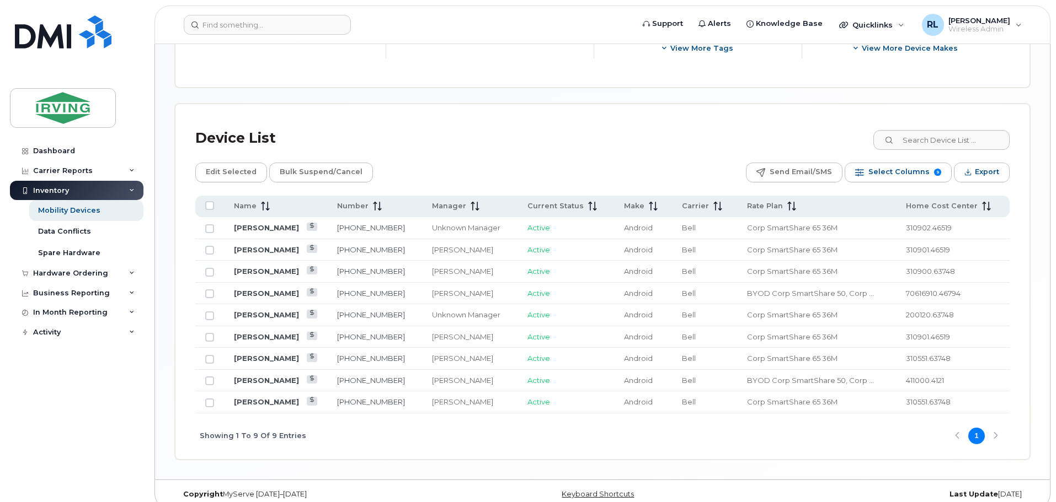
scroll to position [470, 0]
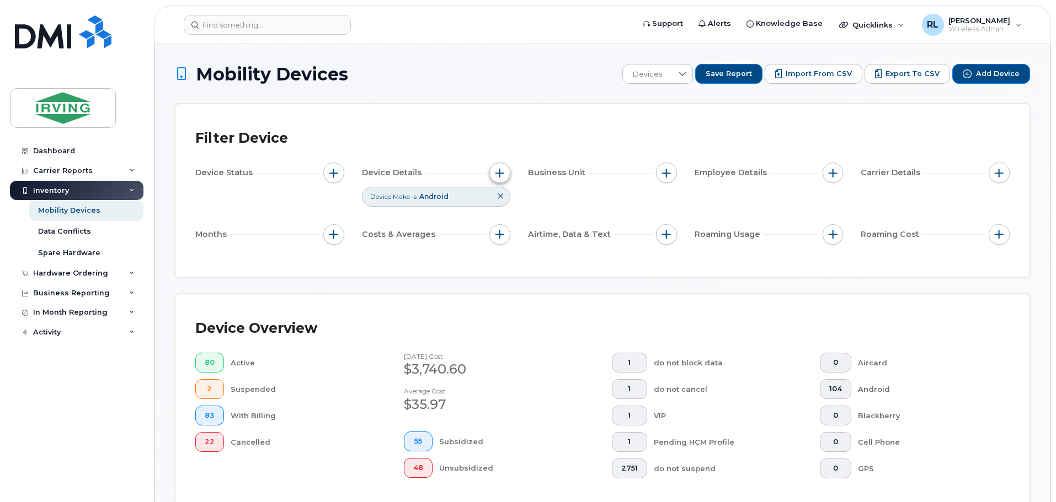
click at [499, 175] on span "button" at bounding box center [499, 173] width 9 height 9
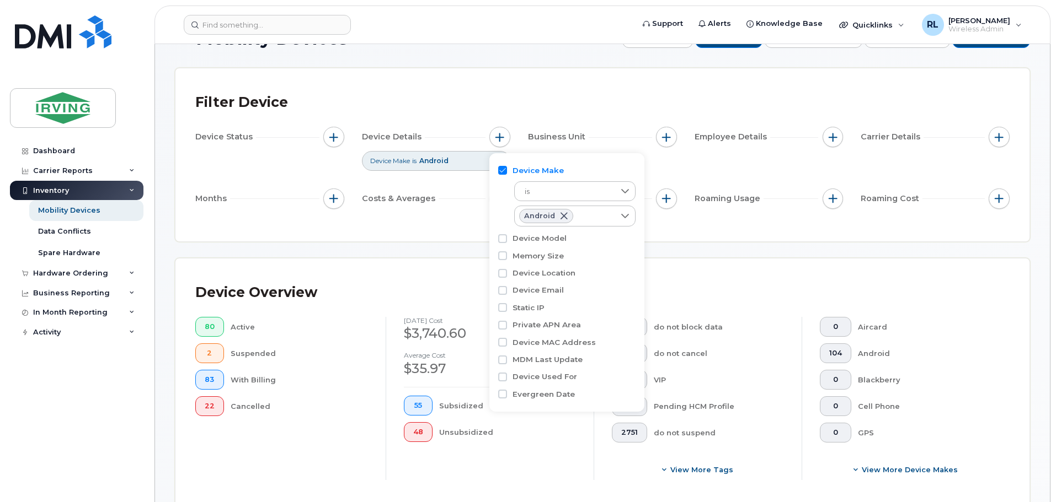
scroll to position [55, 0]
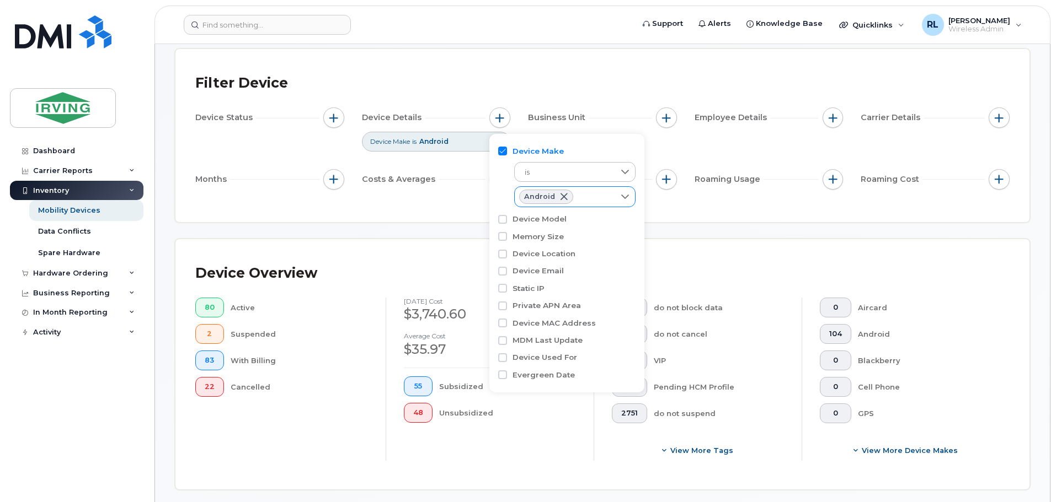
click at [586, 195] on div "Android" at bounding box center [564, 197] width 99 height 20
click at [574, 177] on span "is" at bounding box center [564, 173] width 98 height 20
click at [576, 143] on div "Device Make is Android" at bounding box center [566, 177] width 137 height 68
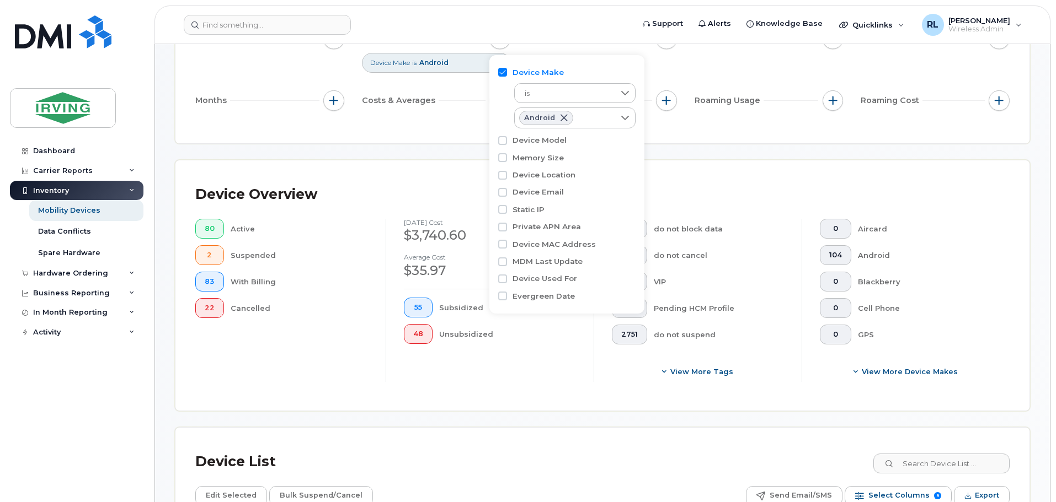
scroll to position [110, 0]
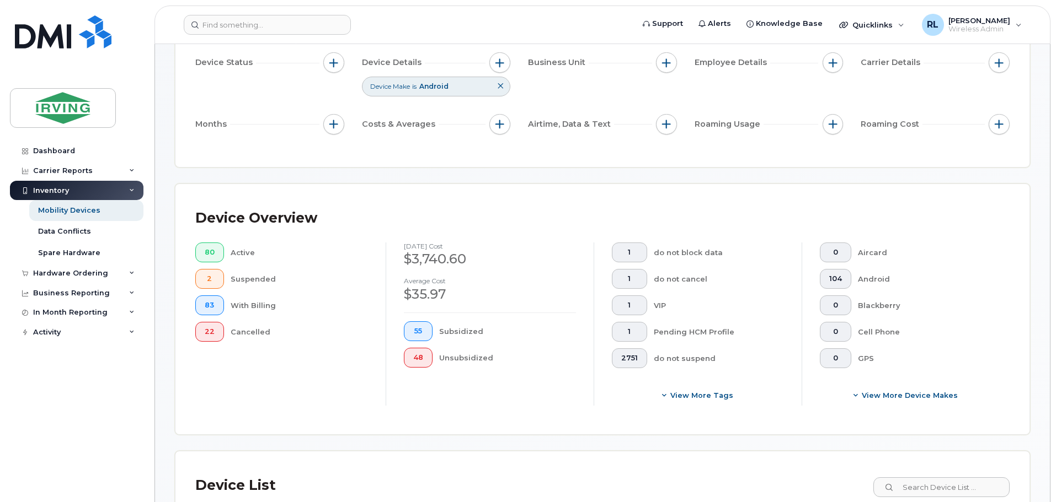
click at [421, 56] on div "Device Details" at bounding box center [436, 62] width 149 height 21
click at [408, 61] on span "Device Details" at bounding box center [393, 63] width 63 height 12
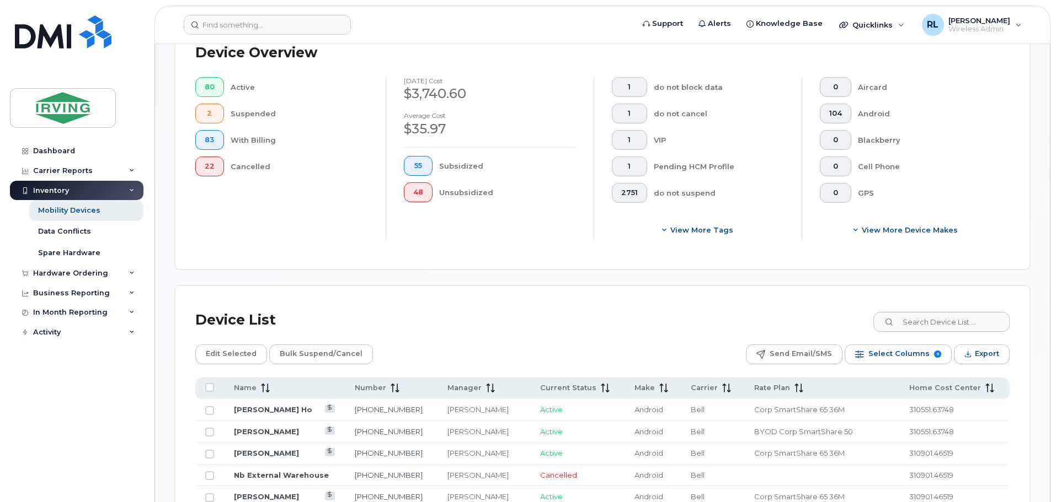
scroll to position [386, 0]
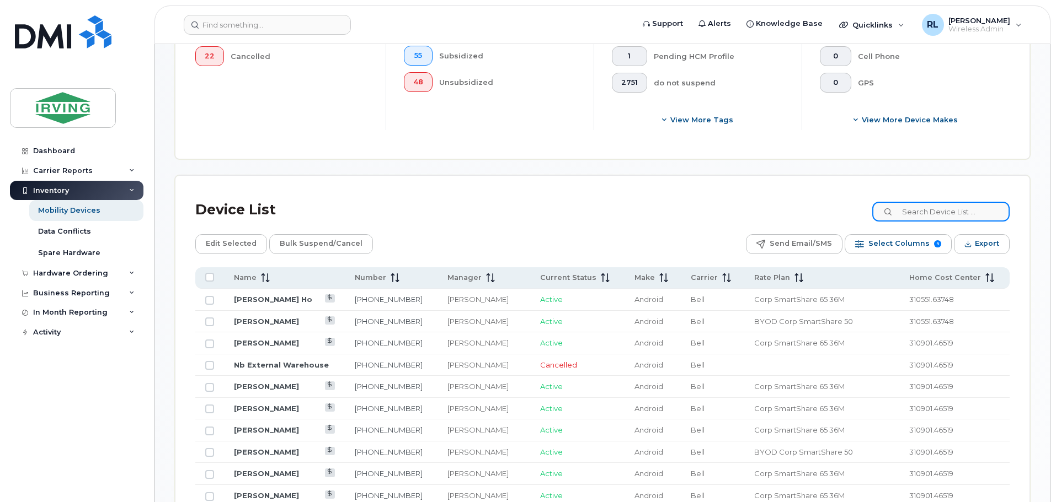
click at [950, 216] on input at bounding box center [940, 212] width 137 height 20
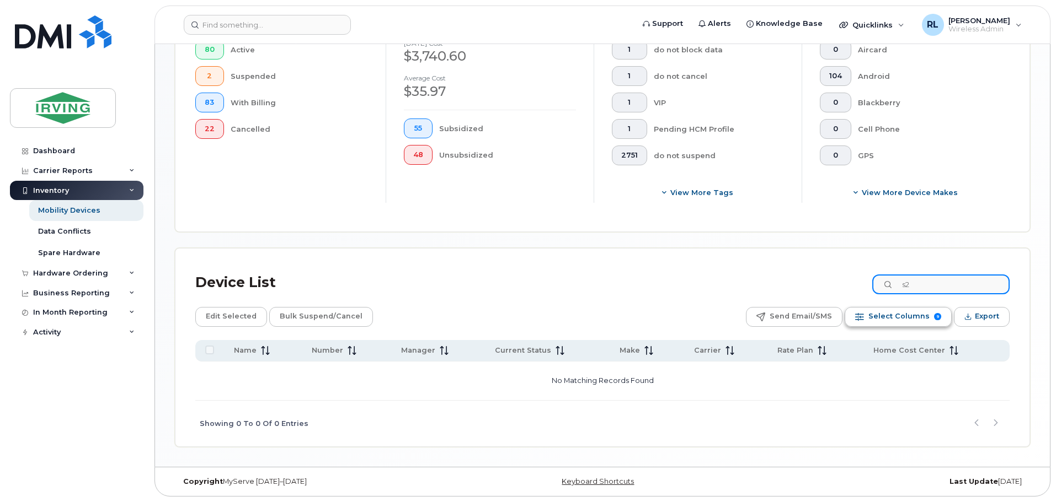
type input "s"
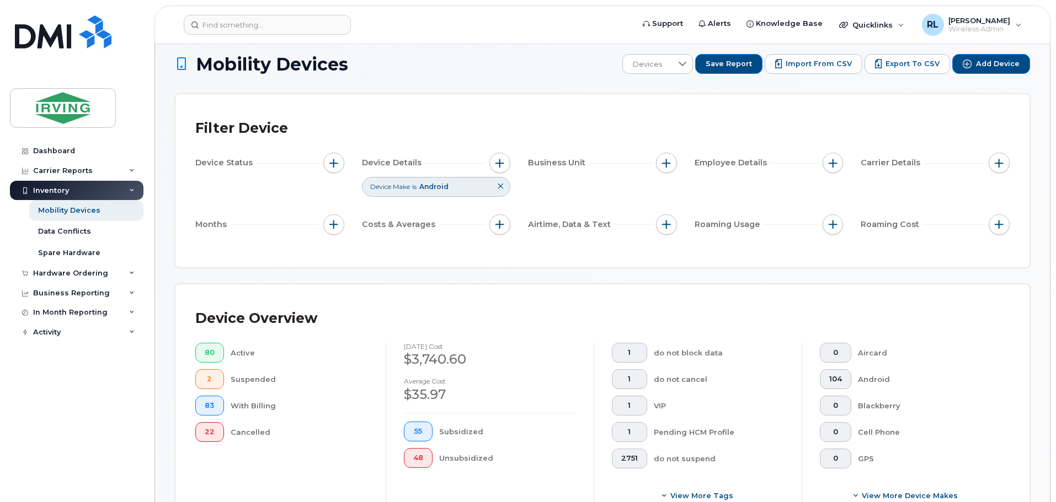
scroll to position [0, 0]
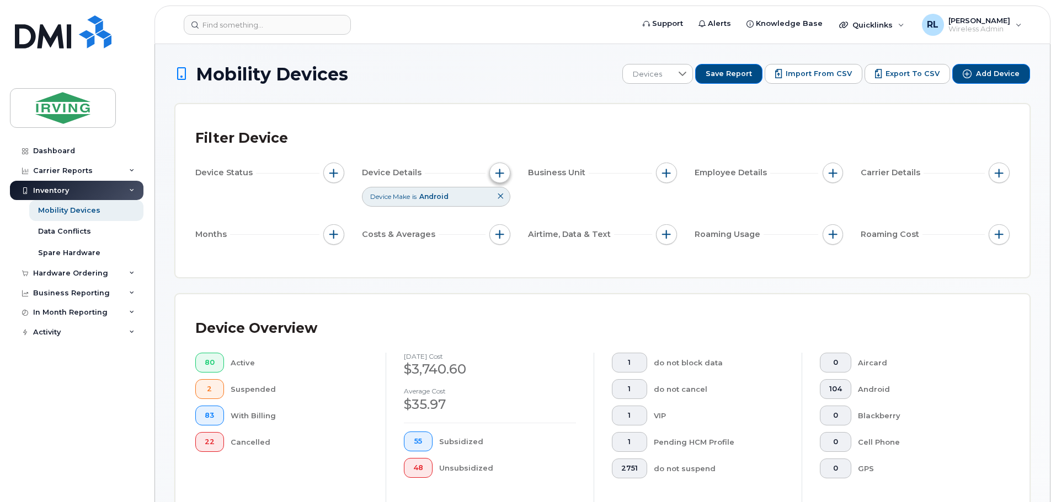
click at [499, 172] on span "button" at bounding box center [499, 173] width 9 height 9
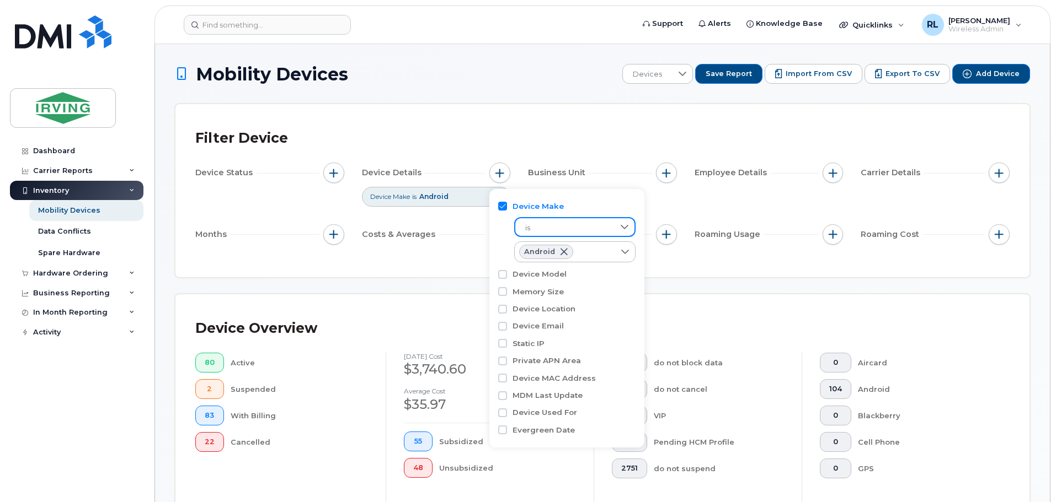
click at [547, 227] on span "is" at bounding box center [564, 228] width 98 height 20
click at [582, 201] on div "Device Make" at bounding box center [566, 206] width 137 height 10
click at [566, 249] on span at bounding box center [563, 252] width 9 height 9
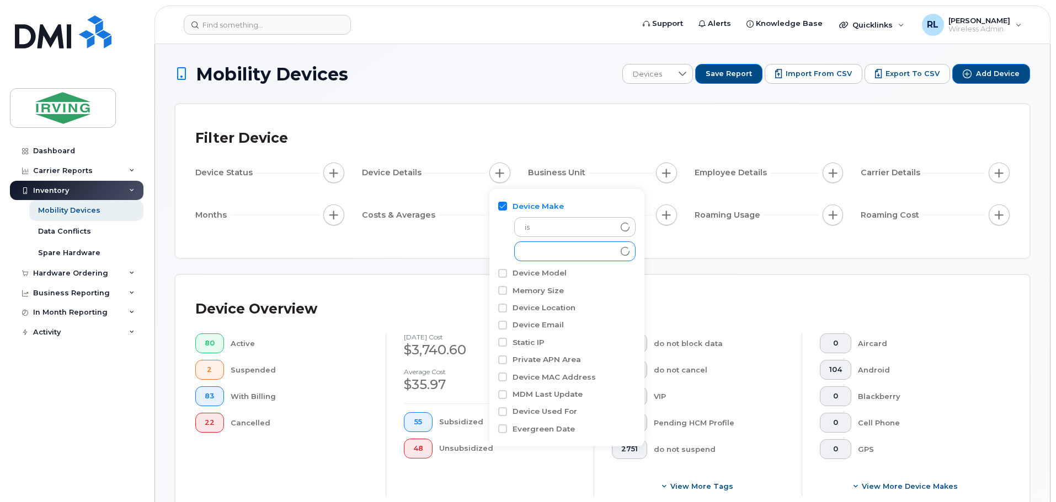
click at [538, 242] on div "is empty" at bounding box center [566, 237] width 137 height 50
click at [539, 243] on div "empty" at bounding box center [564, 251] width 99 height 19
click at [543, 249] on div "empty" at bounding box center [564, 251] width 99 height 19
click at [561, 249] on div "empty" at bounding box center [564, 251] width 99 height 19
click at [530, 293] on input "Android" at bounding box center [527, 295] width 9 height 9
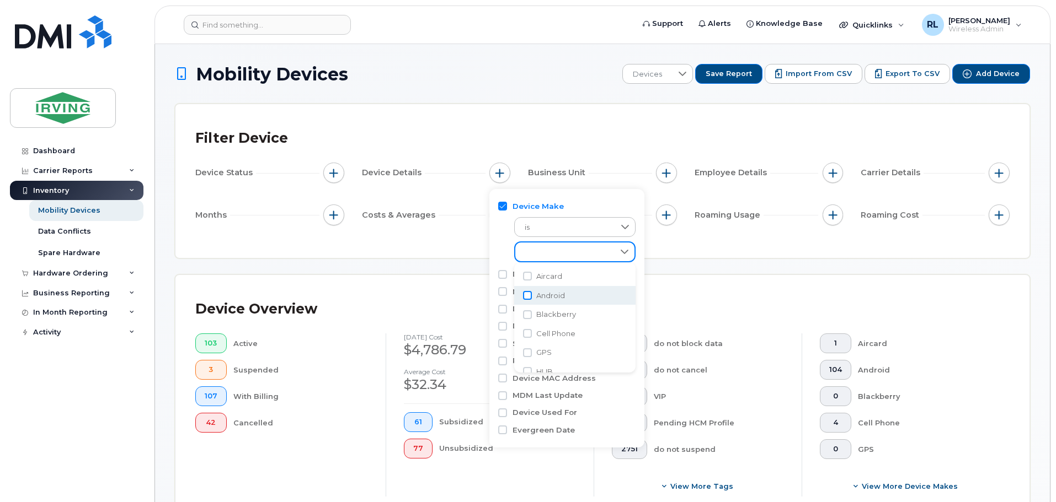
checkbox input "true"
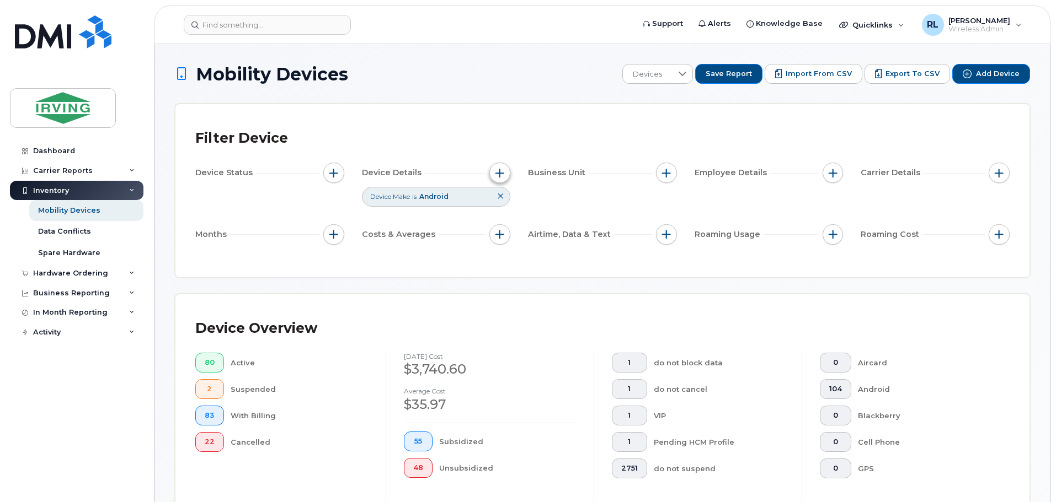
click at [499, 170] on span "button" at bounding box center [499, 173] width 9 height 9
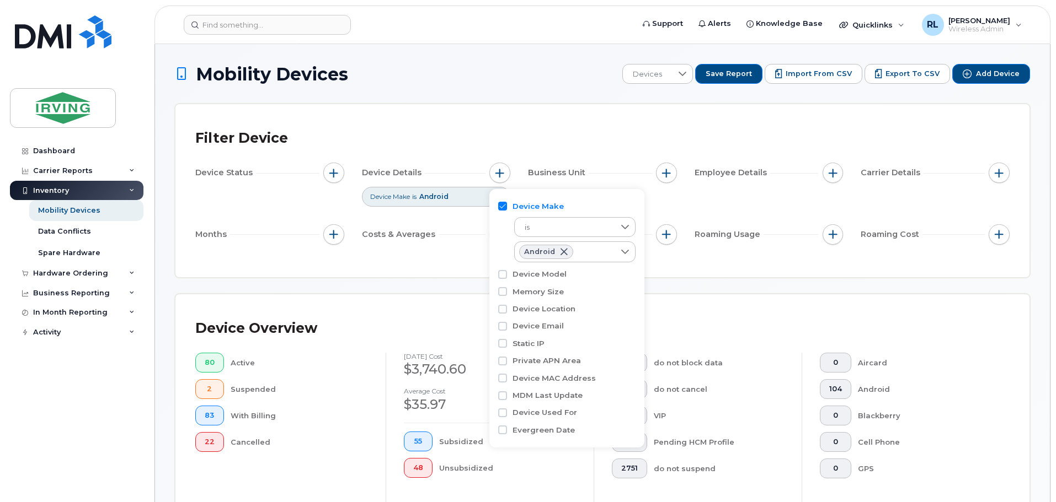
scroll to position [55, 0]
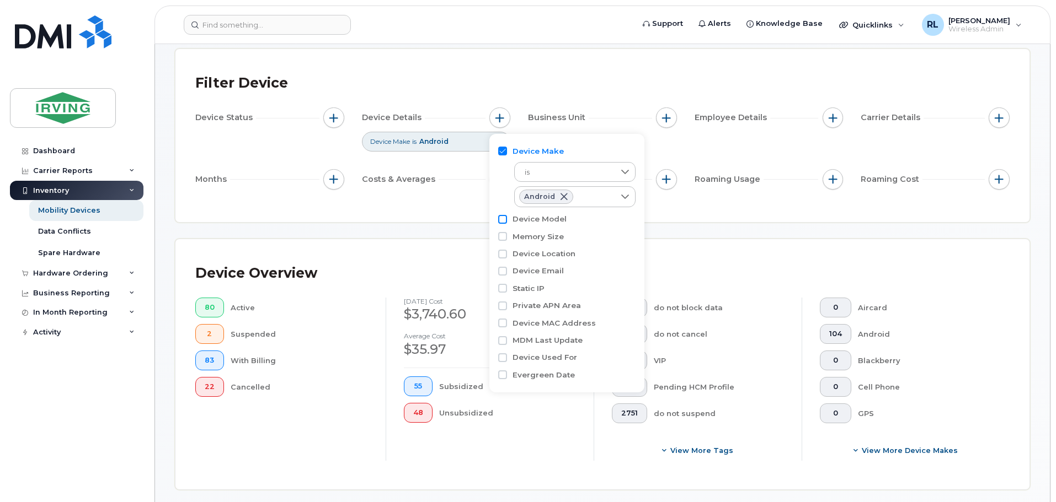
click at [502, 219] on input "Device Model" at bounding box center [502, 219] width 9 height 9
checkbox input "true"
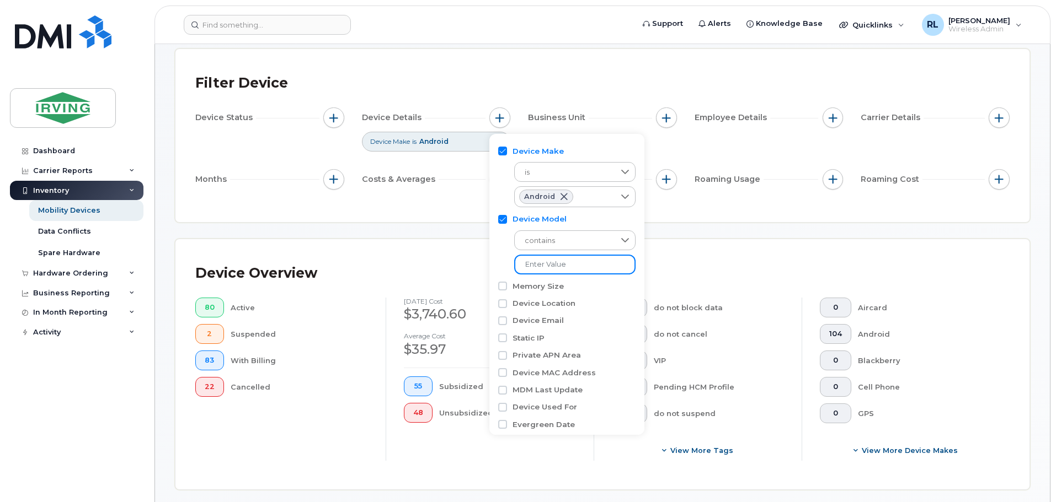
click at [548, 266] on input "text" at bounding box center [574, 265] width 121 height 20
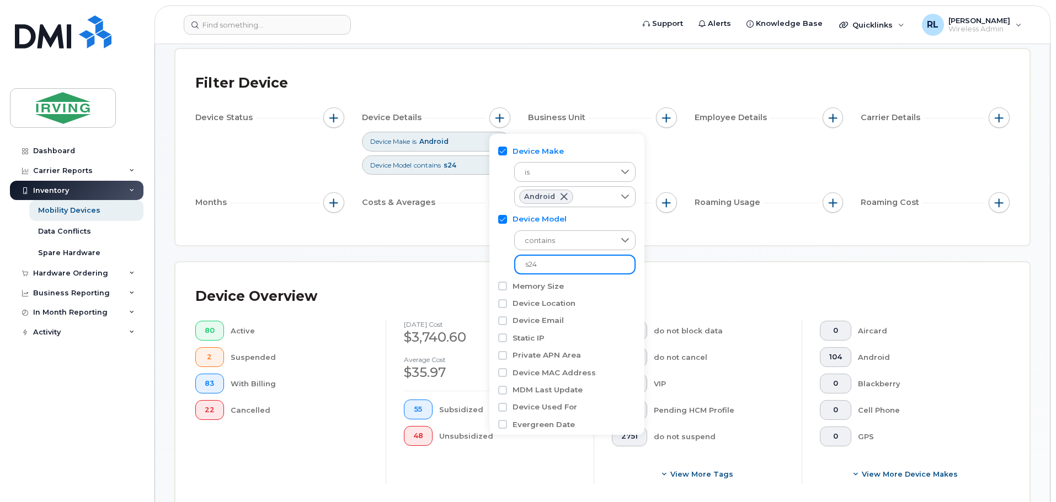
type input "s24"
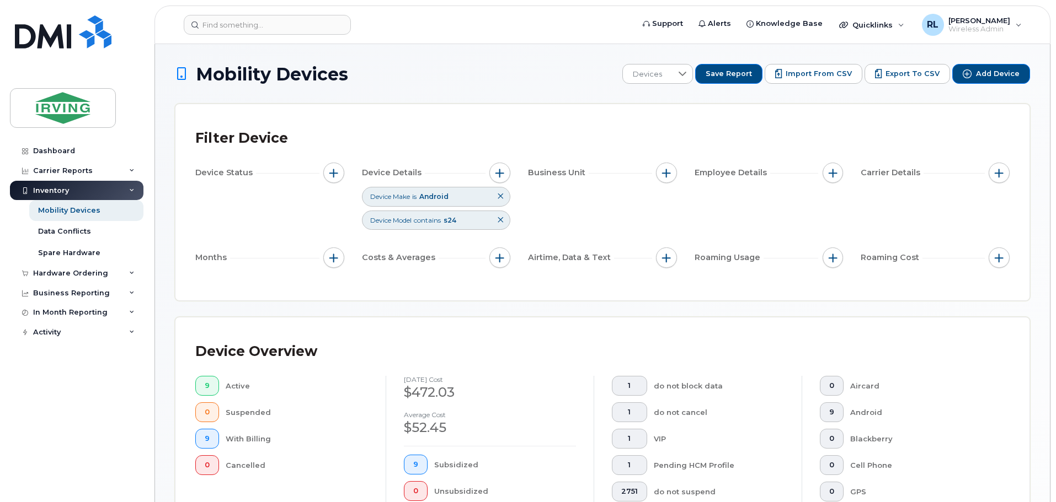
click at [472, 215] on div "Device Model contains s24" at bounding box center [436, 220] width 149 height 19
click at [464, 221] on div "Device Model contains s24" at bounding box center [436, 220] width 149 height 19
click at [501, 217] on icon at bounding box center [500, 220] width 7 height 7
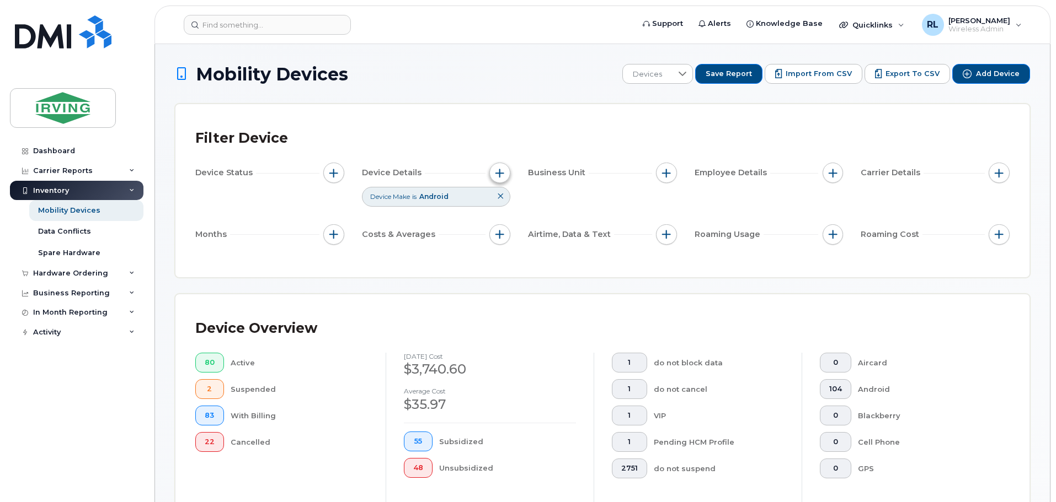
click at [501, 172] on span "button" at bounding box center [499, 173] width 9 height 9
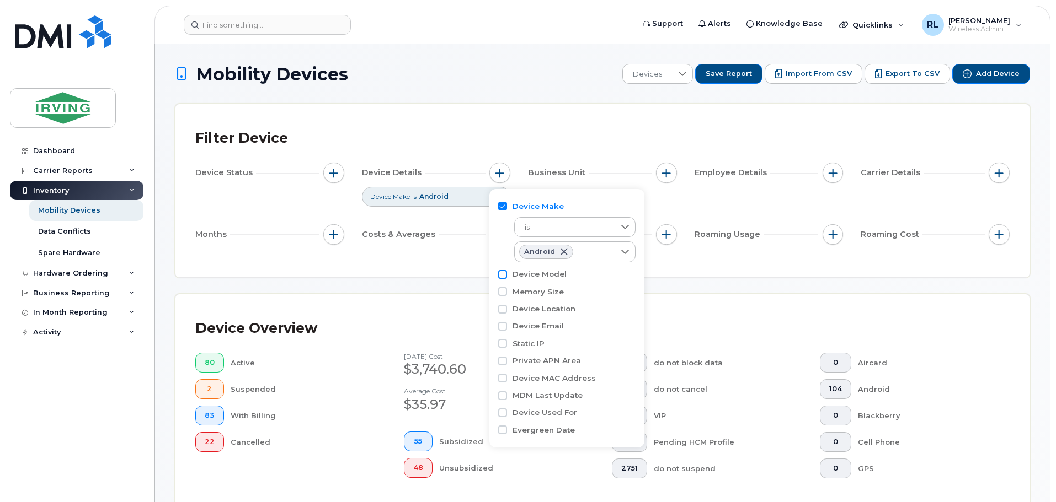
click at [505, 274] on input "Device Model" at bounding box center [502, 274] width 9 height 9
checkbox input "true"
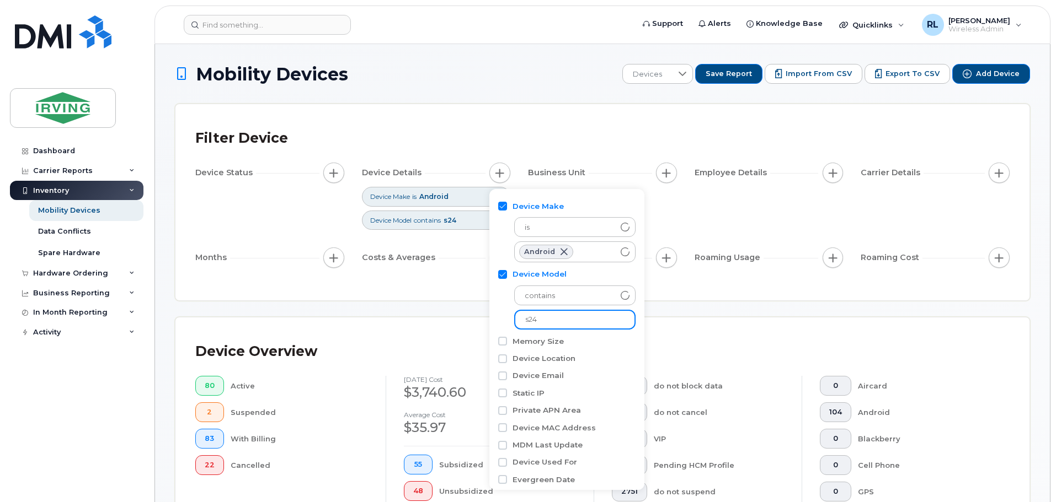
click at [547, 317] on input "s24" at bounding box center [574, 320] width 121 height 20
type input "s24 fe"
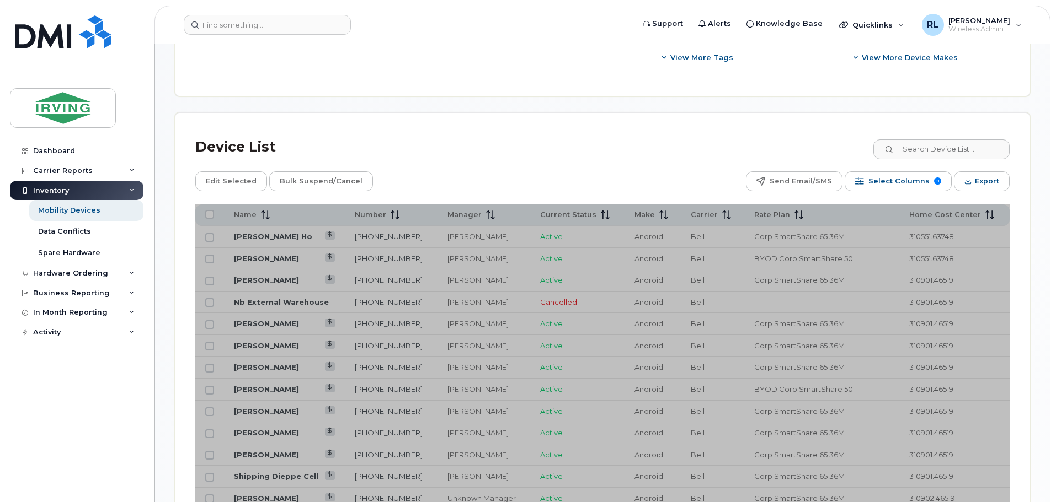
scroll to position [551, 0]
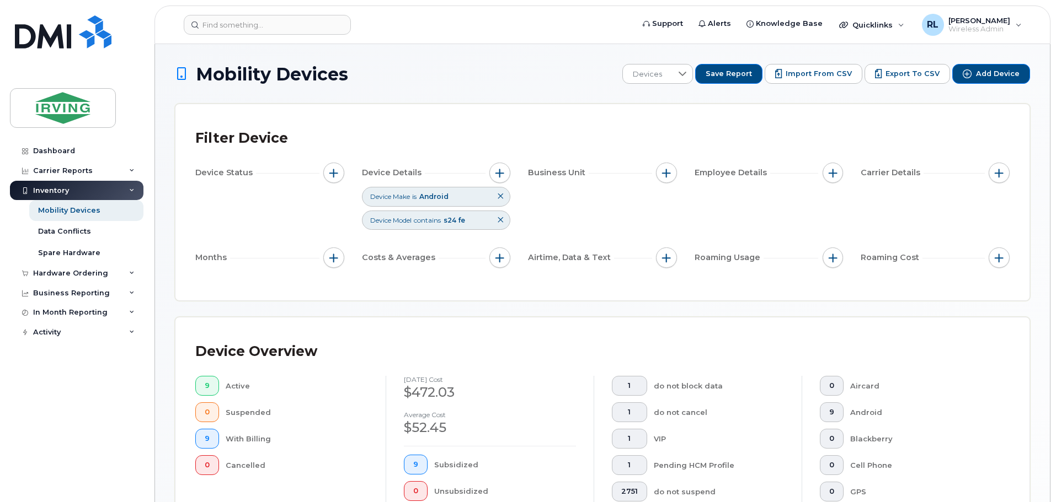
click at [822, 169] on div "Employee Details" at bounding box center [768, 173] width 149 height 21
click at [827, 169] on button "button" at bounding box center [832, 173] width 21 height 21
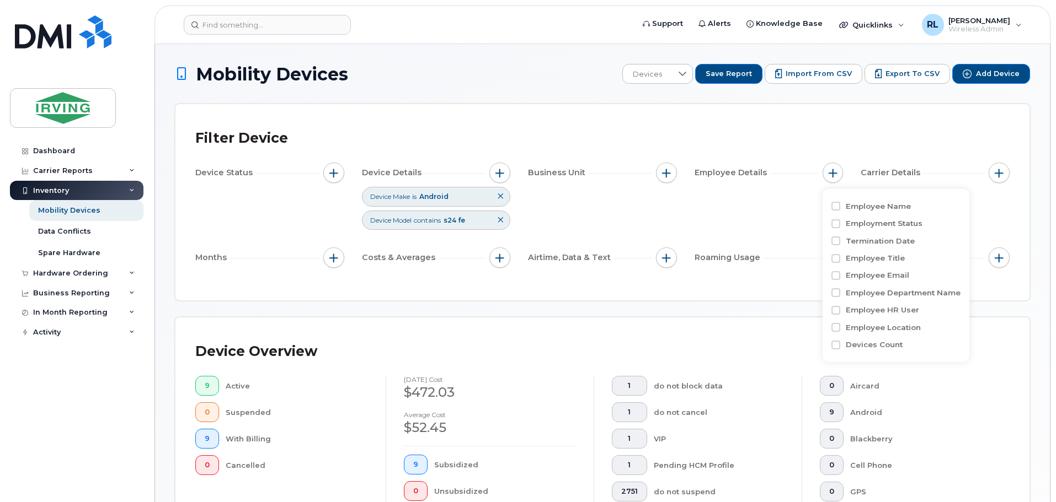
click at [777, 205] on div "Device Status Device Details Device Make is Android Device Model contains s24 f…" at bounding box center [602, 218] width 814 height 110
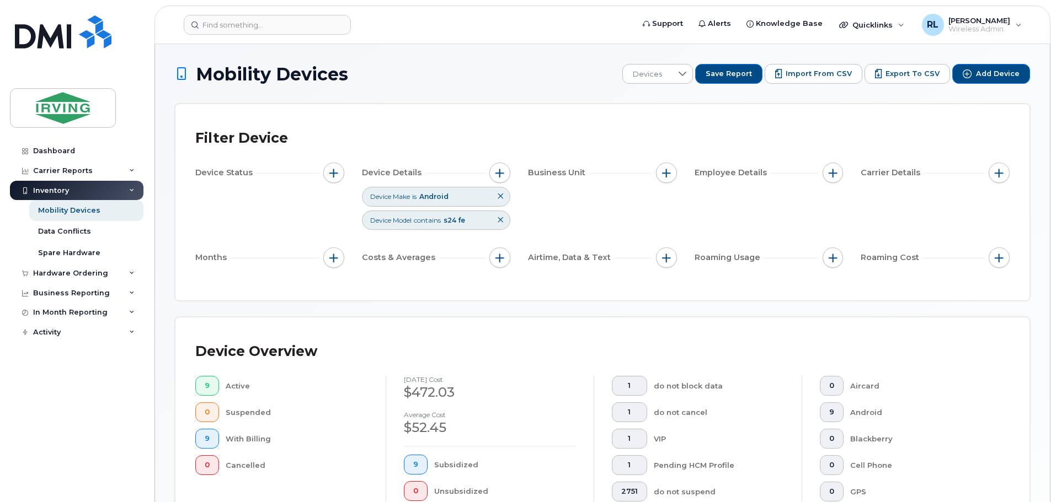
click at [499, 193] on button at bounding box center [500, 197] width 19 height 18
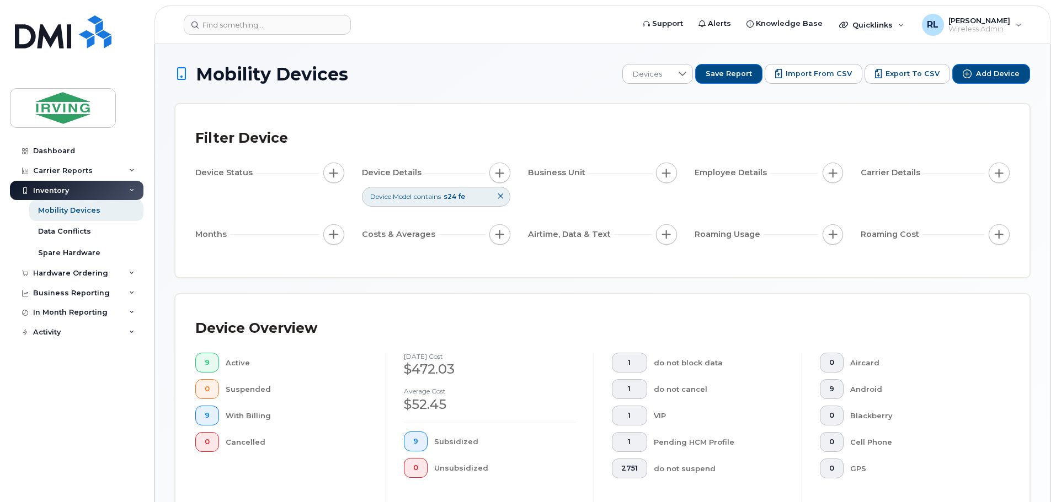
click at [499, 193] on button at bounding box center [500, 197] width 19 height 18
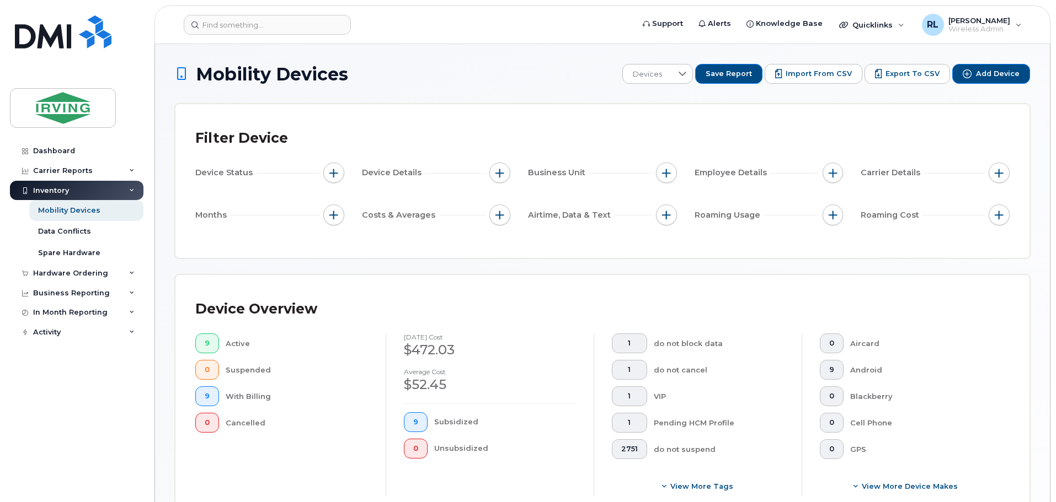
click at [102, 185] on div "Inventory" at bounding box center [76, 191] width 133 height 20
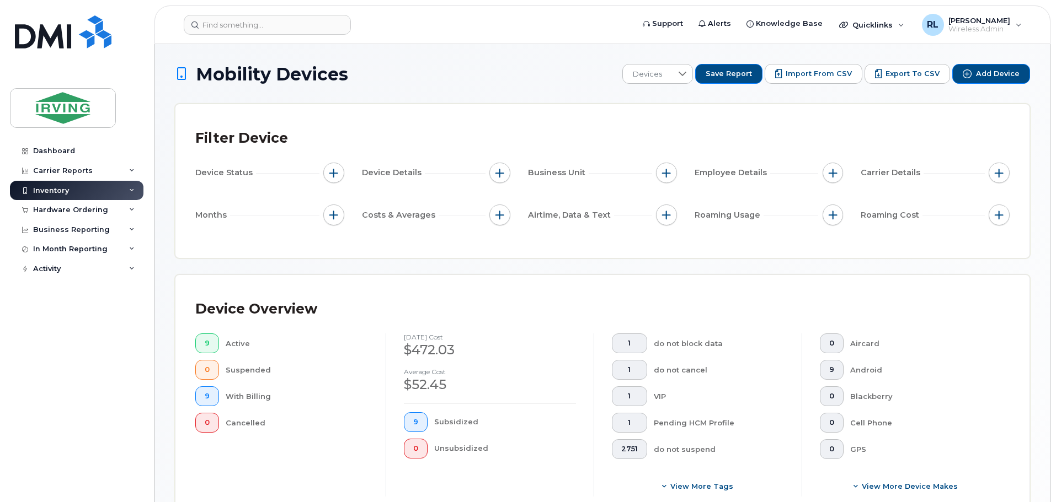
click at [137, 189] on div "Inventory" at bounding box center [76, 191] width 133 height 20
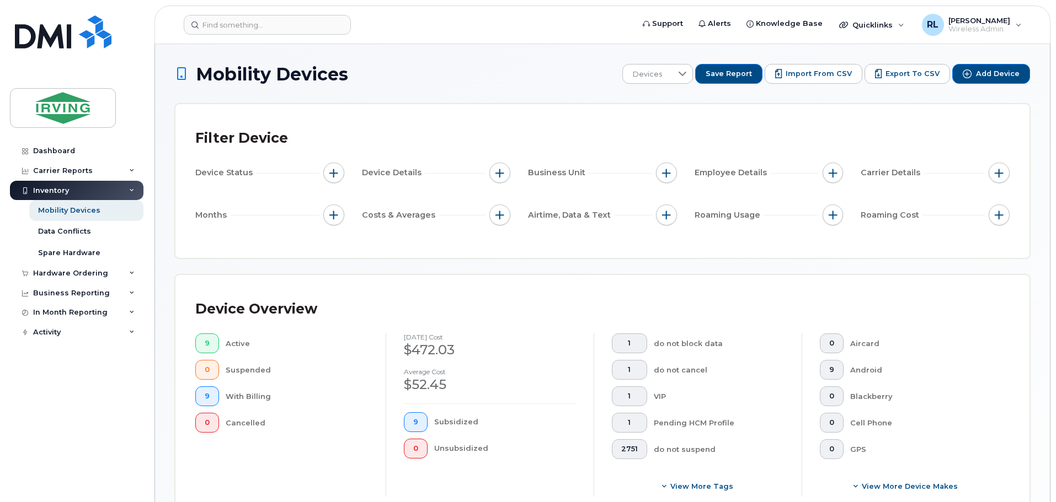
click at [131, 185] on div "Inventory" at bounding box center [76, 191] width 133 height 20
